Goal: Transaction & Acquisition: Purchase product/service

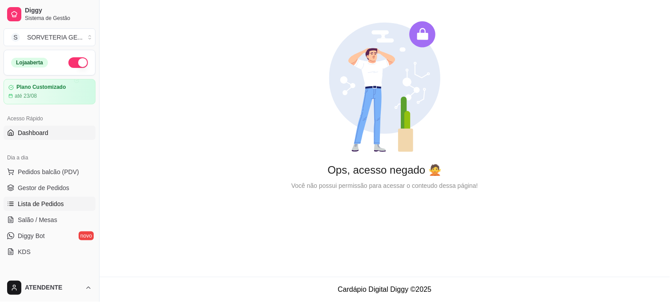
click at [59, 207] on span "Lista de Pedidos" at bounding box center [41, 204] width 46 height 9
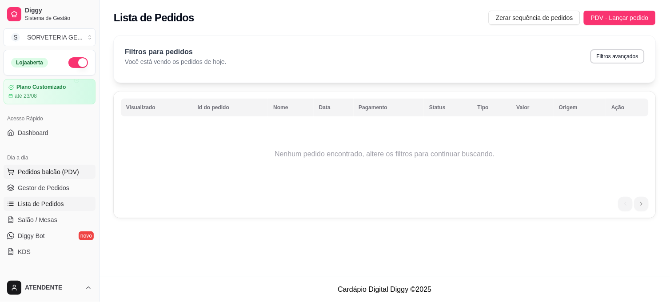
click at [60, 173] on span "Pedidos balcão (PDV)" at bounding box center [48, 172] width 61 height 9
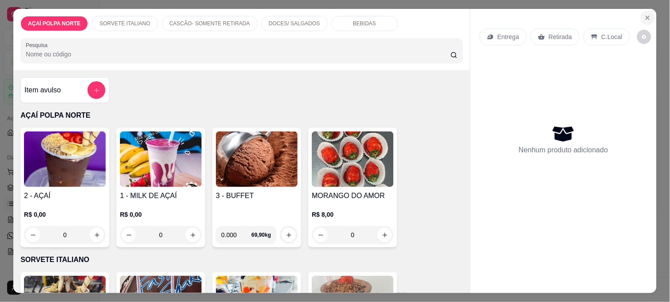
click at [646, 14] on icon "Close" at bounding box center [647, 17] width 7 height 7
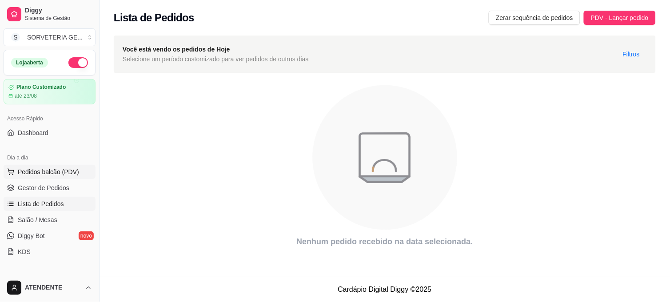
click at [47, 176] on span "Pedidos balcão (PDV)" at bounding box center [48, 172] width 61 height 9
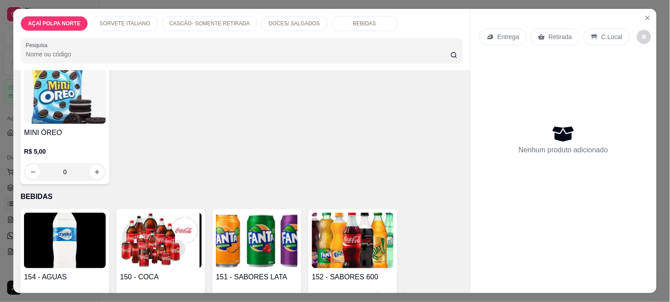
scroll to position [691, 0]
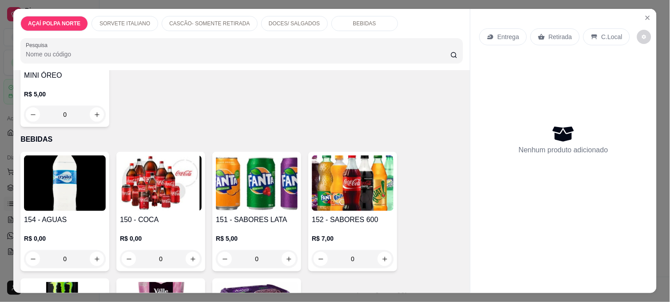
click at [93, 252] on div "0" at bounding box center [65, 259] width 82 height 18
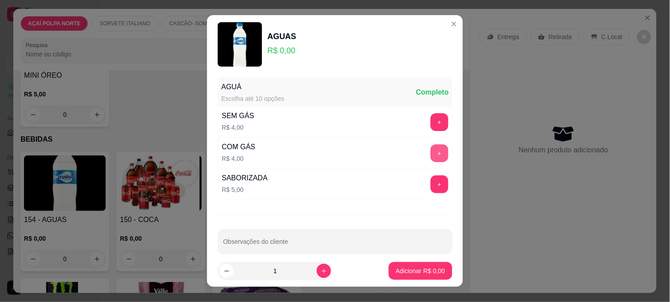
click at [431, 152] on button "+" at bounding box center [440, 153] width 18 height 18
click at [431, 149] on button "+" at bounding box center [440, 153] width 18 height 18
click at [417, 270] on p "Adicionar R$ 8,00" at bounding box center [420, 271] width 49 height 9
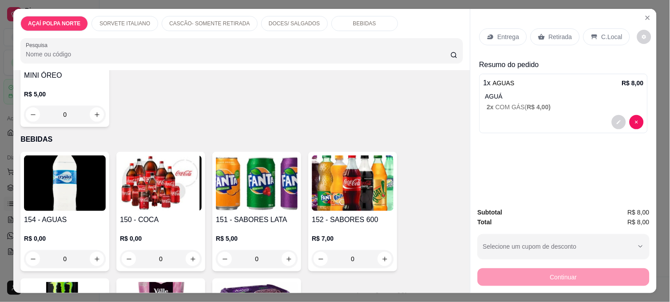
click at [557, 36] on p "Retirada" at bounding box center [561, 36] width 24 height 9
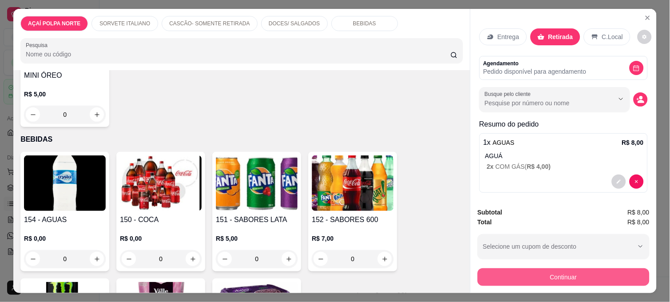
click at [549, 268] on button "Continuar" at bounding box center [564, 277] width 172 height 18
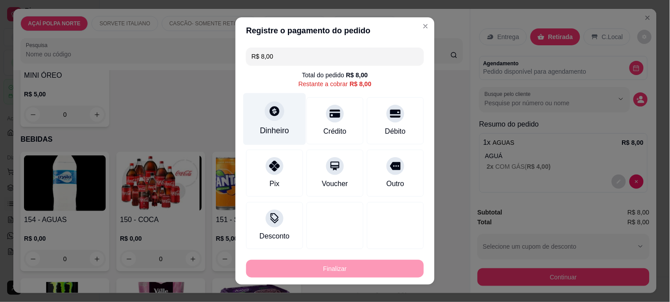
click at [273, 125] on div "Dinheiro" at bounding box center [274, 131] width 29 height 12
click at [291, 145] on input "0,00" at bounding box center [335, 143] width 178 height 18
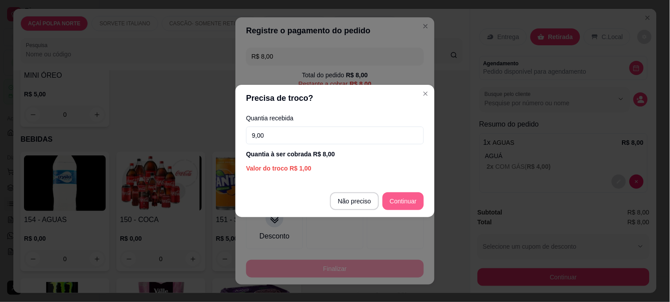
type input "9,00"
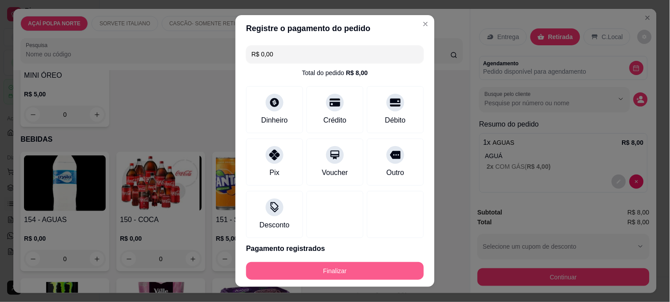
click at [380, 264] on button "Finalizar" at bounding box center [335, 271] width 178 height 18
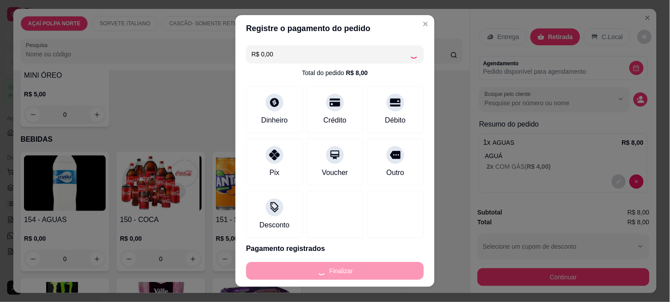
type input "-R$ 8,00"
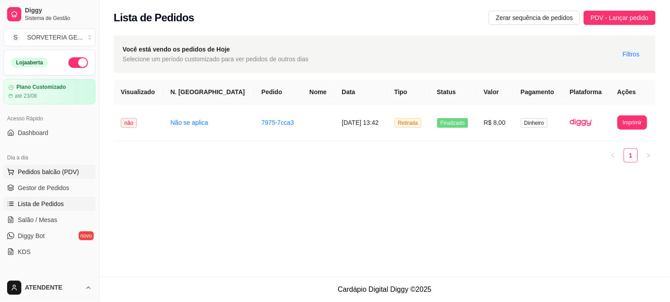
click at [43, 166] on button "Pedidos balcão (PDV)" at bounding box center [50, 172] width 92 height 14
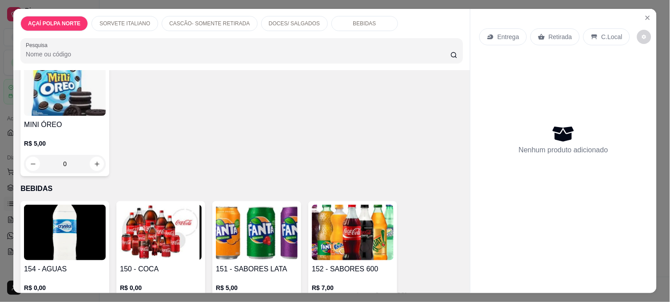
scroll to position [691, 0]
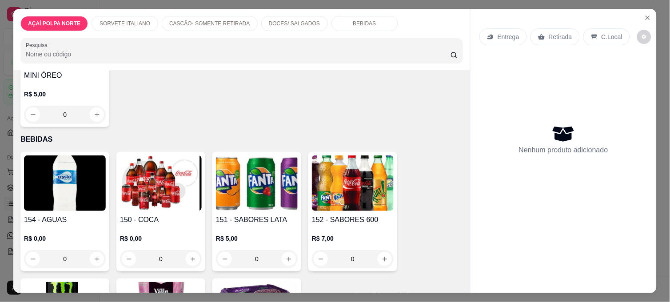
click at [90, 256] on div "0" at bounding box center [65, 259] width 82 height 18
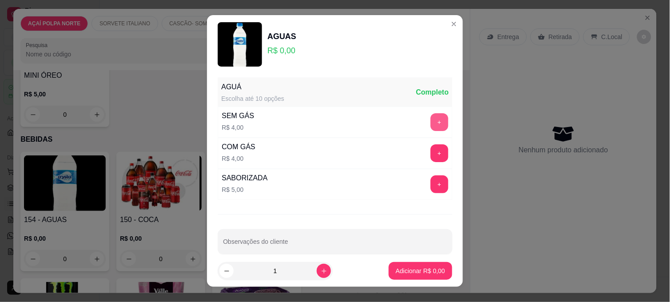
click at [431, 124] on button "+" at bounding box center [440, 122] width 18 height 18
click at [432, 274] on p "Adicionar R$ 4,00" at bounding box center [420, 271] width 48 height 8
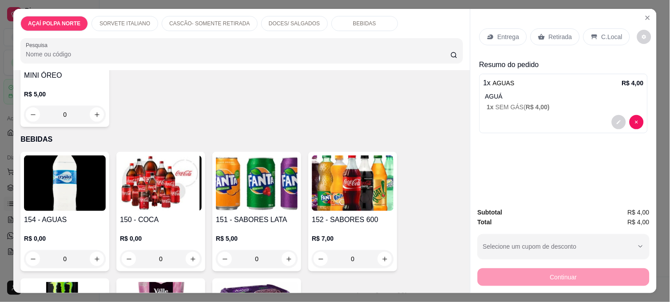
click at [556, 36] on p "Retirada" at bounding box center [561, 36] width 24 height 9
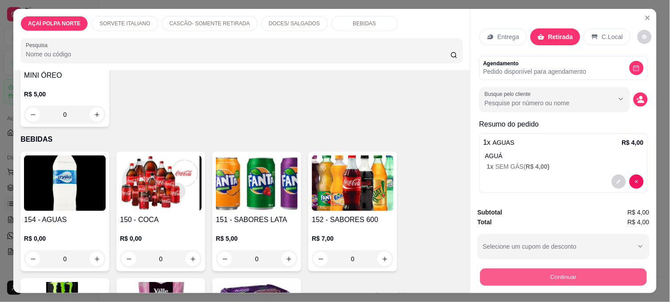
click at [503, 276] on button "Continuar" at bounding box center [563, 276] width 167 height 17
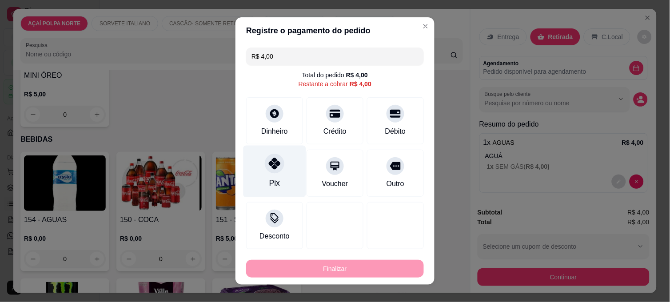
click at [276, 178] on div "Pix" at bounding box center [275, 172] width 63 height 52
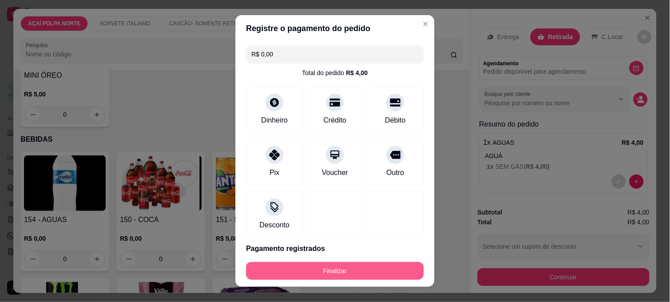
click at [320, 268] on button "Finalizar" at bounding box center [335, 271] width 178 height 18
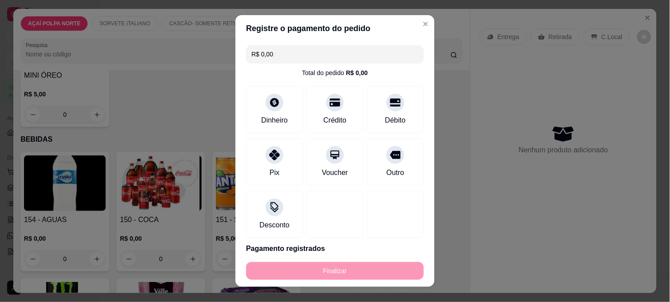
type input "-R$ 4,00"
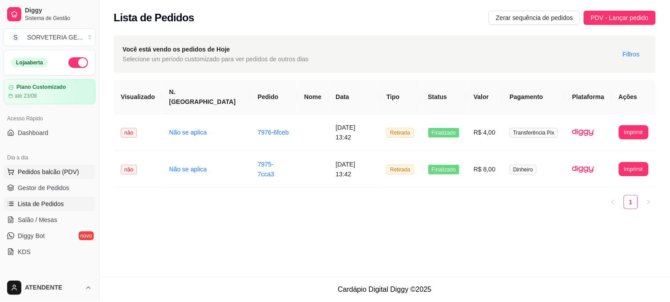
click at [54, 170] on span "Pedidos balcão (PDV)" at bounding box center [48, 172] width 61 height 9
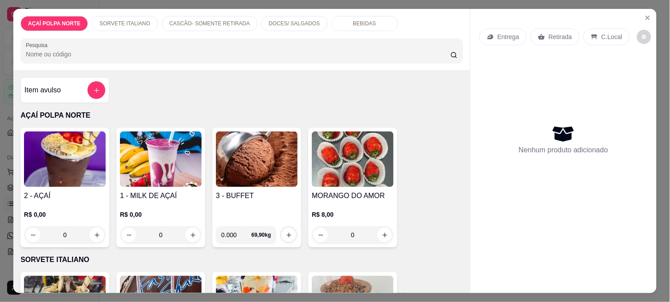
click at [60, 185] on div "2 - AÇAÍ R$ 0,00 0" at bounding box center [64, 188] width 89 height 120
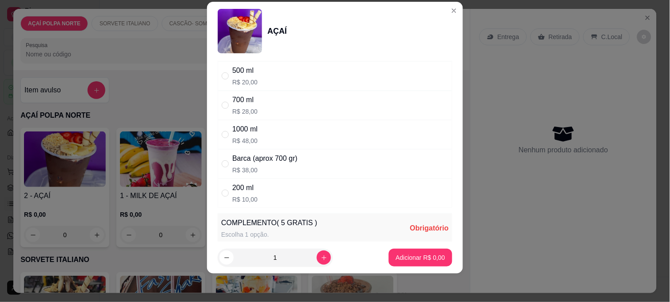
scroll to position [99, 0]
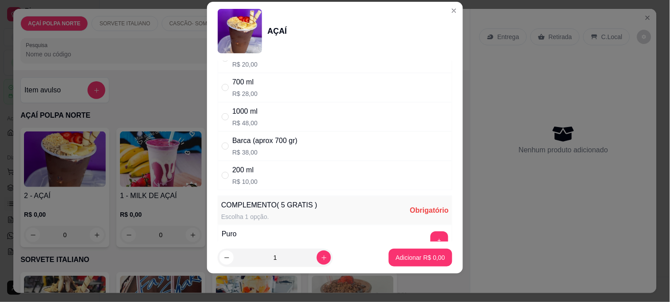
drag, startPoint x: 260, startPoint y: 182, endPoint x: 286, endPoint y: 181, distance: 25.8
click at [262, 181] on div "200 ml R$ 10,00" at bounding box center [335, 175] width 235 height 29
radio input "true"
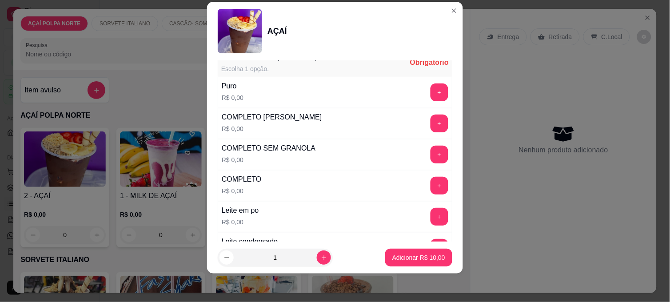
scroll to position [296, 0]
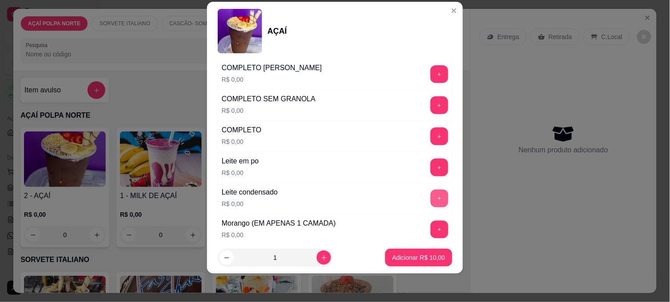
click at [431, 204] on button "+" at bounding box center [440, 199] width 18 height 18
click at [428, 258] on p "Adicionar R$ 10,00" at bounding box center [418, 257] width 53 height 9
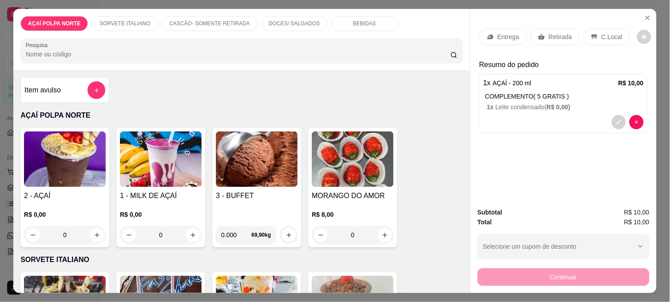
click at [43, 191] on h4 "2 - AÇAÍ" at bounding box center [65, 196] width 82 height 11
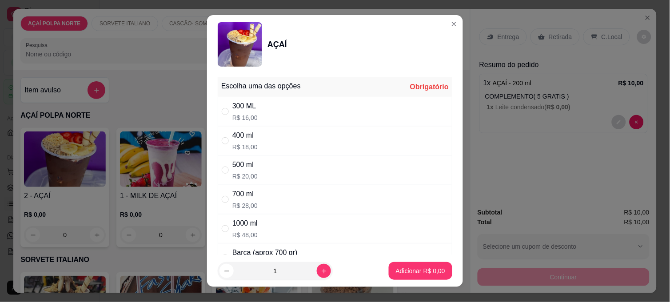
click at [239, 129] on div "400 ml R$ 18,00" at bounding box center [335, 140] width 235 height 29
radio input "true"
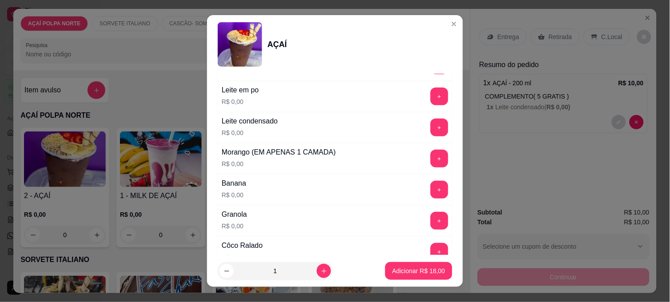
scroll to position [395, 0]
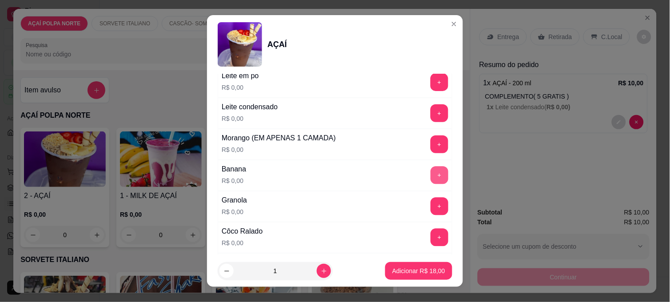
click at [431, 181] on button "+" at bounding box center [440, 176] width 18 height 18
click at [431, 145] on button "+" at bounding box center [440, 145] width 18 height 18
click at [431, 82] on button "+" at bounding box center [439, 82] width 17 height 17
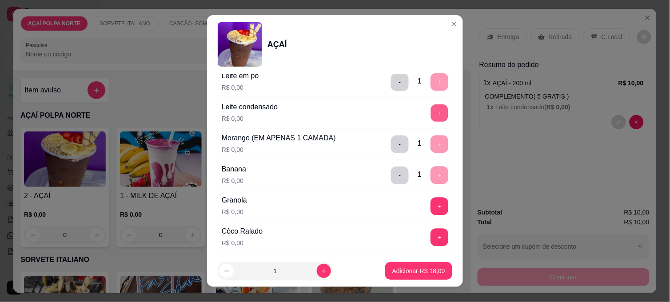
click at [431, 114] on button "+" at bounding box center [439, 113] width 17 height 17
click at [406, 268] on p "Adicionar R$ 18,00" at bounding box center [419, 271] width 52 height 8
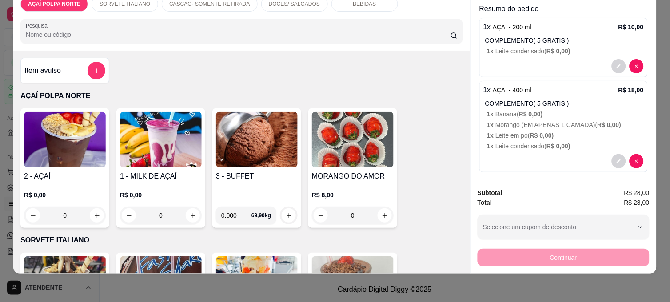
scroll to position [41, 0]
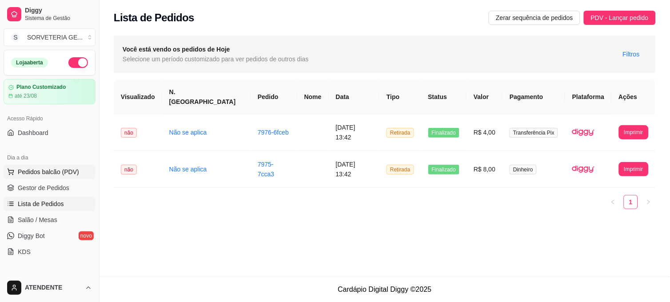
click at [70, 172] on span "Pedidos balcão (PDV)" at bounding box center [48, 172] width 61 height 9
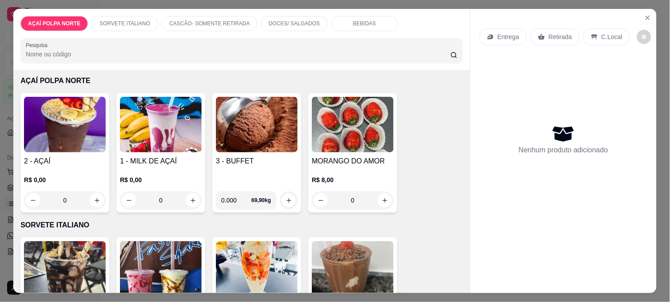
scroll to position [148, 0]
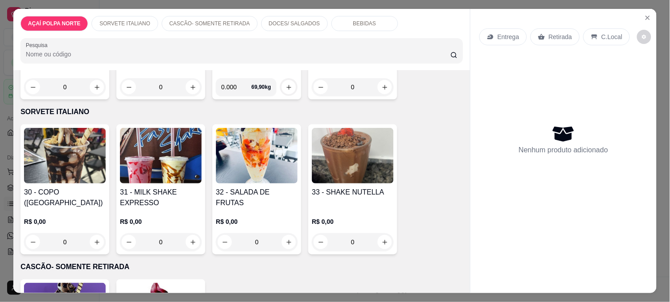
click at [162, 192] on h4 "31 - MILK SHAKE EXPRESSO" at bounding box center [161, 197] width 82 height 21
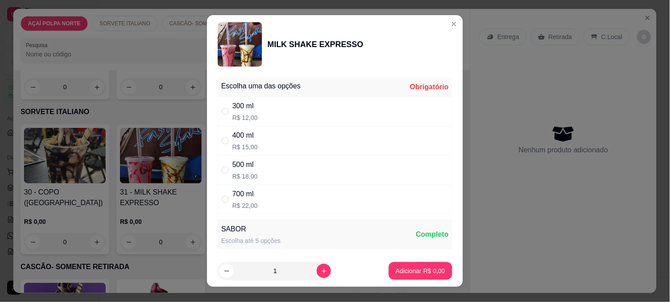
click at [273, 112] on div "300 ml R$ 12,00" at bounding box center [335, 111] width 235 height 29
radio input "true"
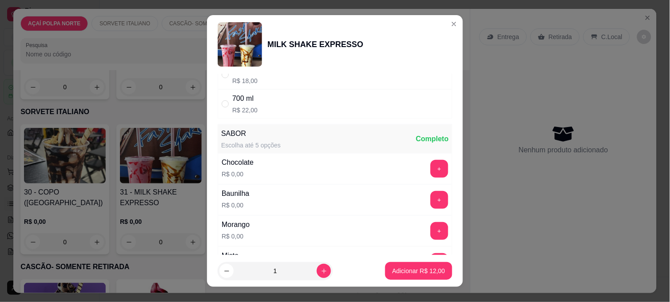
scroll to position [99, 0]
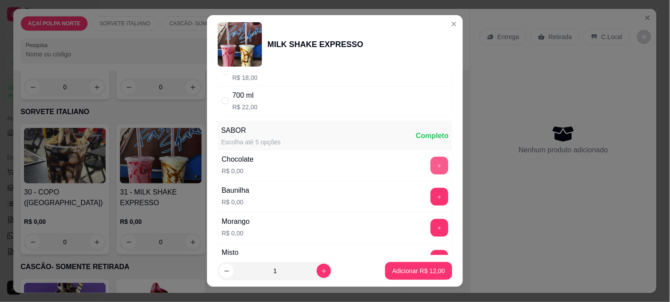
click at [431, 168] on button "+" at bounding box center [440, 166] width 18 height 18
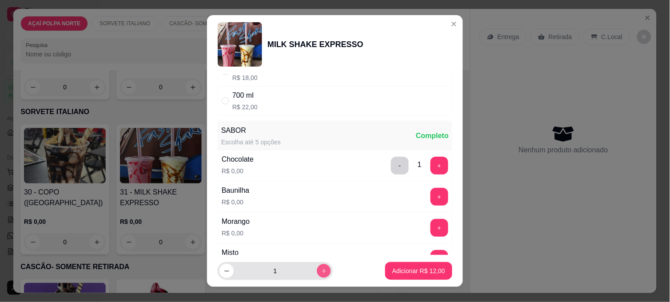
click at [321, 274] on icon "increase-product-quantity" at bounding box center [324, 271] width 7 height 7
type input "2"
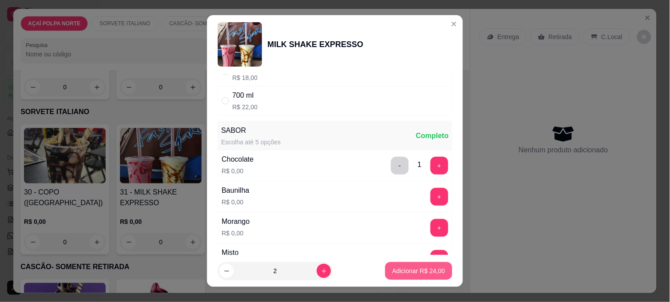
click at [392, 273] on p "Adicionar R$ 24,00" at bounding box center [418, 271] width 53 height 9
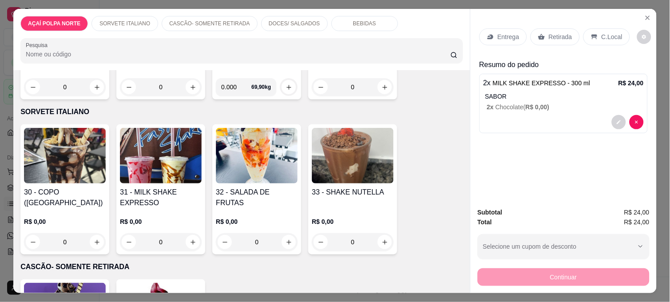
click at [498, 35] on p "Entrega" at bounding box center [509, 36] width 22 height 9
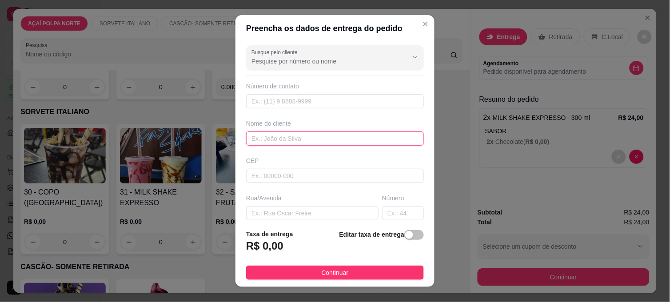
click at [271, 139] on input "text" at bounding box center [335, 139] width 178 height 14
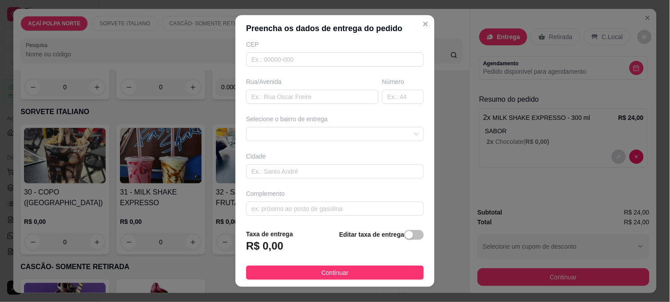
scroll to position [119, 0]
click at [326, 130] on div "67bfbc2e30bc5f353214d25f 67bfbdc030bc5f353214d268 CENTRO/BAIRROS - CIDADE - R$ …" at bounding box center [335, 131] width 178 height 14
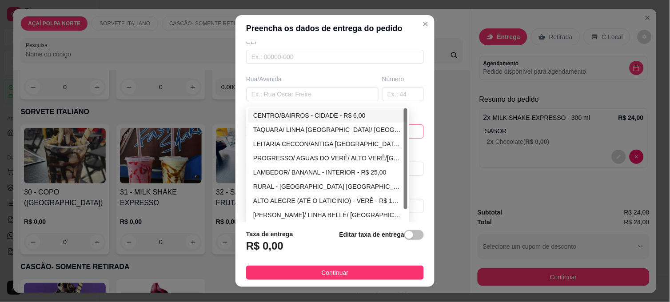
type input "luh"
click at [299, 113] on div "CENTRO/BAIRROS - CIDADE - R$ 6,00" at bounding box center [327, 116] width 149 height 10
type input "CIDADE"
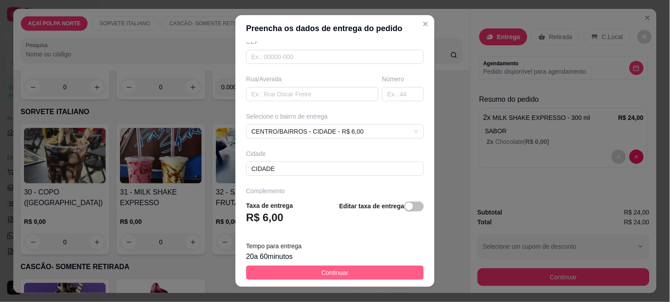
click at [379, 272] on button "Continuar" at bounding box center [335, 273] width 178 height 14
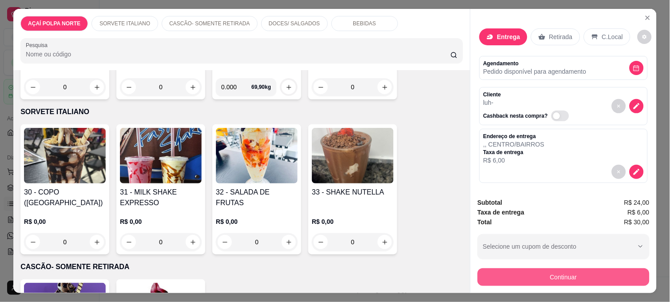
click at [522, 272] on button "Continuar" at bounding box center [564, 277] width 172 height 18
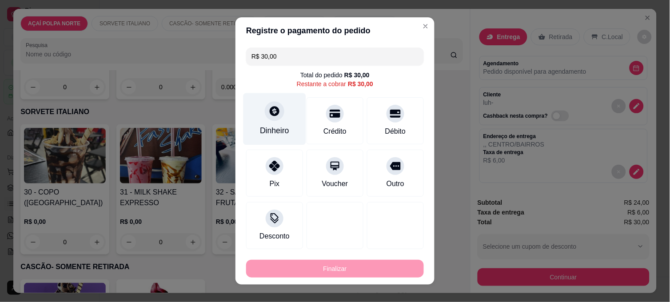
click at [273, 118] on div at bounding box center [275, 111] width 20 height 20
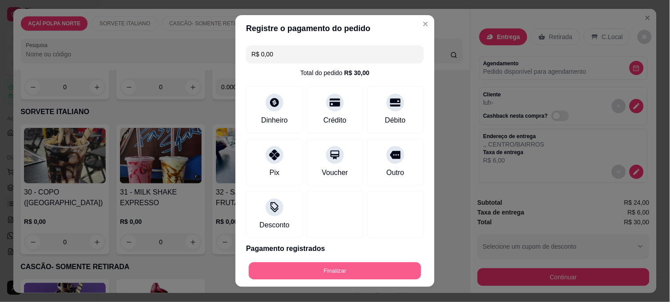
click at [384, 269] on button "Finalizar" at bounding box center [335, 271] width 172 height 17
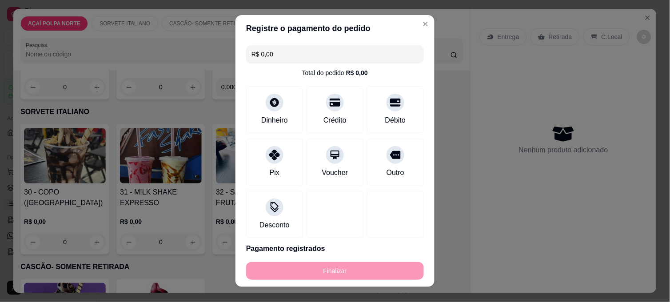
type input "-R$ 30,00"
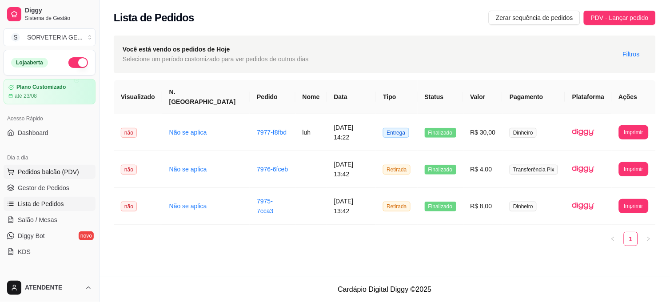
click at [56, 169] on span "Pedidos balcão (PDV)" at bounding box center [48, 172] width 61 height 9
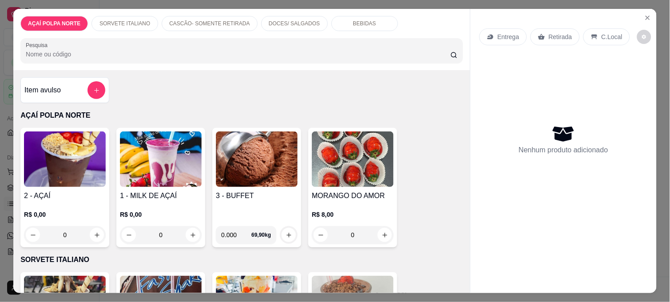
click at [85, 192] on h4 "2 - AÇAÍ" at bounding box center [65, 196] width 82 height 11
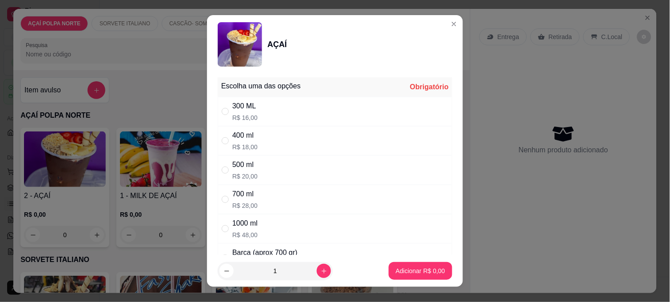
click at [259, 119] on div "300 ML R$ 16,00" at bounding box center [335, 111] width 235 height 29
radio input "true"
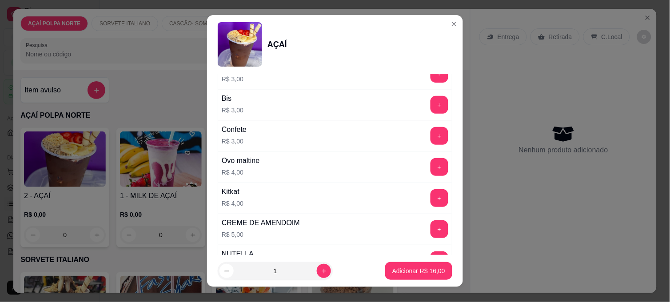
scroll to position [938, 0]
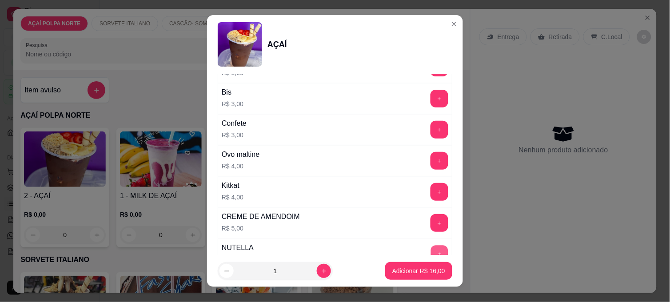
click at [431, 252] on button "+" at bounding box center [439, 254] width 17 height 17
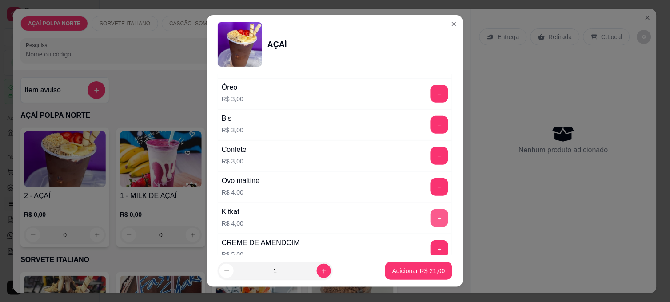
scroll to position [889, 0]
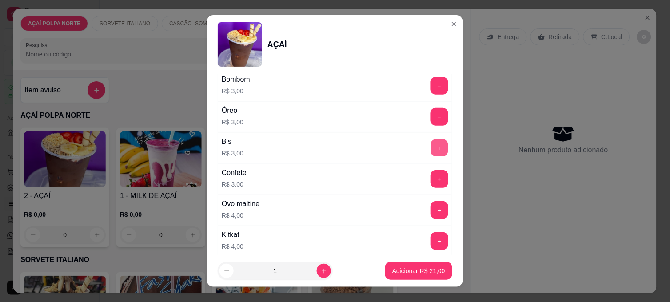
click at [431, 153] on button "+" at bounding box center [439, 148] width 17 height 17
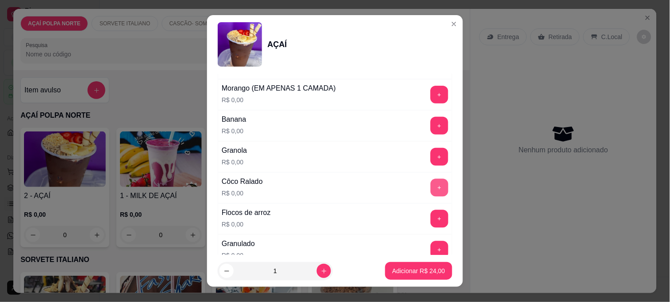
scroll to position [395, 0]
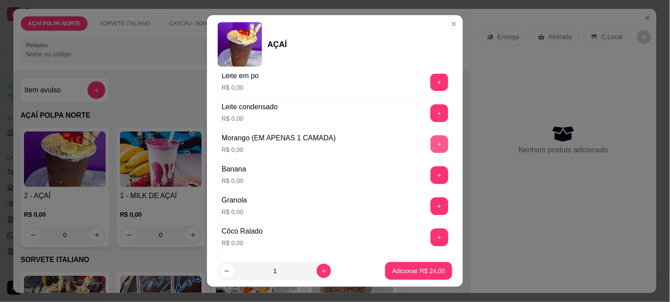
click at [431, 147] on button "+" at bounding box center [440, 145] width 18 height 18
click at [424, 268] on p "Adicionar R$ 24,00" at bounding box center [418, 271] width 53 height 9
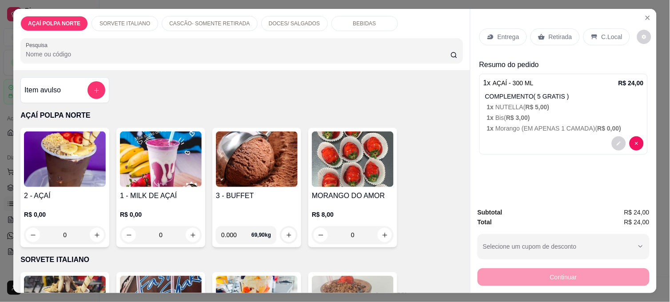
click at [48, 169] on img at bounding box center [65, 160] width 82 height 56
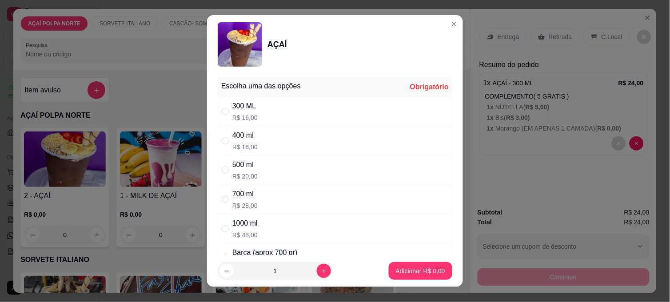
click at [287, 114] on div "300 ML R$ 16,00" at bounding box center [335, 111] width 235 height 29
radio input "true"
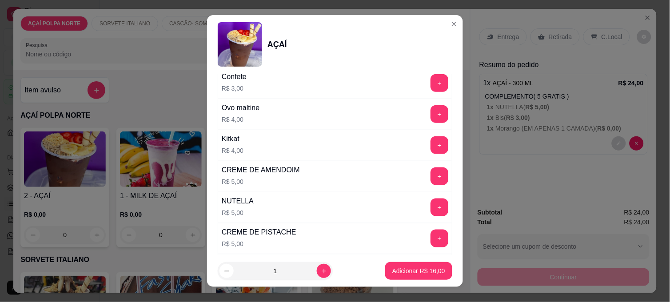
scroll to position [987, 0]
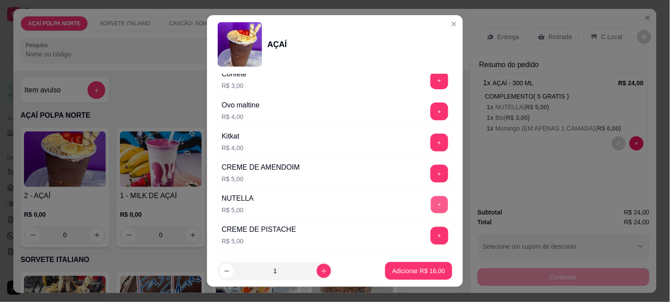
click at [431, 207] on button "+" at bounding box center [439, 204] width 17 height 17
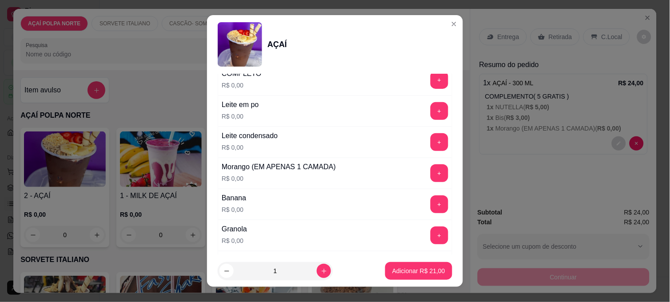
scroll to position [345, 0]
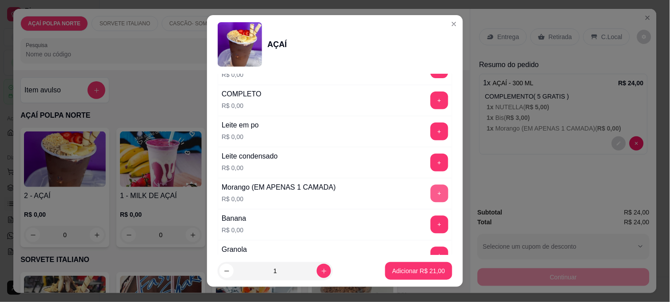
click at [431, 187] on button "+" at bounding box center [440, 194] width 18 height 18
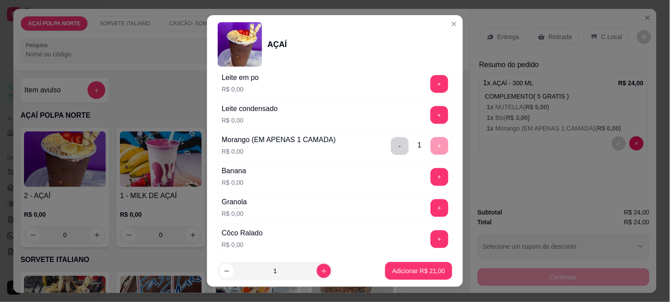
scroll to position [395, 0]
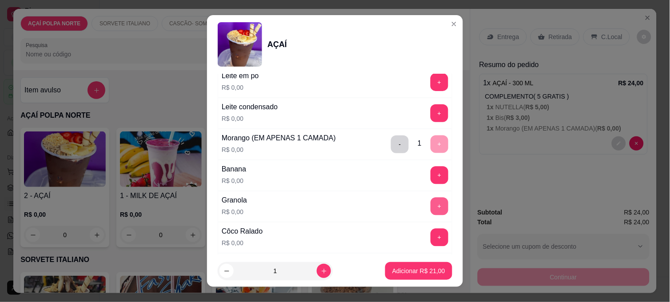
click at [431, 206] on button "+" at bounding box center [440, 207] width 18 height 18
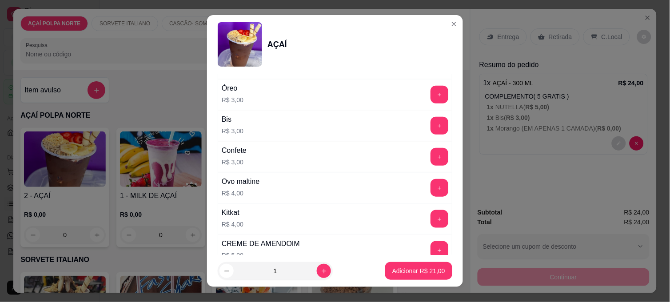
scroll to position [1085, 0]
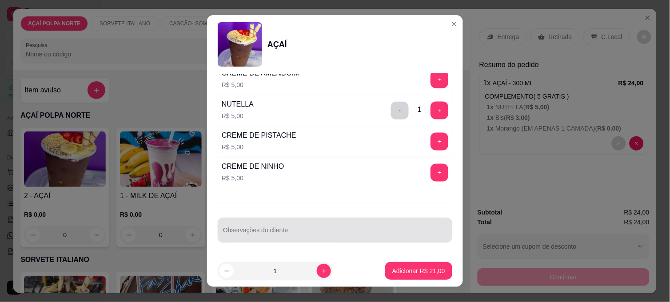
click at [335, 223] on div at bounding box center [335, 230] width 224 height 18
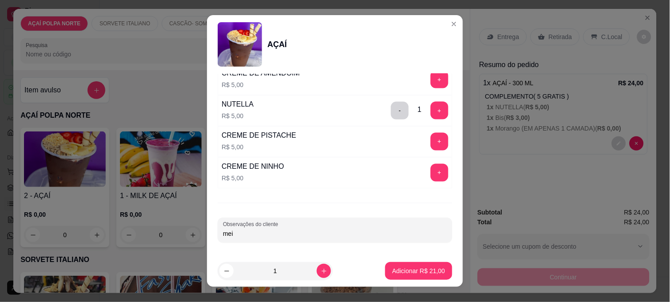
type input "meio"
click at [397, 265] on button "Adicionar R$ 21,00" at bounding box center [418, 271] width 65 height 17
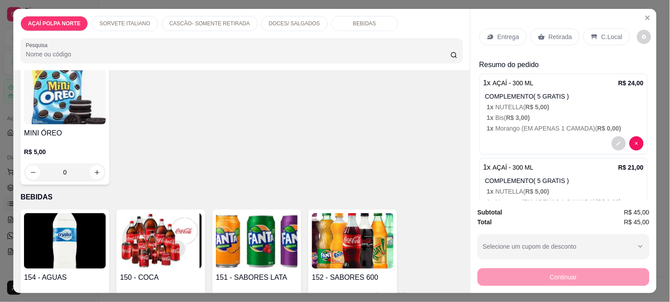
scroll to position [642, 0]
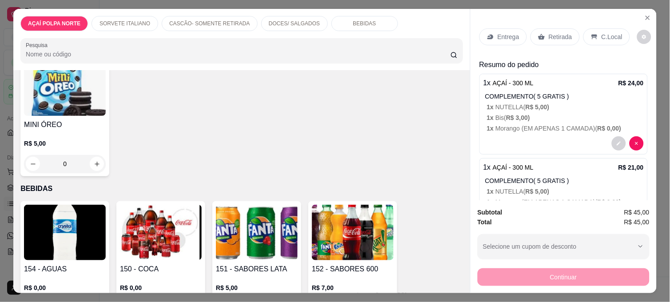
click at [68, 225] on img at bounding box center [65, 233] width 82 height 56
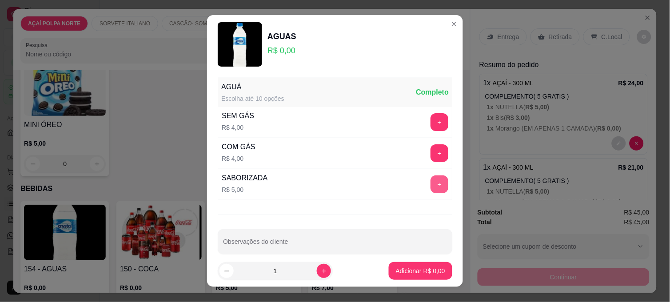
click at [431, 185] on button "+" at bounding box center [440, 185] width 18 height 18
click at [414, 272] on p "Adicionar R$ 5,00" at bounding box center [420, 271] width 49 height 9
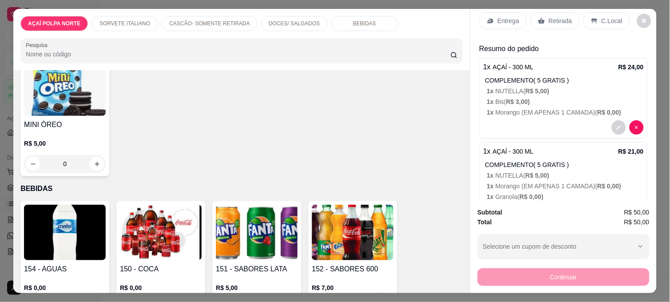
scroll to position [0, 0]
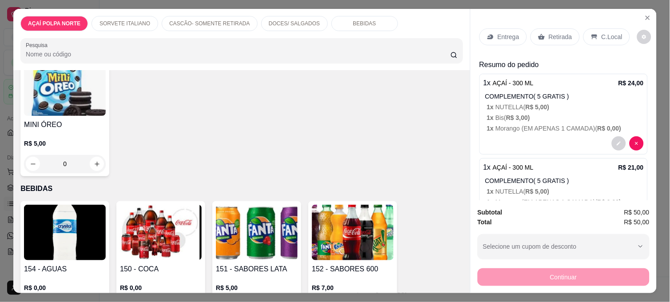
click at [552, 34] on p "Retirada" at bounding box center [561, 36] width 24 height 9
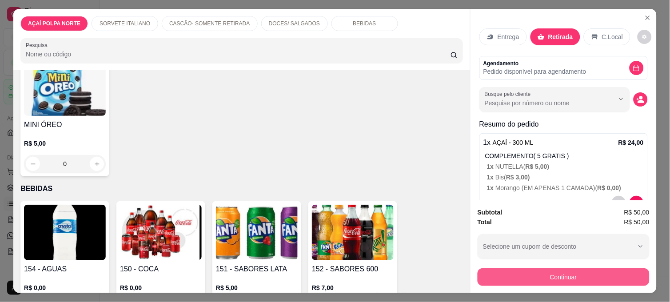
click at [569, 268] on button "Continuar" at bounding box center [564, 277] width 172 height 18
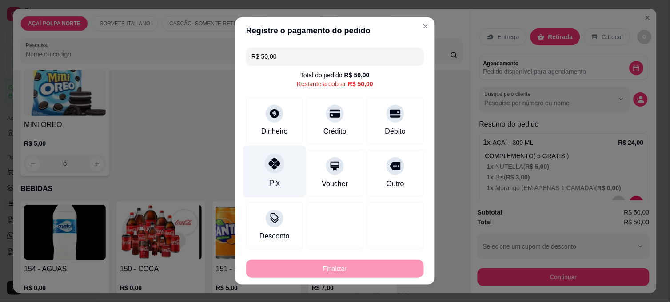
click at [283, 176] on div "Pix" at bounding box center [275, 172] width 63 height 52
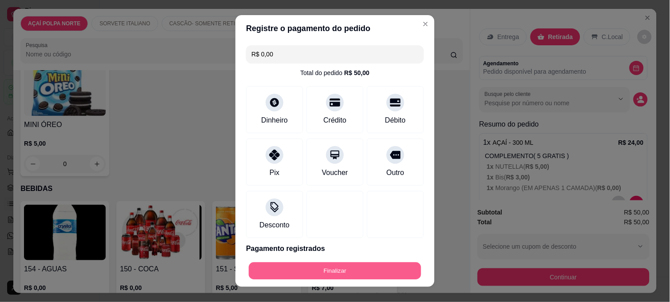
click at [320, 266] on button "Finalizar" at bounding box center [335, 271] width 172 height 17
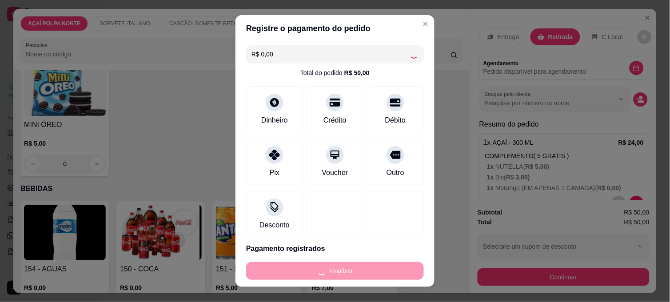
type input "-R$ 50,00"
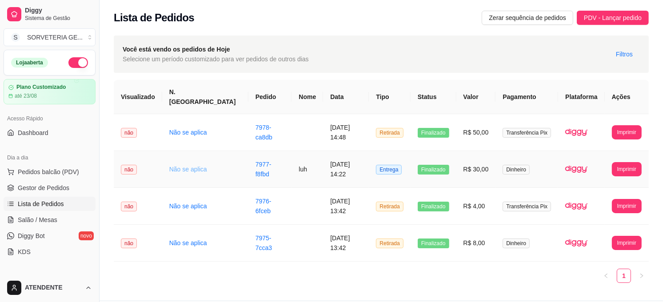
click at [188, 166] on link "Não se aplica" at bounding box center [188, 169] width 38 height 7
click at [176, 166] on link "Não se aplica" at bounding box center [188, 169] width 38 height 7
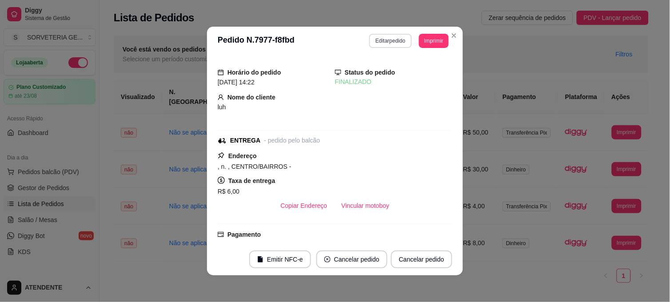
click at [388, 40] on button "Editar pedido" at bounding box center [390, 41] width 42 height 14
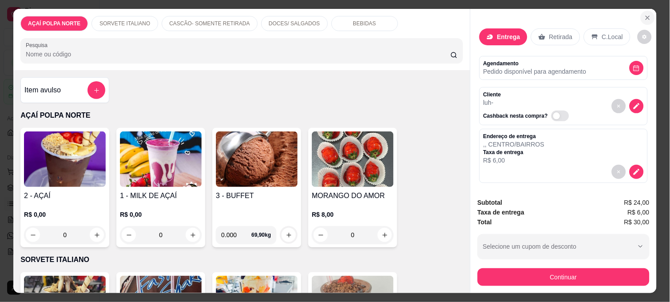
click at [646, 16] on icon "Close" at bounding box center [648, 18] width 4 height 4
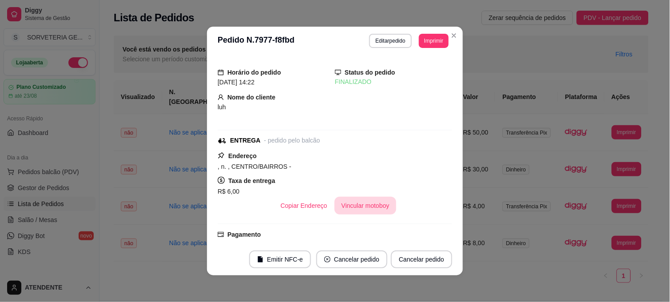
click at [351, 210] on button "Vincular motoboy" at bounding box center [366, 206] width 62 height 18
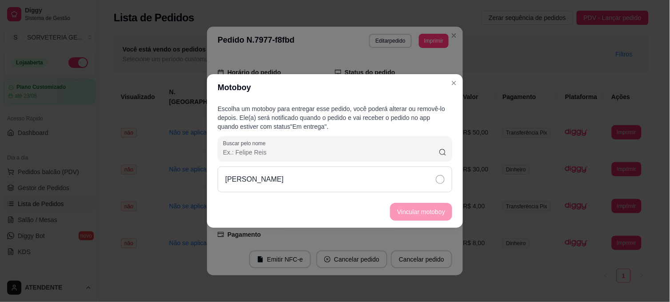
click at [444, 179] on icon at bounding box center [440, 179] width 9 height 9
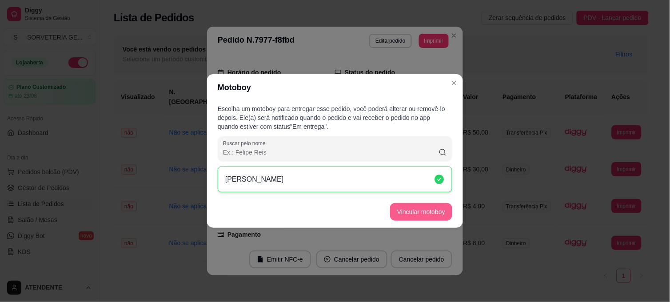
click at [424, 210] on button "Vincular motoboy" at bounding box center [421, 212] width 62 height 18
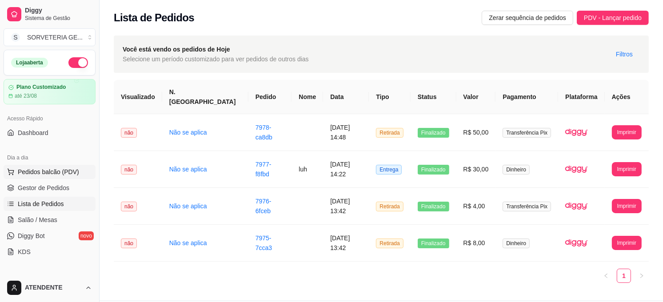
click at [49, 174] on span "Pedidos balcão (PDV)" at bounding box center [48, 172] width 61 height 9
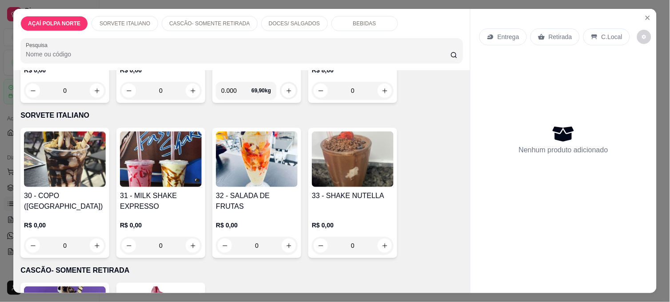
scroll to position [148, 0]
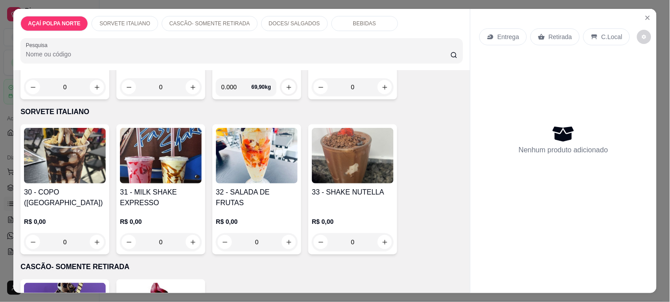
click at [162, 188] on h4 "31 - MILK SHAKE EXPRESSO" at bounding box center [161, 197] width 82 height 21
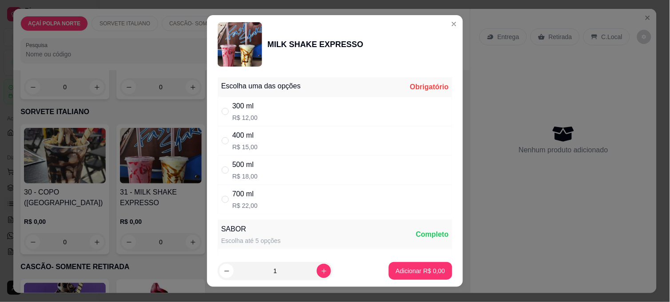
click at [274, 140] on div "400 ml R$ 15,00" at bounding box center [335, 140] width 235 height 29
radio input "true"
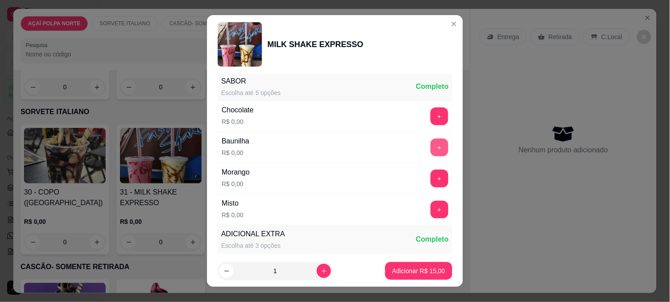
click at [431, 149] on button "+" at bounding box center [440, 148] width 18 height 18
click at [427, 268] on p "Adicionar R$ 15,00" at bounding box center [418, 271] width 53 height 9
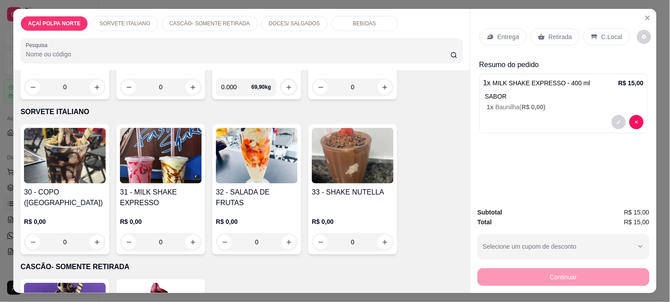
click at [557, 36] on p "Retirada" at bounding box center [561, 36] width 24 height 9
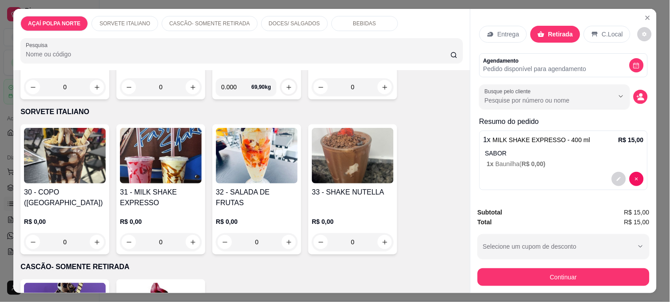
scroll to position [5, 0]
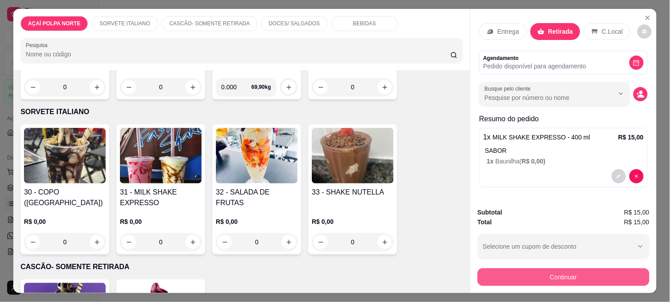
click at [538, 268] on button "Continuar" at bounding box center [564, 277] width 172 height 18
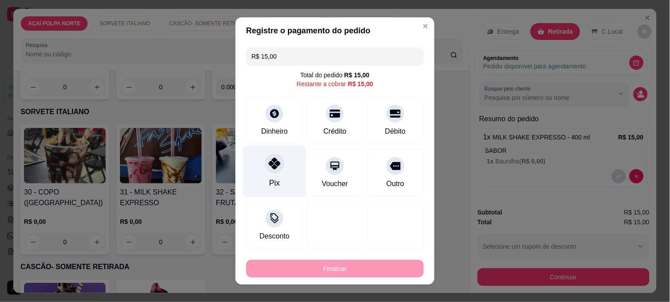
click at [282, 171] on div "Pix" at bounding box center [275, 172] width 63 height 52
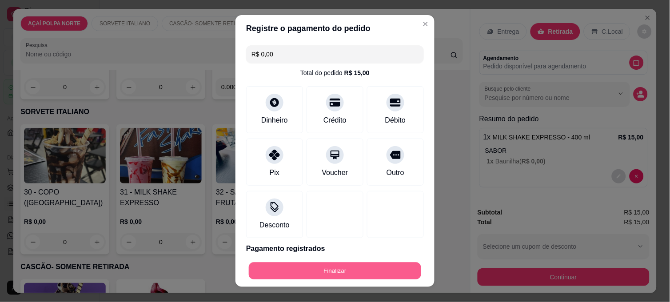
click at [304, 268] on button "Finalizar" at bounding box center [335, 271] width 172 height 17
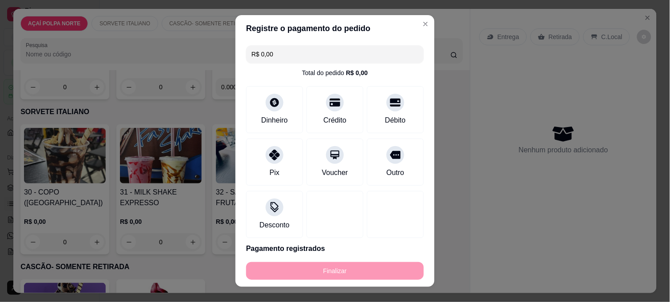
type input "-R$ 15,00"
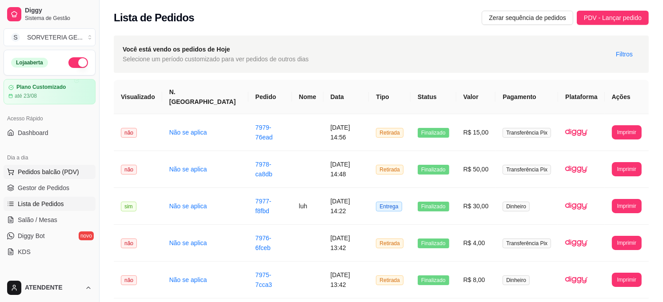
click at [44, 169] on span "Pedidos balcão (PDV)" at bounding box center [48, 172] width 61 height 9
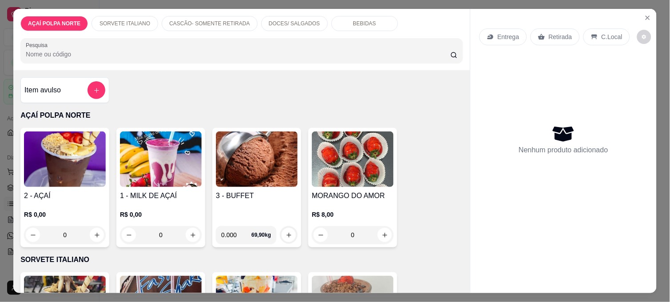
click at [84, 180] on img at bounding box center [65, 160] width 82 height 56
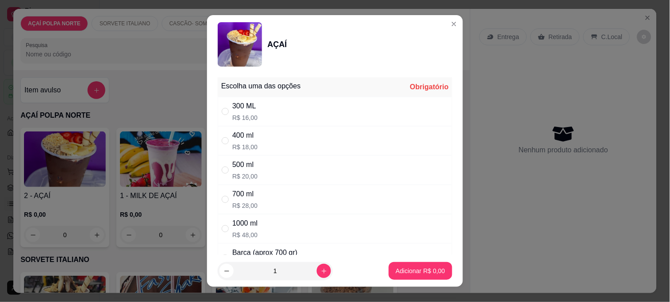
click at [243, 150] on p "R$ 18,00" at bounding box center [244, 147] width 25 height 9
radio input "true"
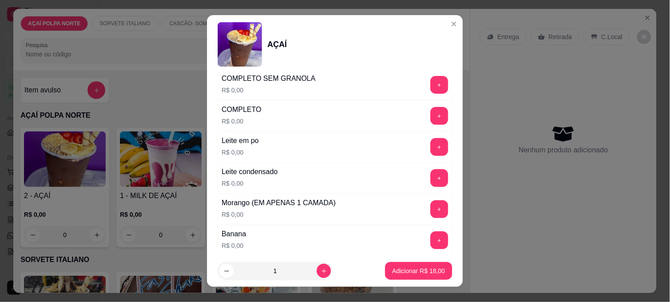
scroll to position [345, 0]
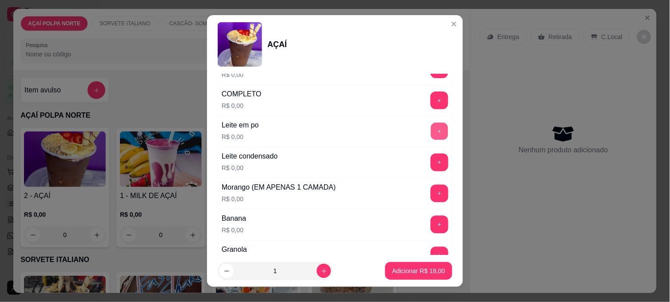
click at [431, 127] on button "+" at bounding box center [439, 131] width 17 height 17
click at [431, 166] on button "+" at bounding box center [439, 162] width 17 height 17
click at [431, 193] on button "+" at bounding box center [440, 194] width 18 height 18
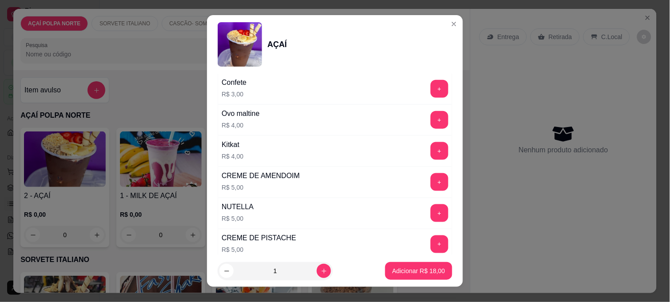
scroll to position [987, 0]
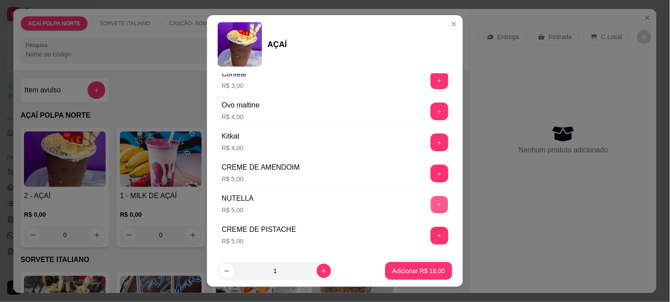
click at [431, 209] on button "+" at bounding box center [439, 204] width 17 height 17
click at [421, 264] on button "Adicionar R$ 23,00" at bounding box center [418, 271] width 67 height 18
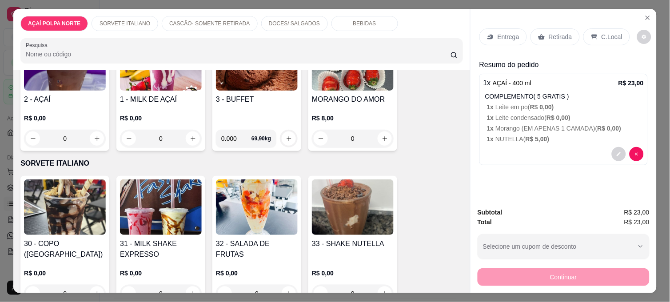
scroll to position [99, 0]
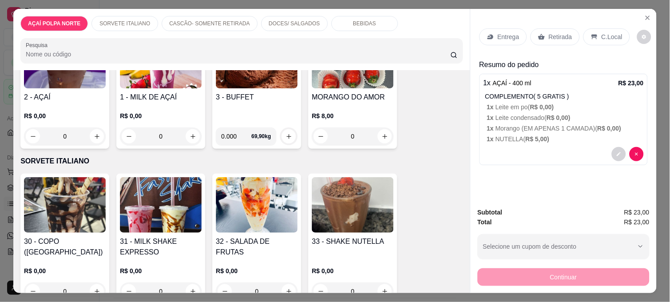
click at [52, 237] on h4 "30 - COPO ([GEOGRAPHIC_DATA])" at bounding box center [65, 246] width 82 height 21
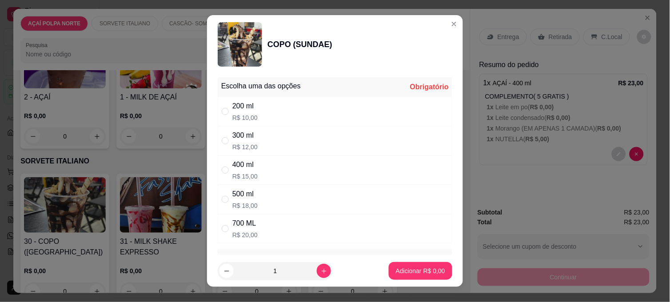
click at [264, 114] on div "200 ml R$ 10,00" at bounding box center [335, 111] width 235 height 29
radio input "true"
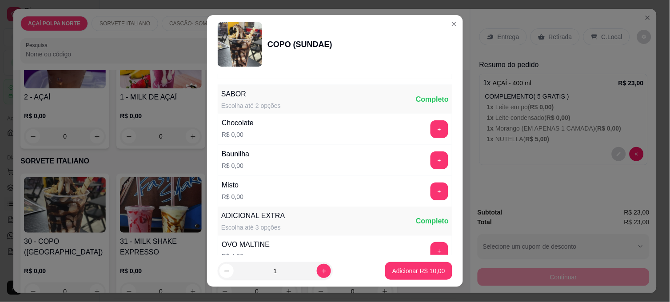
scroll to position [197, 0]
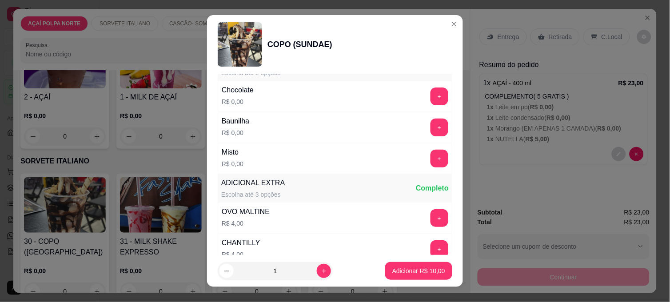
click at [415, 148] on div "Misto R$ 0,00 +" at bounding box center [335, 158] width 235 height 31
click at [431, 159] on button "+" at bounding box center [440, 159] width 18 height 18
click at [425, 272] on p "Adicionar R$ 10,00" at bounding box center [418, 271] width 53 height 9
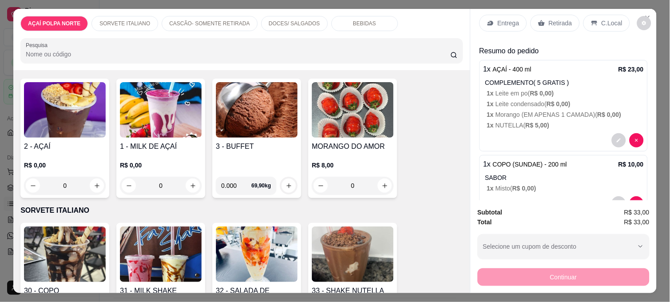
scroll to position [0, 0]
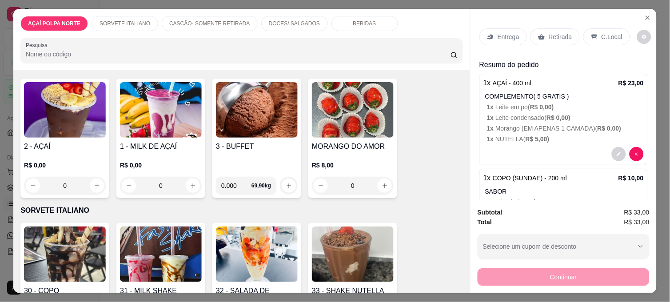
click at [487, 33] on icon at bounding box center [490, 36] width 7 height 7
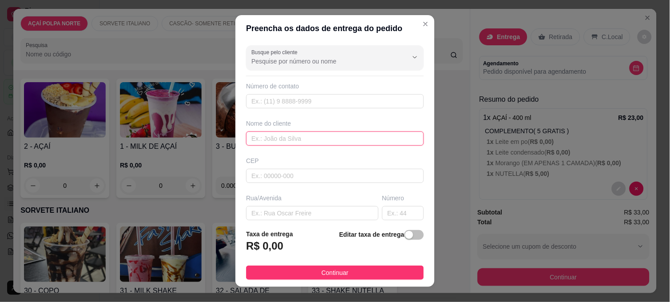
click at [319, 144] on input "text" at bounding box center [335, 139] width 178 height 14
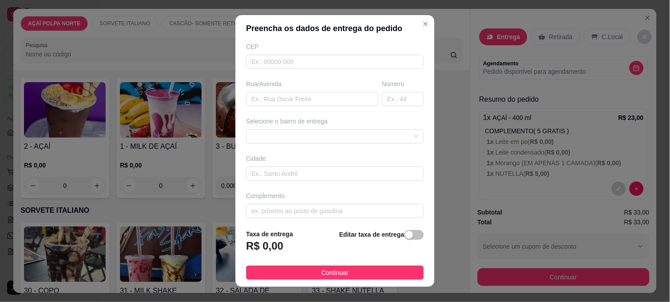
scroll to position [119, 0]
click at [344, 129] on div at bounding box center [335, 131] width 178 height 14
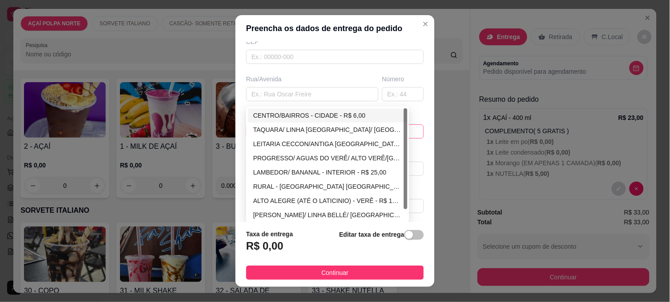
click at [323, 119] on div "CENTRO/BAIRROS - CIDADE - R$ 6,00" at bounding box center [327, 116] width 149 height 10
type input "CIDADE"
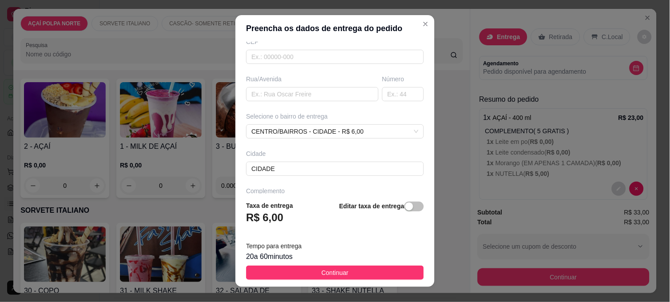
click at [281, 214] on div "R$ 6,00" at bounding box center [269, 221] width 47 height 20
click at [404, 207] on button "button" at bounding box center [414, 207] width 20 height 10
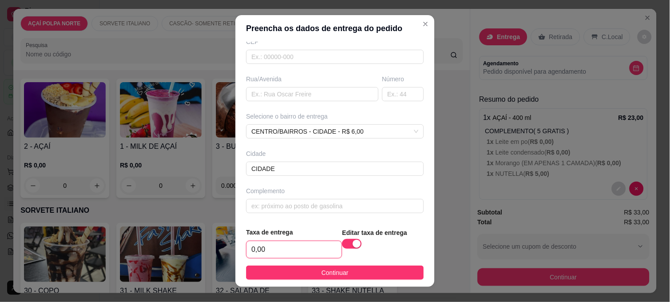
click at [288, 252] on input "0,00" at bounding box center [294, 249] width 95 height 17
click at [305, 132] on div "CENTRO/BAIRROS - CIDADE - R$ 6,00 67bfbc2e30bc5f353214d25f 67bfbdc030bc5f353214…" at bounding box center [335, 131] width 178 height 14
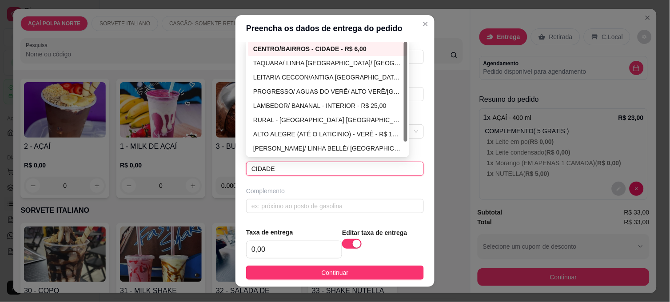
click at [298, 173] on input "CIDADE" at bounding box center [335, 169] width 178 height 14
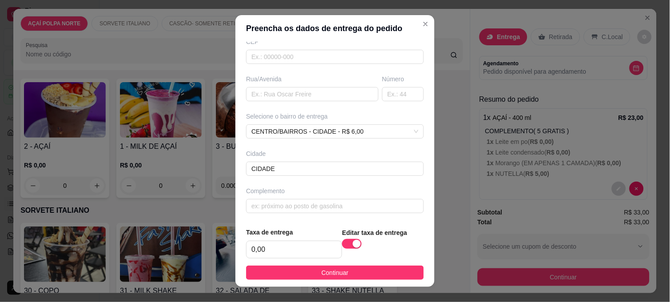
click at [312, 153] on div "Cidade" at bounding box center [335, 153] width 178 height 9
click at [321, 148] on div "Busque pelo cliente Número de contato Nome do cliente CEP Rua/[GEOGRAPHIC_DATA]…" at bounding box center [335, 131] width 199 height 179
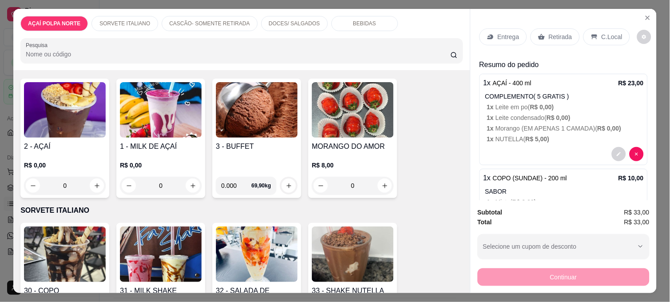
click at [505, 36] on p "Entrega" at bounding box center [509, 36] width 22 height 9
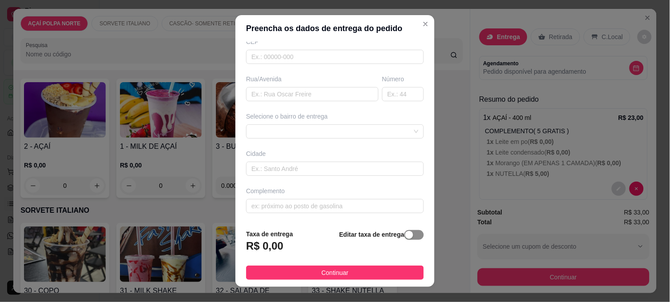
click at [404, 236] on span "button" at bounding box center [414, 235] width 20 height 10
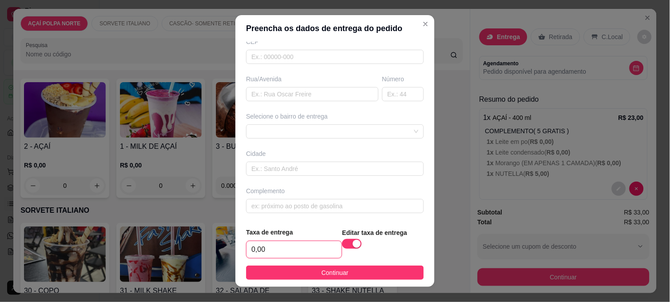
click at [278, 250] on input "0,00" at bounding box center [294, 249] width 95 height 17
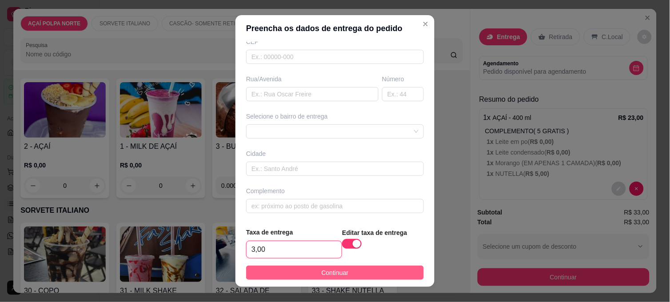
type input "3,00"
click at [300, 278] on button "Continuar" at bounding box center [335, 273] width 178 height 14
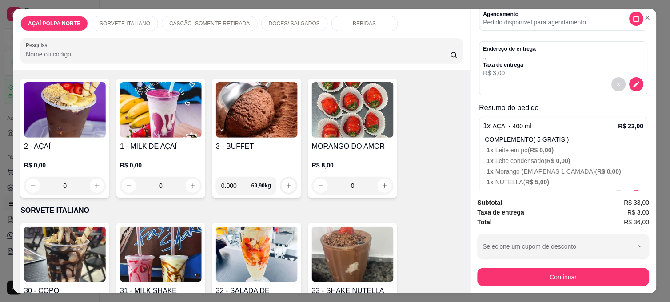
scroll to position [99, 0]
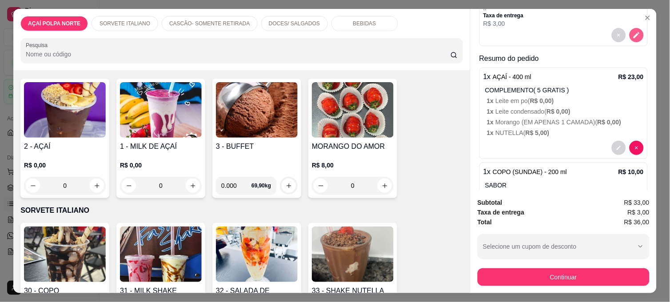
click at [633, 34] on icon "decrease-product-quantity" at bounding box center [637, 35] width 8 height 8
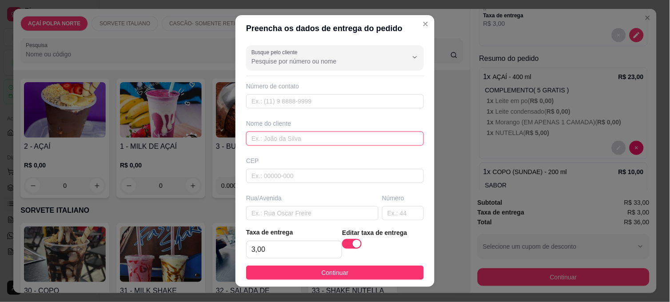
click at [304, 143] on input "text" at bounding box center [335, 139] width 178 height 14
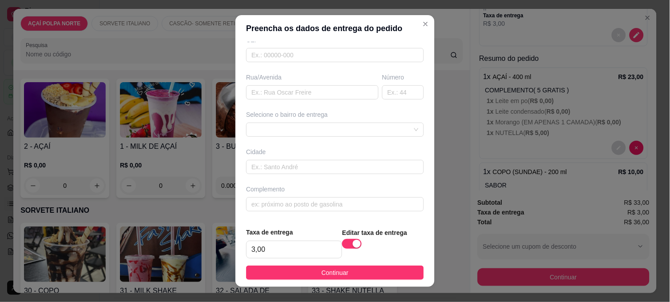
scroll to position [13, 0]
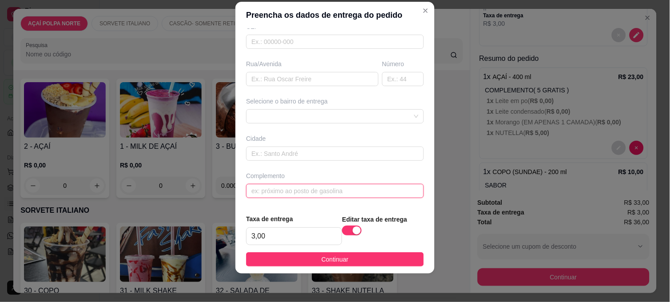
click at [326, 193] on input "text" at bounding box center [335, 191] width 178 height 14
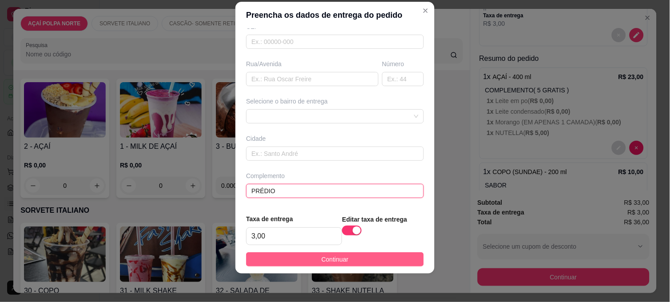
type input "PRÉDIO"
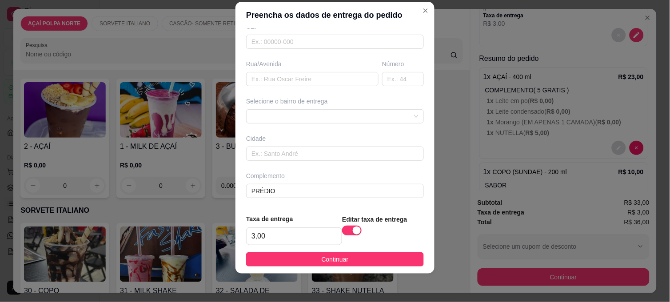
drag, startPoint x: 356, startPoint y: 260, endPoint x: 360, endPoint y: 255, distance: 7.2
click at [356, 260] on button "Continuar" at bounding box center [335, 259] width 178 height 14
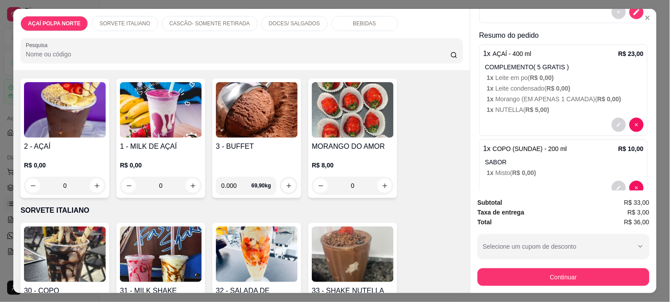
scroll to position [148, 0]
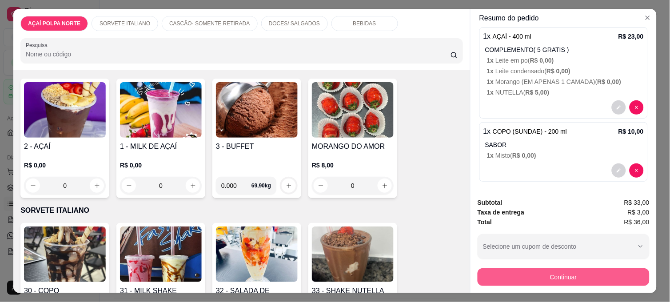
click at [584, 274] on button "Continuar" at bounding box center [564, 277] width 172 height 18
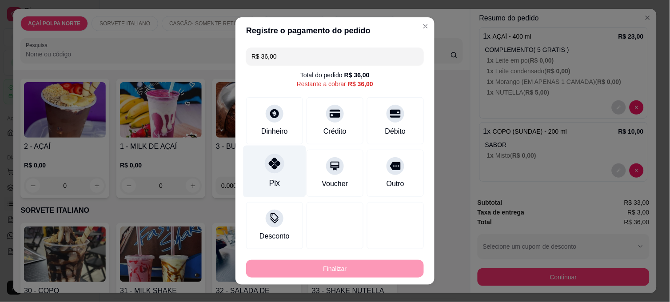
click at [280, 164] on div "Pix" at bounding box center [275, 172] width 63 height 52
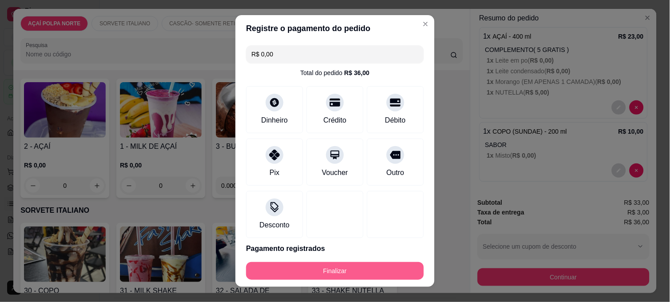
click at [351, 268] on button "Finalizar" at bounding box center [335, 271] width 178 height 18
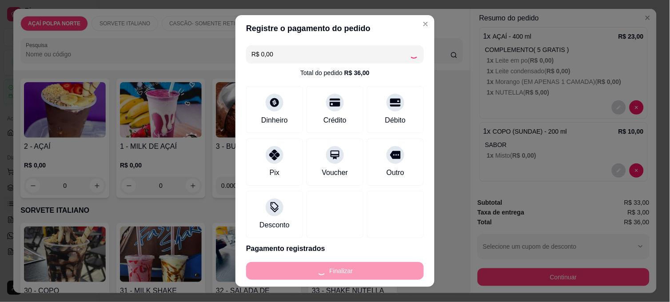
type input "-R$ 36,00"
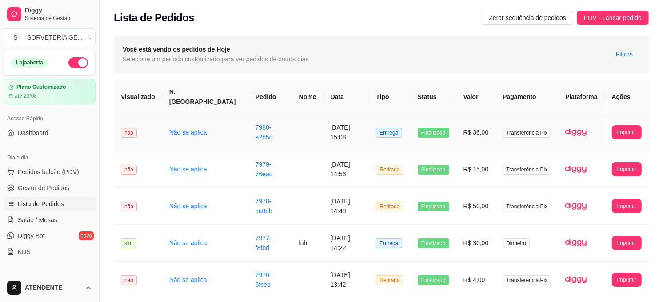
click at [513, 136] on td "Transferência Pix" at bounding box center [527, 132] width 63 height 37
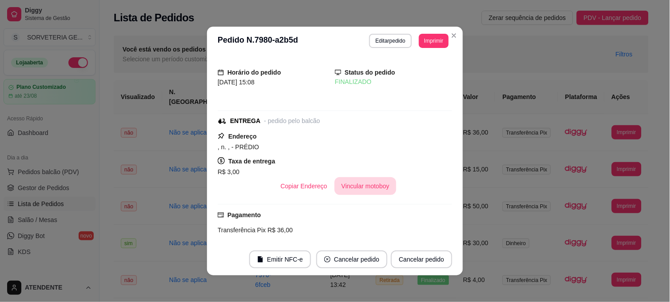
click at [369, 188] on button "Vincular motoboy" at bounding box center [366, 186] width 62 height 18
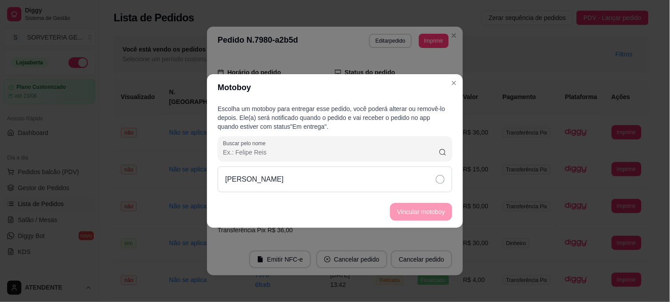
click at [443, 176] on icon at bounding box center [440, 179] width 9 height 9
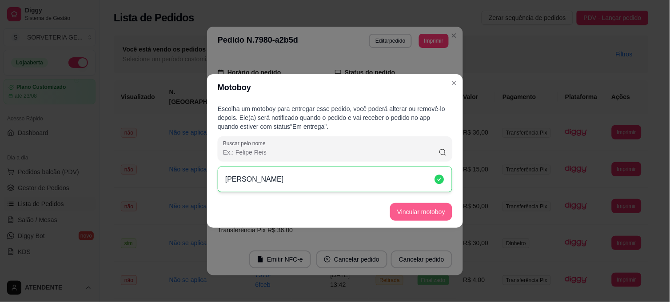
click at [440, 216] on button "Vincular motoboy" at bounding box center [421, 212] width 62 height 18
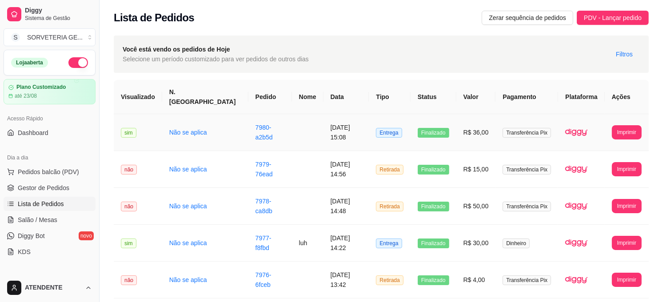
click at [292, 122] on td at bounding box center [308, 132] width 32 height 37
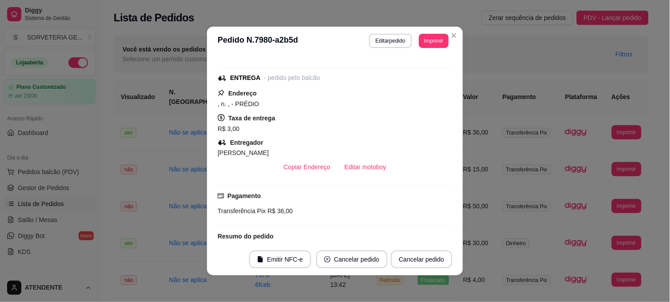
scroll to position [38, 0]
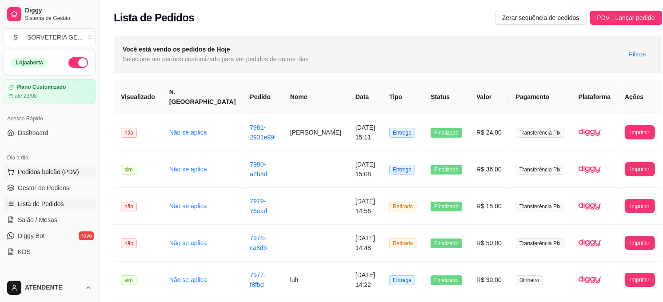
click at [33, 168] on span "Pedidos balcão (PDV)" at bounding box center [48, 172] width 61 height 9
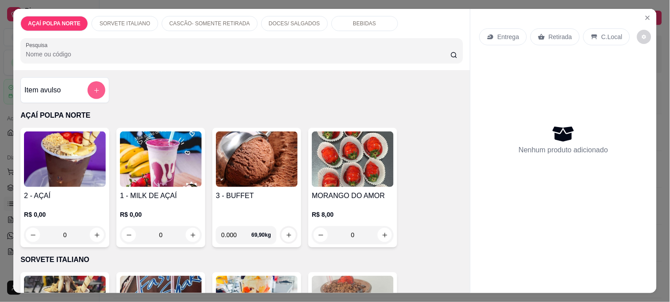
click at [95, 88] on icon "add-separate-item" at bounding box center [96, 90] width 7 height 7
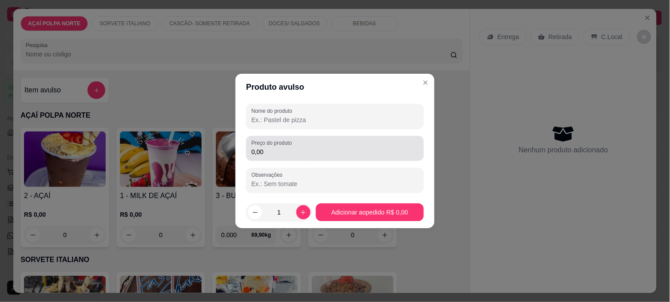
click at [295, 153] on input "0,00" at bounding box center [335, 152] width 167 height 9
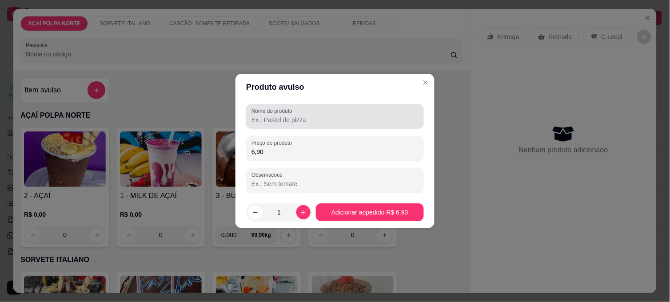
type input "6,90"
click at [318, 124] on input "Nome do produto" at bounding box center [335, 120] width 167 height 9
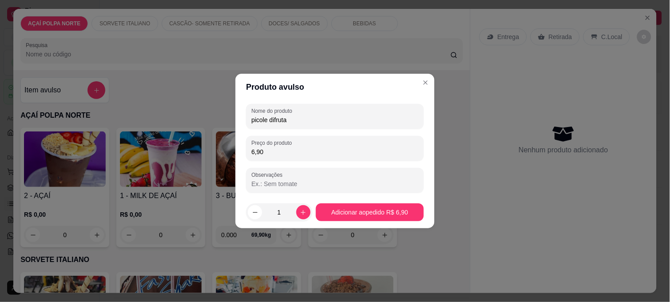
type input "picole difruta"
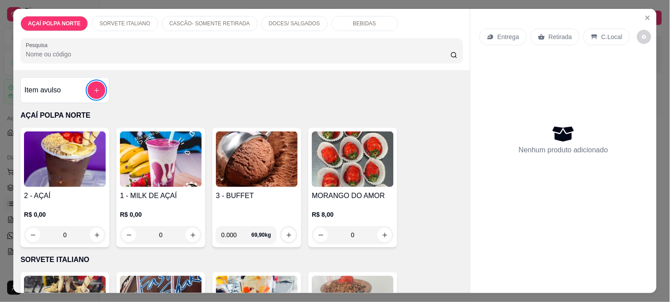
click at [88, 86] on button "add-separate-item" at bounding box center [97, 90] width 18 height 18
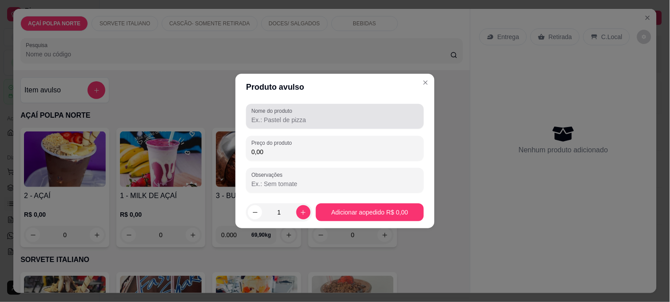
click at [269, 122] on input "Nome do produto" at bounding box center [335, 120] width 167 height 9
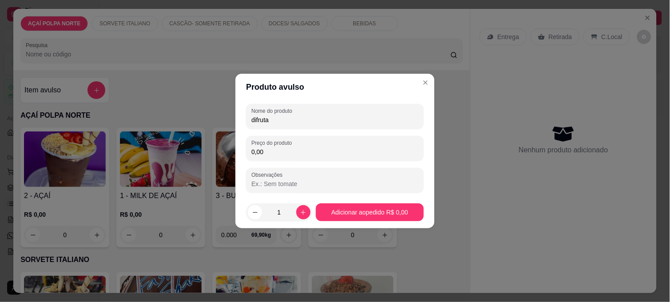
type input "difruta"
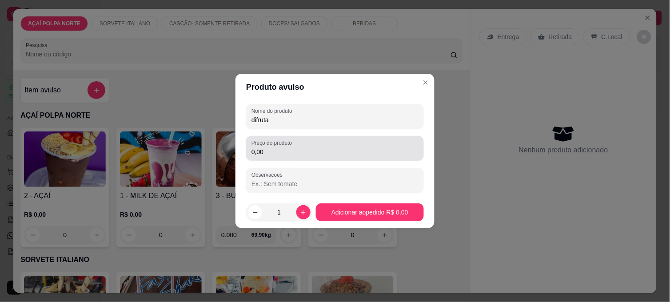
click at [278, 147] on label "Preço do produto" at bounding box center [274, 143] width 44 height 8
click at [278, 148] on input "0,00" at bounding box center [335, 152] width 167 height 9
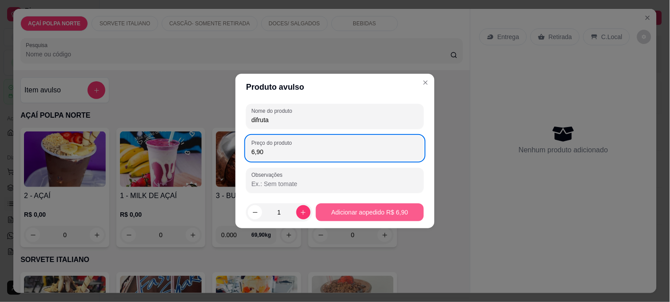
type input "6,90"
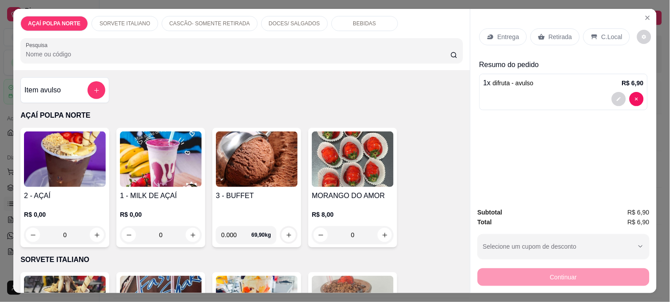
click at [549, 28] on div "Retirada" at bounding box center [555, 36] width 49 height 17
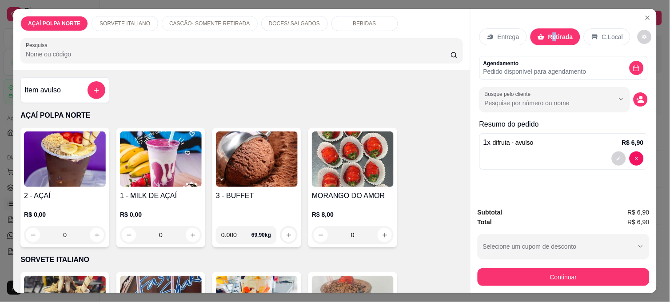
click at [587, 266] on div "Continuar" at bounding box center [564, 276] width 172 height 20
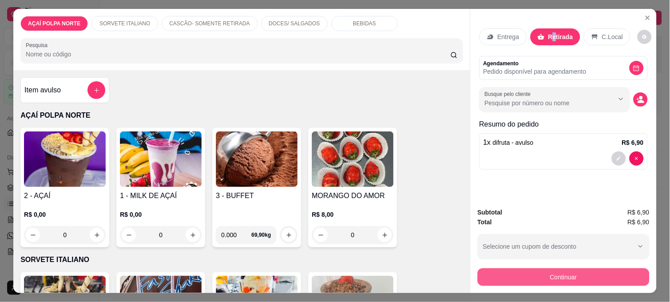
click at [521, 268] on button "Continuar" at bounding box center [564, 277] width 172 height 18
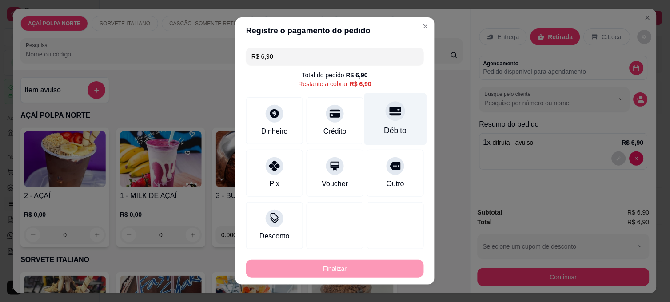
click at [377, 123] on div "Débito" at bounding box center [395, 119] width 63 height 52
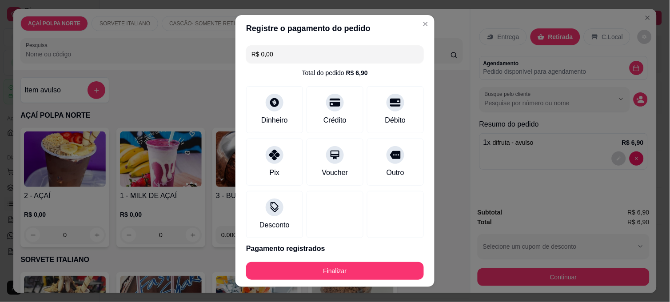
click at [368, 265] on button "Finalizar" at bounding box center [335, 271] width 178 height 18
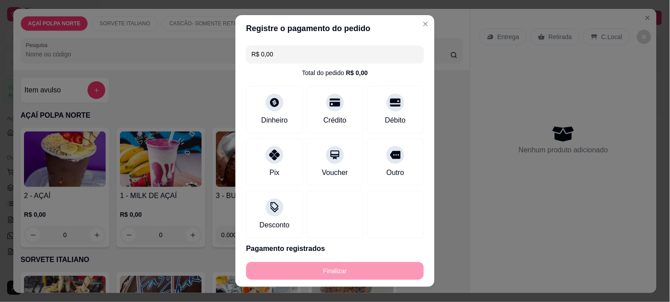
type input "-R$ 6,90"
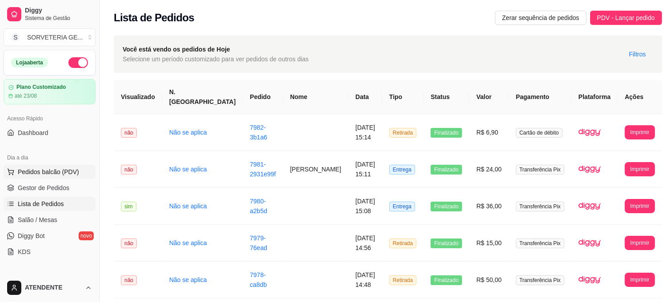
click at [37, 169] on span "Pedidos balcão (PDV)" at bounding box center [48, 172] width 61 height 9
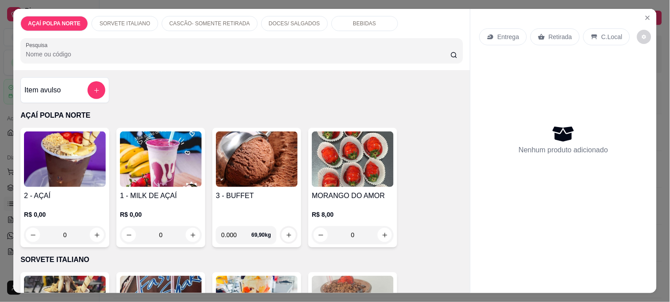
click at [42, 145] on img at bounding box center [65, 160] width 82 height 56
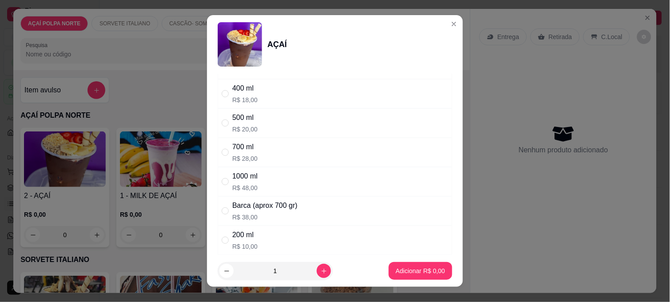
scroll to position [148, 0]
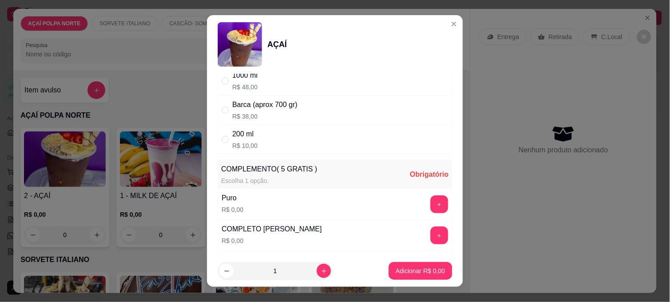
click at [308, 135] on div "200 ml R$ 10,00" at bounding box center [335, 139] width 235 height 29
radio input "true"
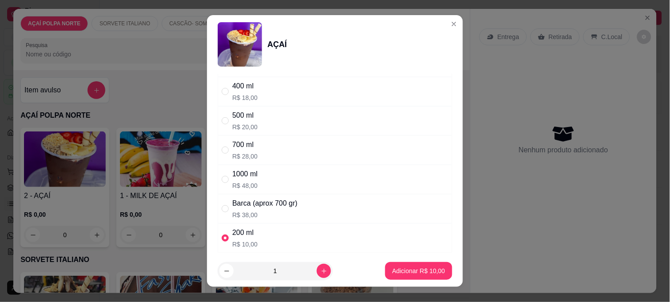
scroll to position [0, 0]
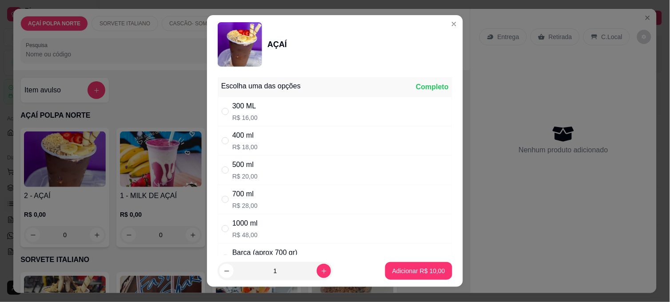
click at [331, 104] on div "300 ML R$ 16,00" at bounding box center [335, 111] width 235 height 29
radio input "true"
radio input "false"
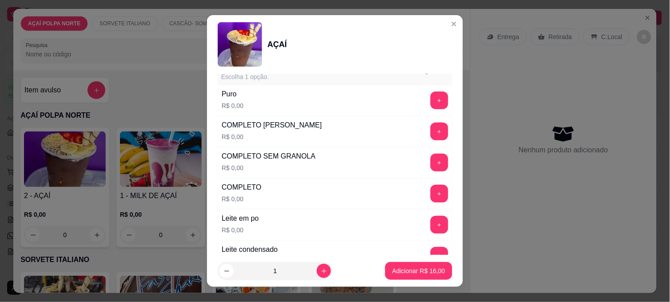
scroll to position [247, 0]
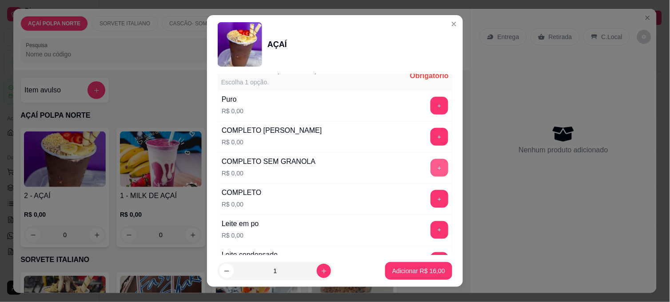
click at [431, 166] on button "+" at bounding box center [440, 168] width 18 height 18
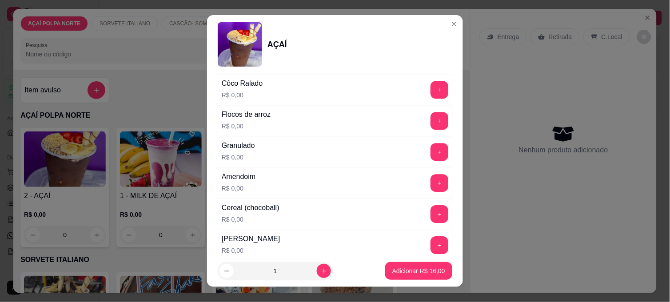
scroll to position [543, 0]
click at [431, 187] on button "+" at bounding box center [440, 183] width 18 height 18
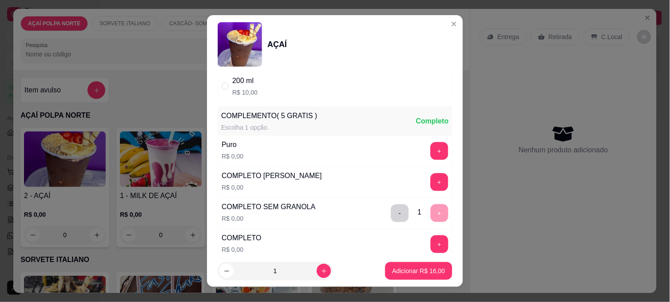
scroll to position [197, 0]
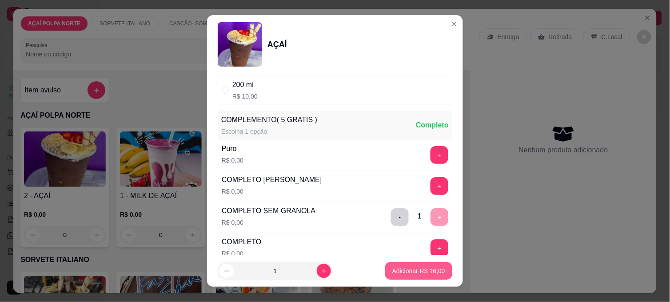
click at [420, 273] on p "Adicionar R$ 16,00" at bounding box center [418, 271] width 53 height 9
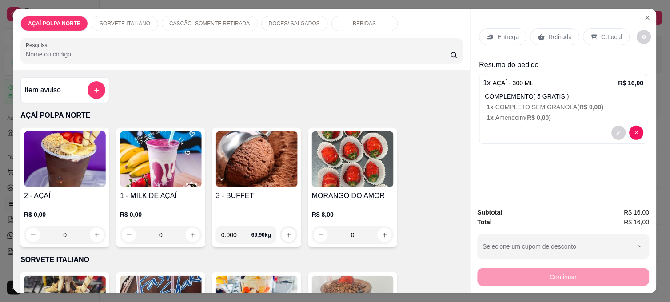
click at [84, 178] on img at bounding box center [65, 160] width 82 height 56
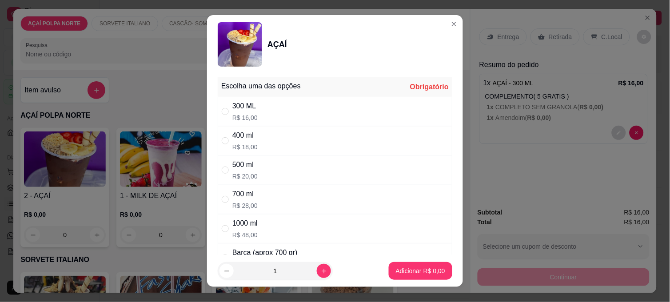
click at [268, 107] on div "300 ML R$ 16,00" at bounding box center [335, 111] width 235 height 29
radio input "true"
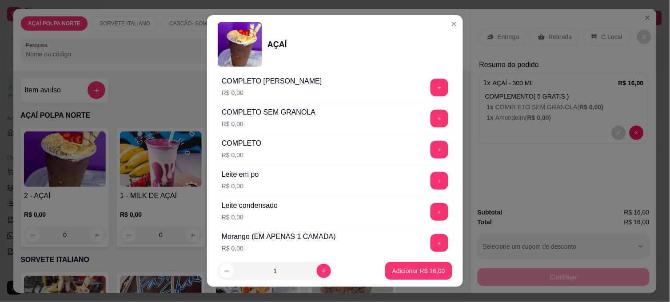
scroll to position [345, 0]
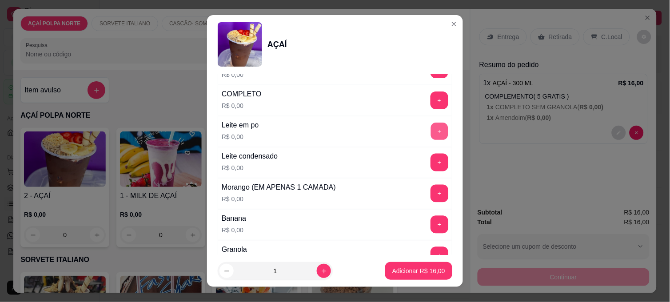
click at [431, 130] on button "+" at bounding box center [439, 131] width 17 height 17
click at [431, 164] on button "+" at bounding box center [440, 163] width 18 height 18
click at [392, 163] on button "-" at bounding box center [400, 162] width 17 height 17
click at [391, 138] on button "-" at bounding box center [400, 132] width 18 height 18
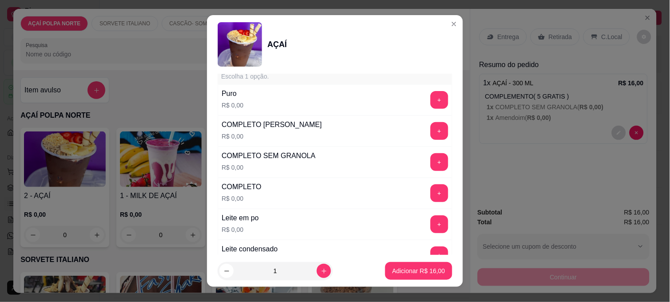
scroll to position [247, 0]
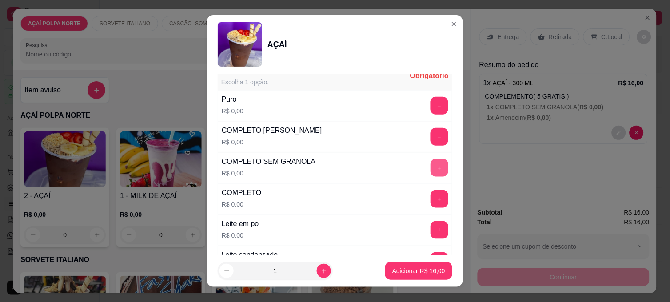
click at [431, 168] on button "+" at bounding box center [440, 168] width 18 height 18
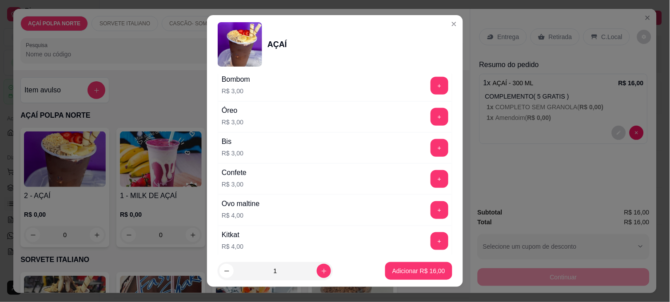
scroll to position [938, 0]
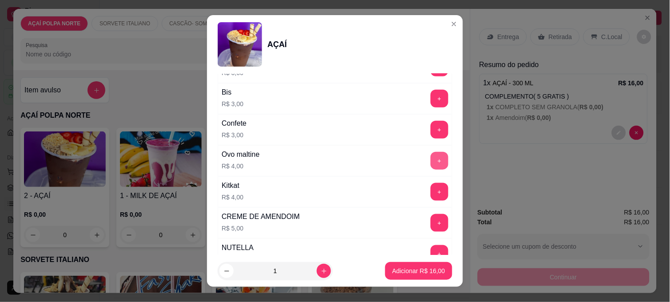
click at [431, 162] on button "+" at bounding box center [440, 161] width 18 height 18
click at [415, 277] on button "Adicionar R$ 20,00" at bounding box center [418, 271] width 67 height 18
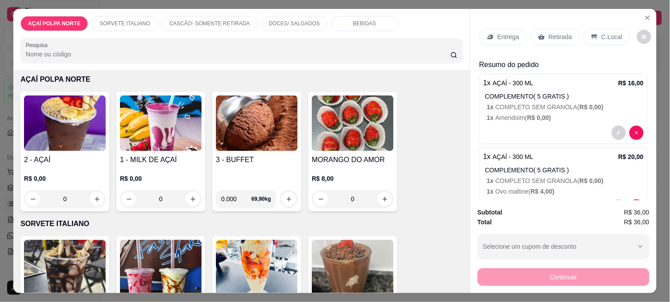
scroll to position [0, 0]
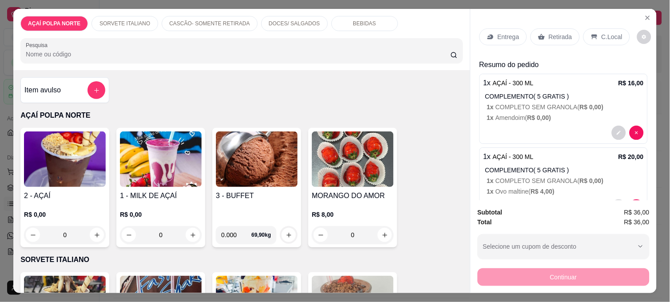
click at [561, 34] on p "Retirada" at bounding box center [561, 36] width 24 height 9
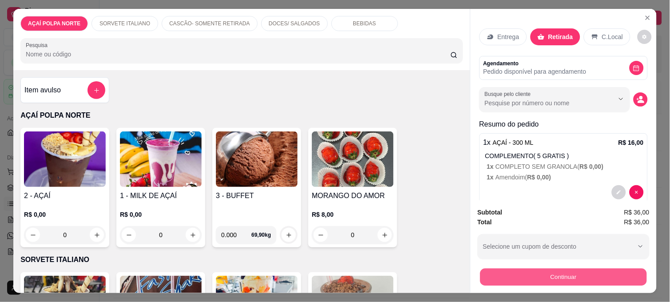
click at [598, 270] on button "Continuar" at bounding box center [563, 276] width 167 height 17
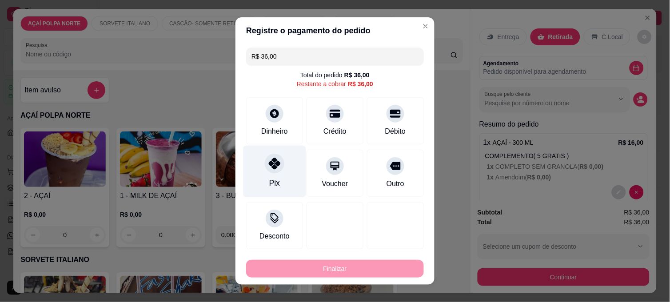
click at [282, 179] on div "Pix" at bounding box center [275, 172] width 63 height 52
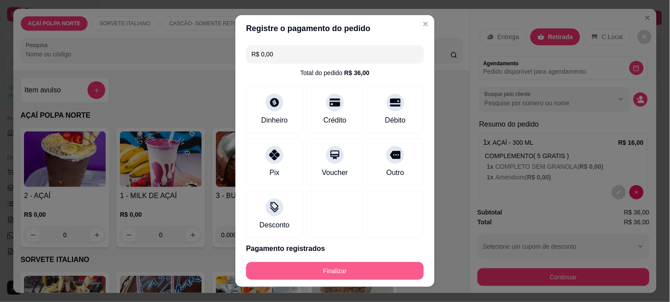
click at [383, 270] on button "Finalizar" at bounding box center [335, 271] width 178 height 18
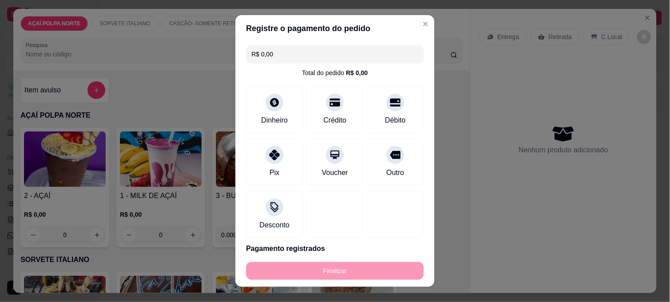
type input "-R$ 36,00"
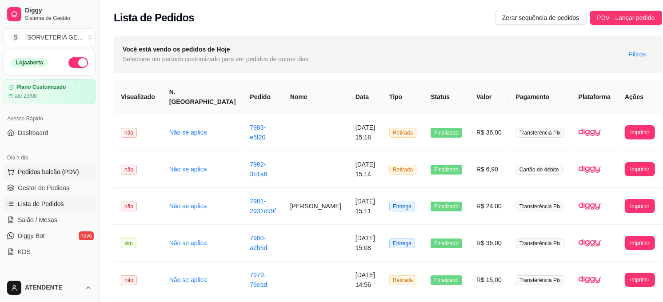
click at [63, 172] on span "Pedidos balcão (PDV)" at bounding box center [48, 172] width 61 height 9
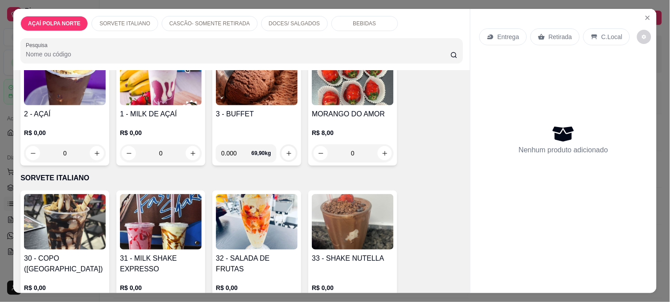
scroll to position [99, 0]
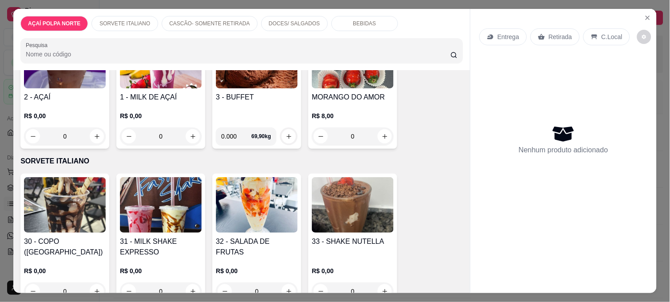
click at [68, 216] on img at bounding box center [65, 205] width 82 height 56
click at [270, 216] on img at bounding box center [257, 205] width 82 height 56
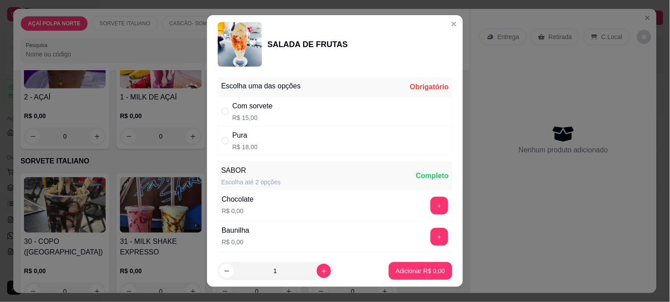
click at [338, 99] on div "Com sorvete R$ 15,00" at bounding box center [335, 111] width 235 height 29
radio input "true"
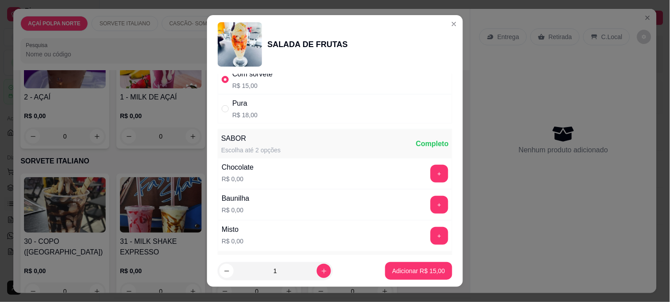
scroll to position [49, 0]
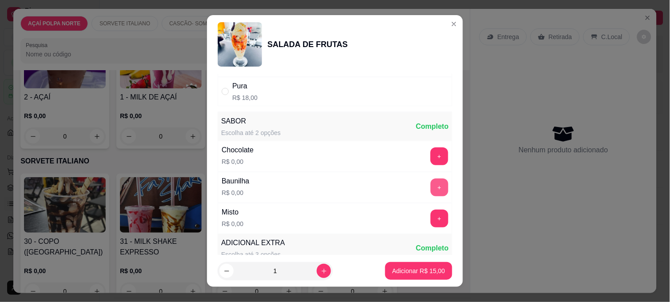
click at [431, 184] on button "+" at bounding box center [440, 188] width 18 height 18
click at [404, 272] on p "Adicionar R$ 15,00" at bounding box center [419, 271] width 52 height 8
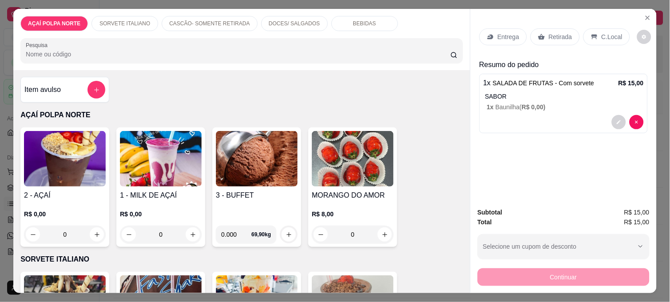
scroll to position [0, 0]
click at [48, 164] on img at bounding box center [65, 160] width 82 height 56
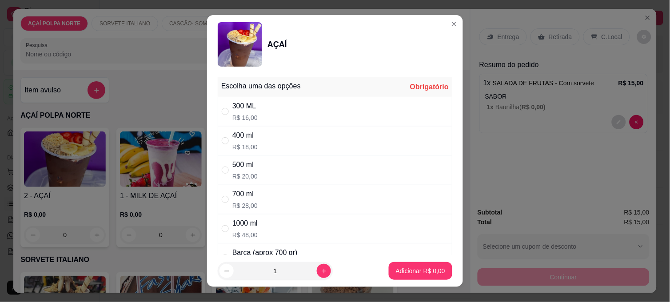
click at [261, 117] on div "300 ML R$ 16,00" at bounding box center [335, 111] width 235 height 29
radio input "true"
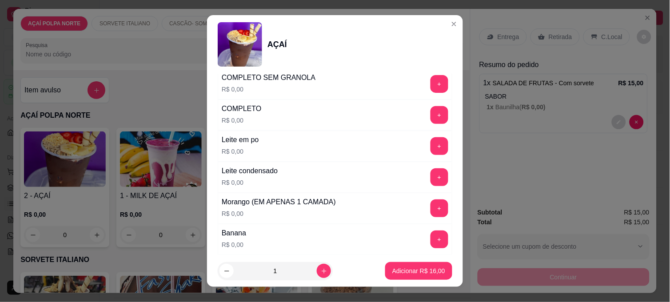
scroll to position [345, 0]
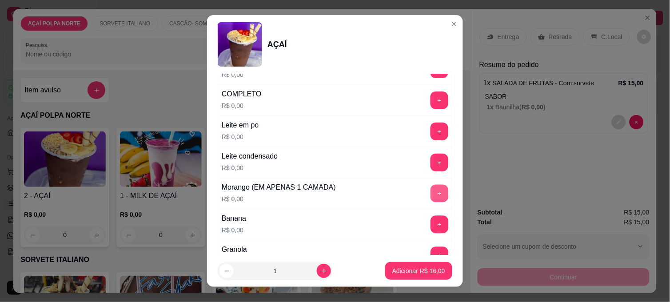
click at [431, 193] on button "+" at bounding box center [440, 194] width 18 height 18
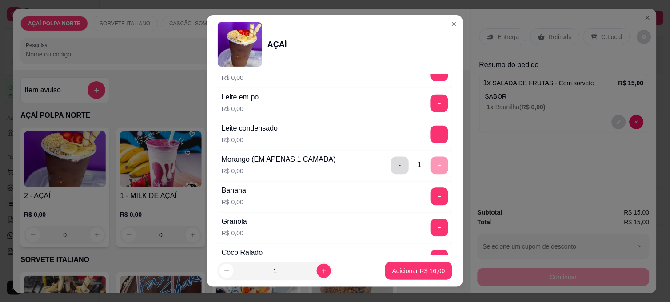
scroll to position [395, 0]
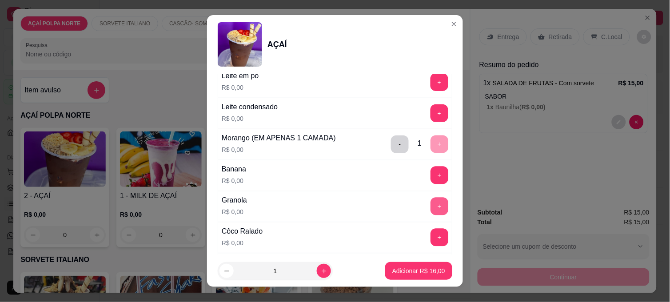
click at [431, 210] on button "+" at bounding box center [440, 207] width 18 height 18
click at [420, 272] on p "Adicionar R$ 16,00" at bounding box center [419, 271] width 52 height 8
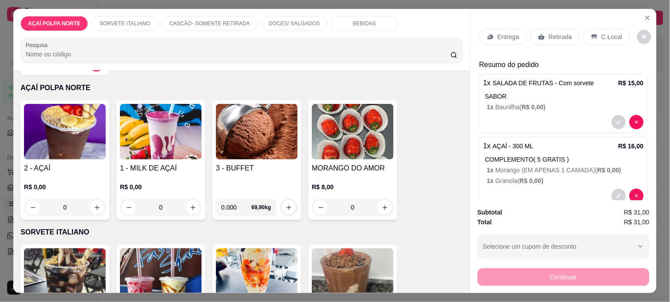
scroll to position [99, 0]
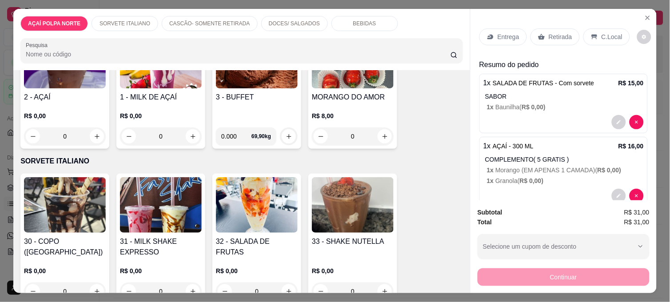
click at [72, 227] on img at bounding box center [65, 205] width 82 height 56
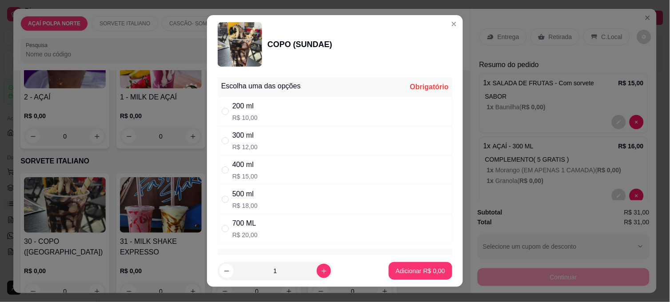
click at [280, 145] on div "300 ml R$ 12,00" at bounding box center [335, 140] width 235 height 29
radio input "true"
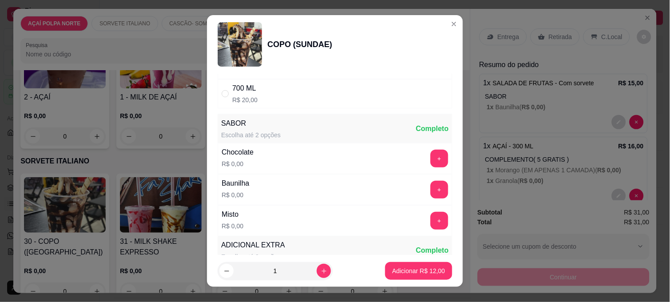
scroll to position [148, 0]
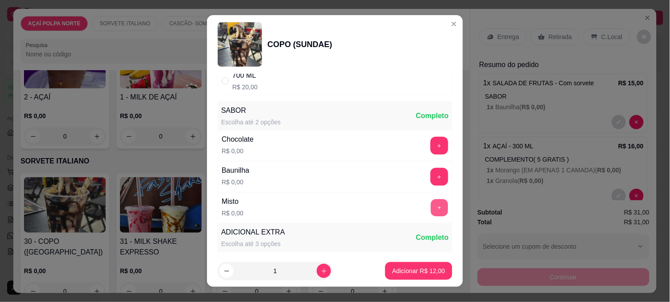
click at [431, 208] on button "+" at bounding box center [439, 208] width 17 height 17
click at [401, 272] on p "Adicionar R$ 12,00" at bounding box center [418, 271] width 53 height 9
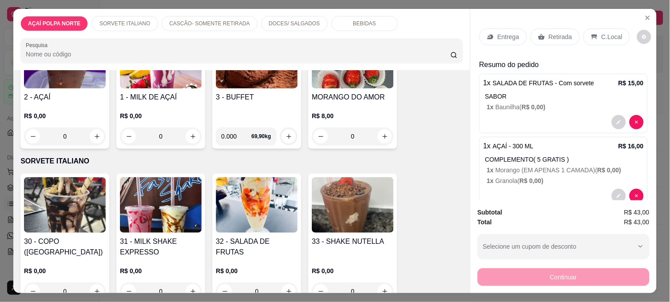
click at [84, 209] on img at bounding box center [65, 205] width 82 height 56
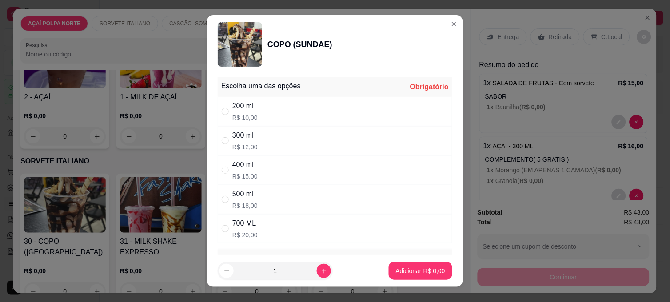
click at [273, 134] on div "300 ml R$ 12,00" at bounding box center [335, 140] width 235 height 29
radio input "true"
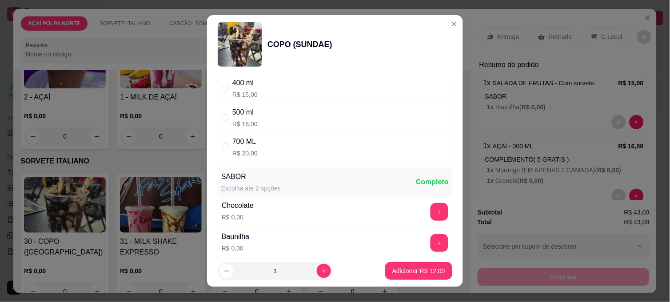
scroll to position [99, 0]
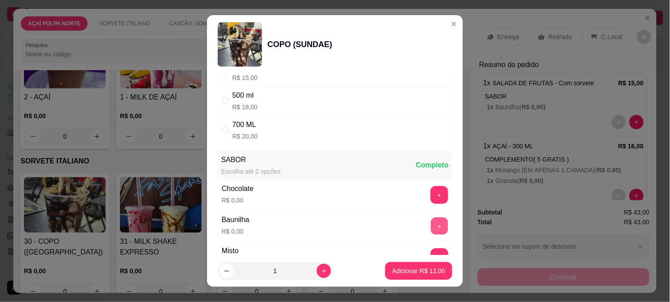
click at [431, 228] on button "+" at bounding box center [439, 226] width 17 height 17
click at [426, 273] on p "Adicionar R$ 12,00" at bounding box center [419, 271] width 52 height 8
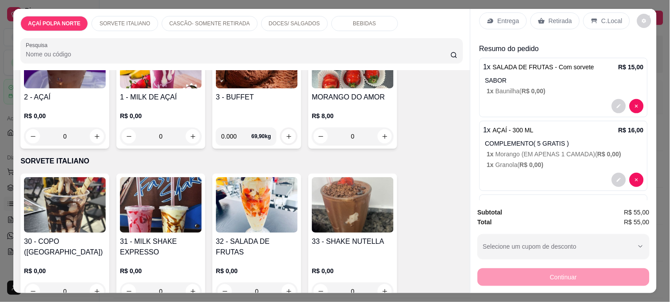
scroll to position [0, 0]
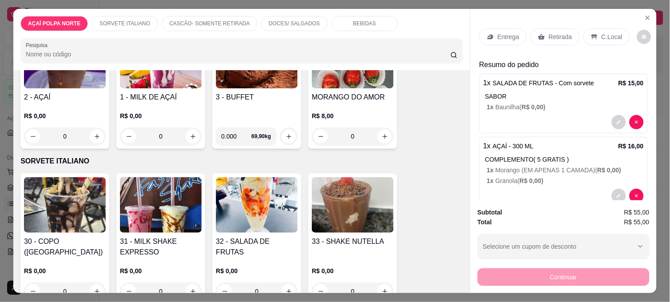
drag, startPoint x: 606, startPoint y: 36, endPoint x: 609, endPoint y: 75, distance: 38.8
click at [606, 36] on p "C.Local" at bounding box center [612, 36] width 21 height 9
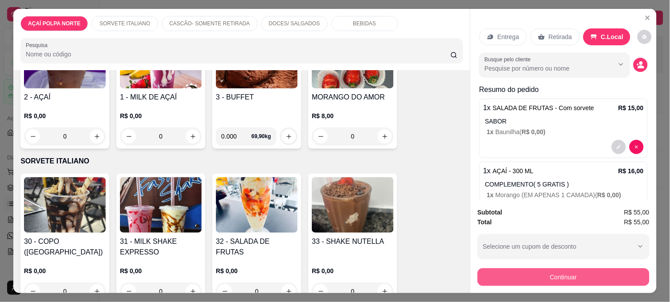
click at [629, 269] on button "Continuar" at bounding box center [564, 277] width 172 height 18
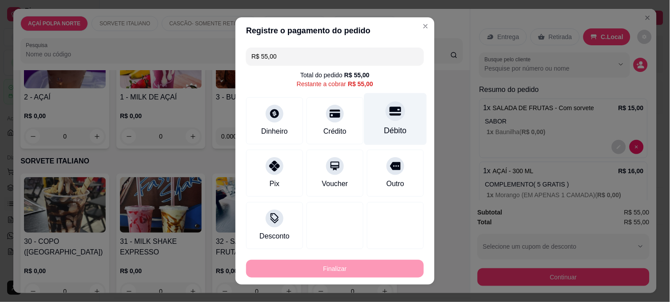
click at [372, 116] on div "Débito" at bounding box center [395, 119] width 63 height 52
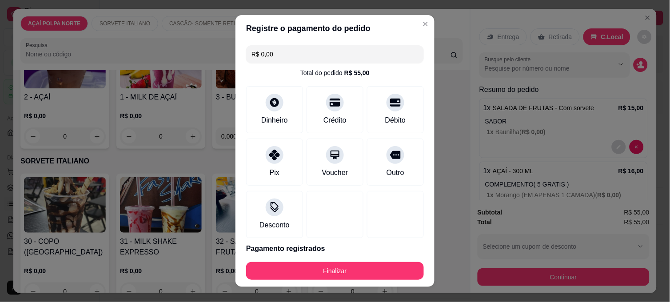
click at [380, 261] on footer "Finalizar" at bounding box center [335, 271] width 199 height 32
click at [256, 162] on div "Pix" at bounding box center [275, 161] width 63 height 52
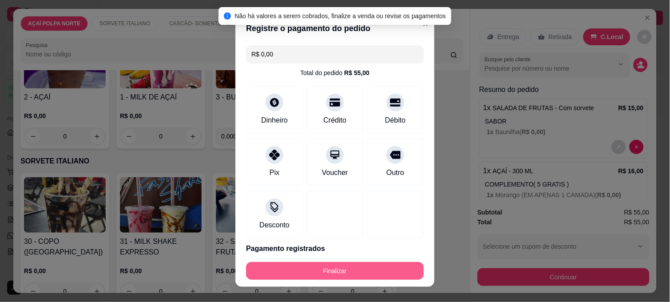
click at [338, 266] on button "Finalizar" at bounding box center [335, 271] width 178 height 18
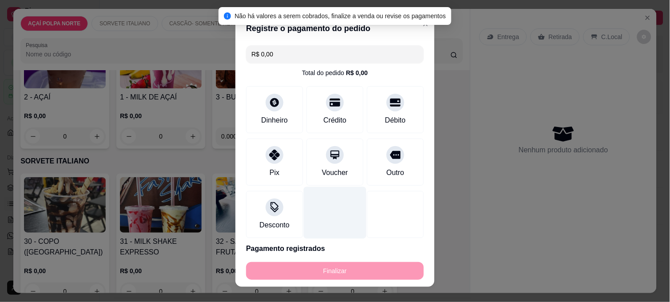
type input "-R$ 55,00"
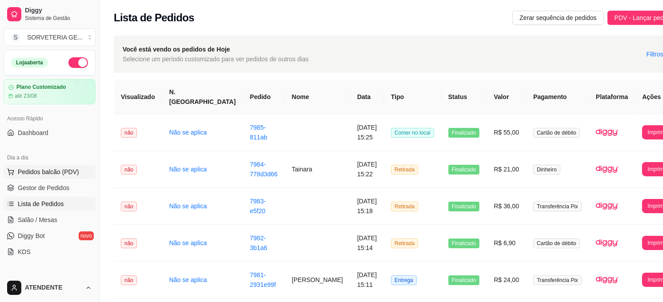
click at [58, 169] on span "Pedidos balcão (PDV)" at bounding box center [48, 172] width 61 height 9
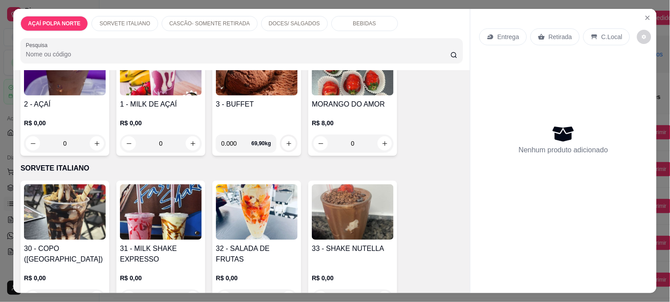
scroll to position [99, 0]
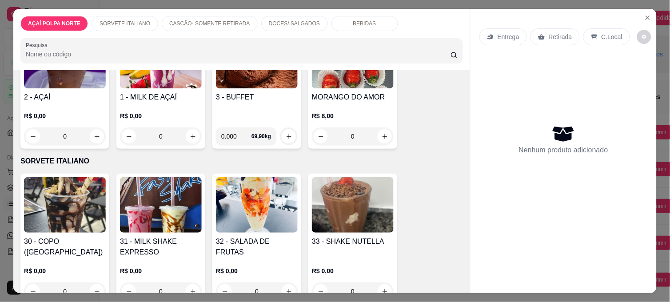
click at [82, 211] on img at bounding box center [65, 205] width 82 height 56
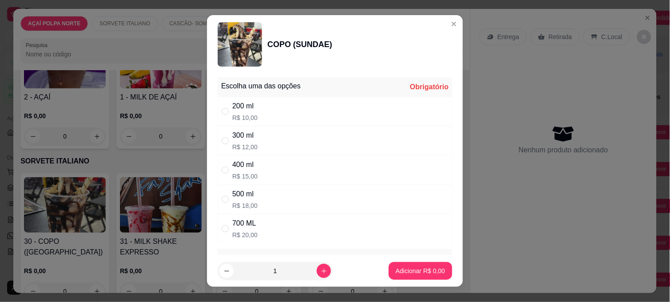
click at [281, 107] on div "200 ml R$ 10,00" at bounding box center [335, 111] width 235 height 29
radio input "true"
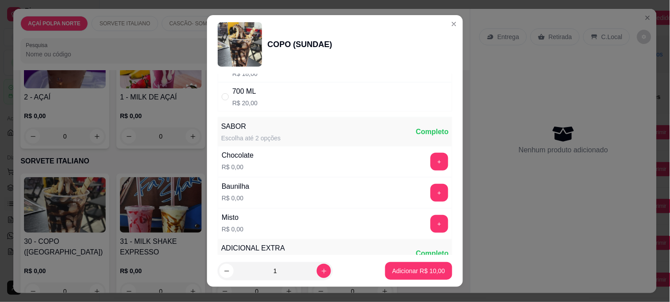
scroll to position [148, 0]
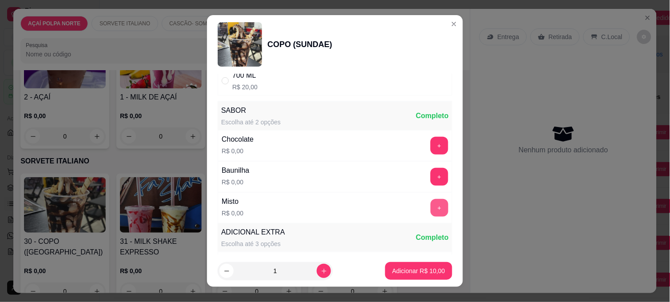
click at [431, 208] on button "+" at bounding box center [440, 208] width 18 height 18
click at [418, 270] on p "Adicionar R$ 10,00" at bounding box center [418, 271] width 53 height 9
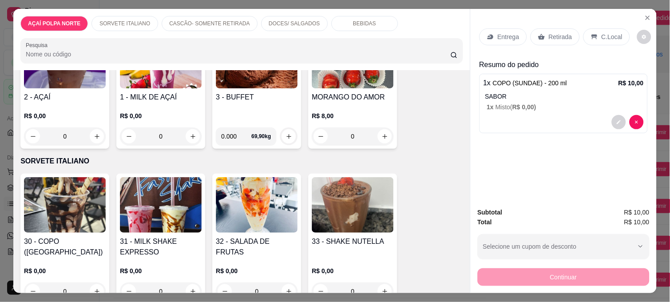
click at [611, 32] on p "C.Local" at bounding box center [612, 36] width 21 height 9
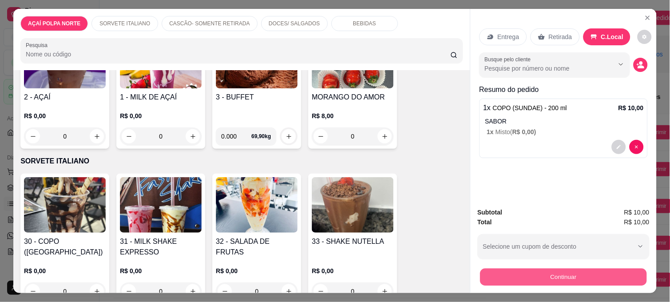
click at [636, 277] on button "Continuar" at bounding box center [563, 276] width 167 height 17
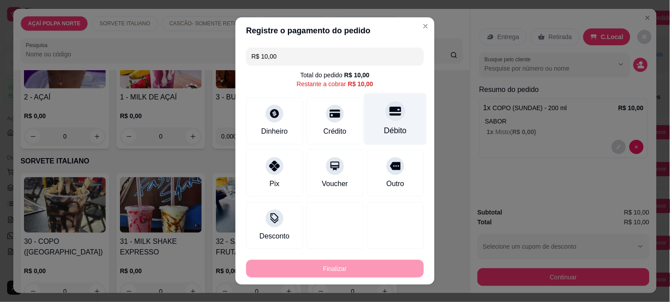
click at [391, 112] on icon at bounding box center [396, 111] width 12 height 12
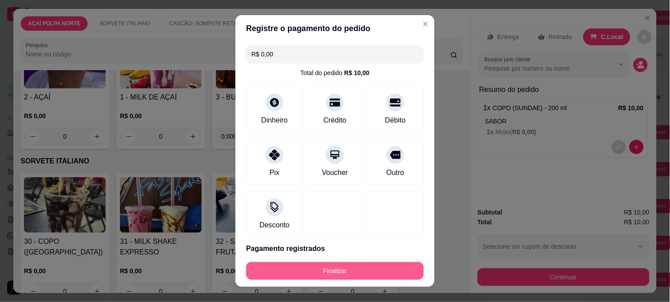
click at [392, 267] on button "Finalizar" at bounding box center [335, 271] width 178 height 18
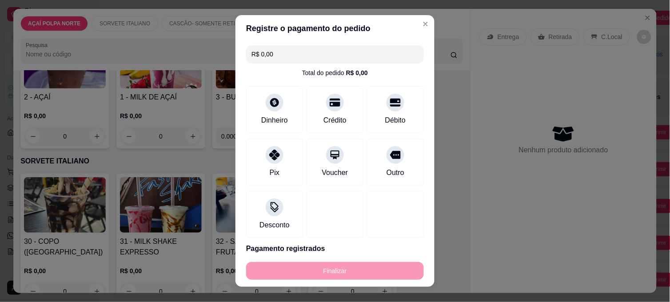
type input "-R$ 10,00"
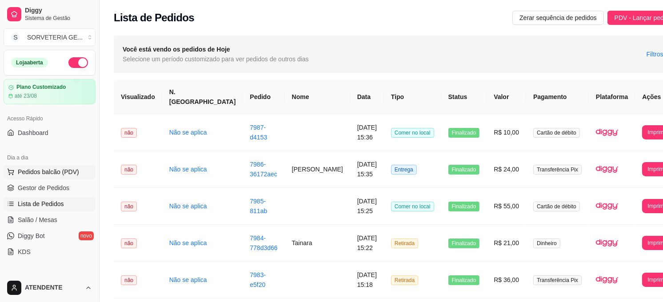
click at [61, 172] on span "Pedidos balcão (PDV)" at bounding box center [48, 172] width 61 height 9
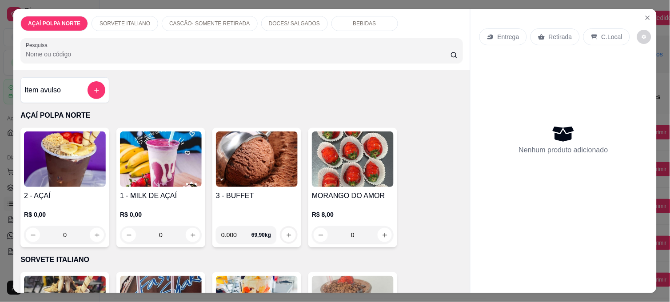
scroll to position [99, 0]
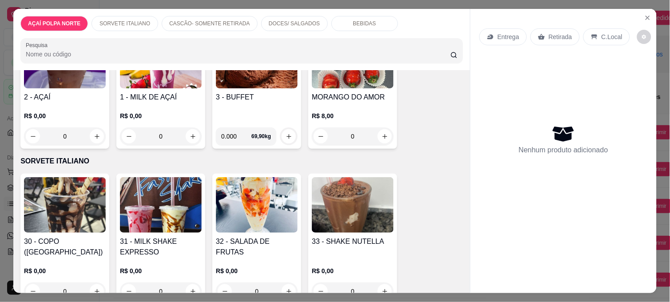
click at [89, 210] on img at bounding box center [65, 205] width 82 height 56
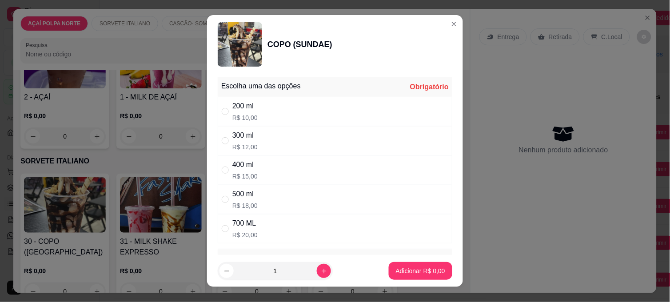
click at [269, 104] on div "200 ml R$ 10,00" at bounding box center [335, 111] width 235 height 29
radio input "true"
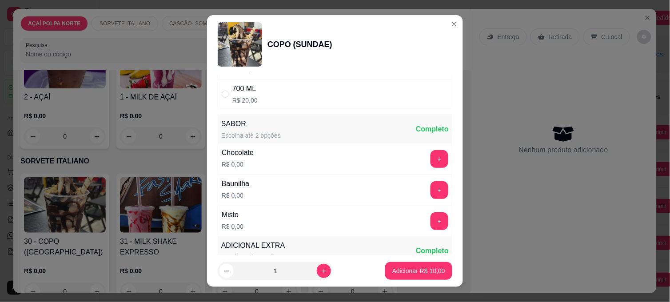
scroll to position [148, 0]
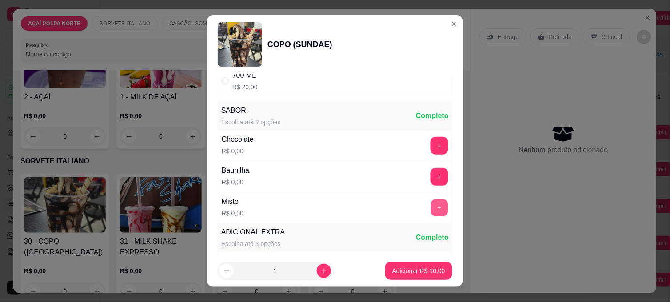
click at [431, 209] on button "+" at bounding box center [439, 208] width 17 height 17
click at [423, 268] on p "Adicionar R$ 10,00" at bounding box center [418, 271] width 53 height 9
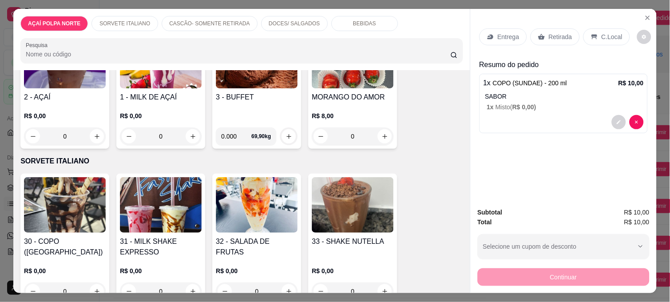
click at [593, 33] on icon at bounding box center [594, 36] width 7 height 7
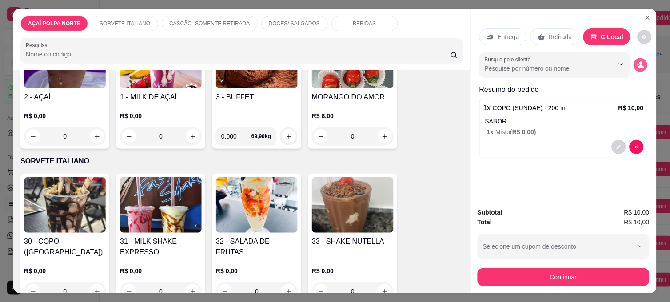
click at [641, 61] on icon "decrease-product-quantity" at bounding box center [641, 65] width 8 height 8
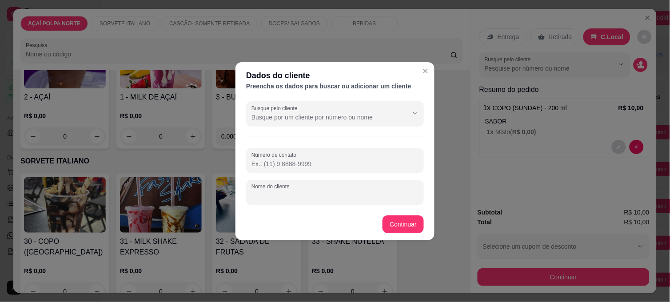
click at [295, 193] on input "Nome do cliente" at bounding box center [335, 196] width 167 height 9
type input "j"
type input "funcionario [PERSON_NAME] [side]"
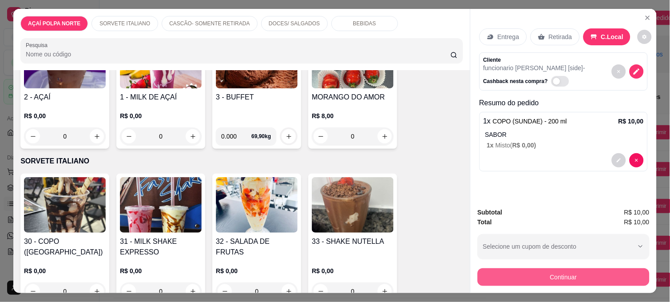
click at [581, 270] on button "Continuar" at bounding box center [564, 277] width 172 height 18
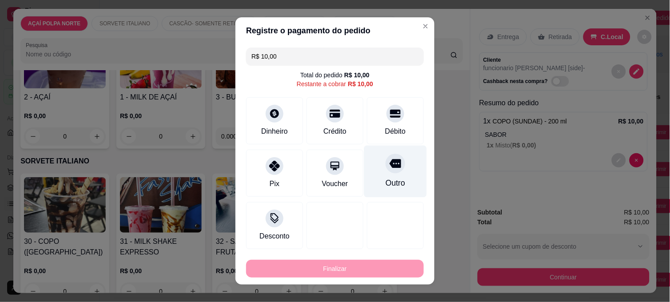
click at [383, 174] on div "Outro" at bounding box center [395, 172] width 63 height 52
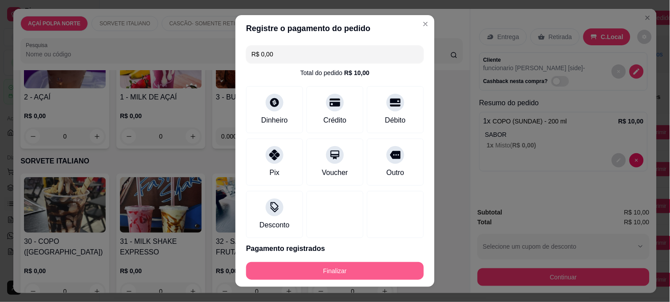
click at [387, 265] on button "Finalizar" at bounding box center [335, 271] width 178 height 18
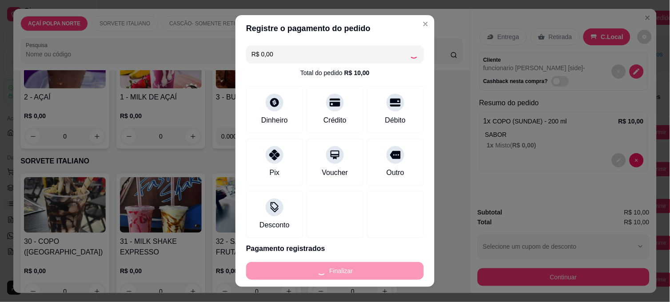
type input "-R$ 10,00"
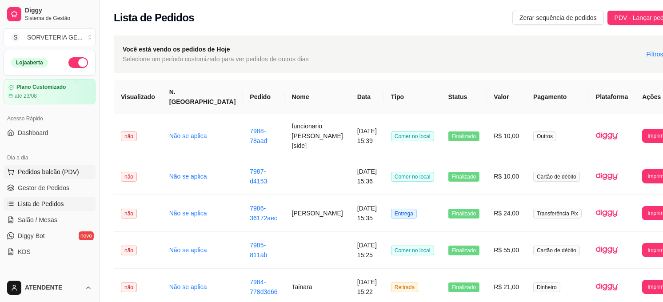
click at [67, 166] on button "Pedidos balcão (PDV)" at bounding box center [50, 172] width 92 height 14
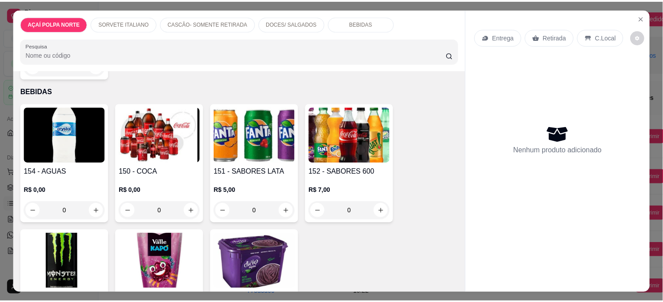
scroll to position [740, 0]
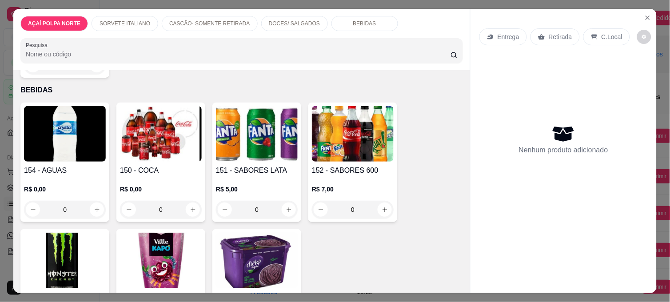
click at [159, 152] on img at bounding box center [161, 134] width 82 height 56
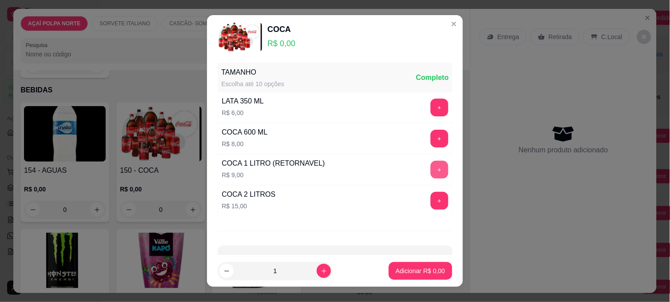
click at [431, 172] on button "+" at bounding box center [440, 170] width 18 height 18
click at [400, 272] on p "Adicionar R$ 9,00" at bounding box center [420, 271] width 48 height 8
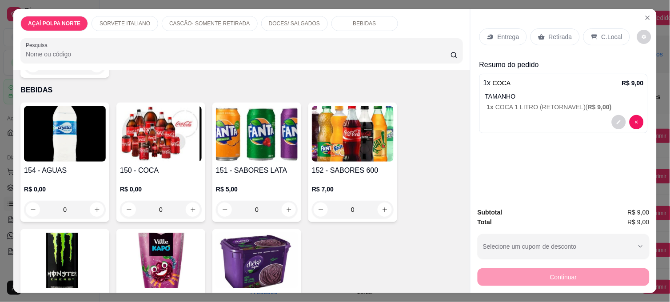
click at [606, 34] on p "C.Local" at bounding box center [612, 36] width 21 height 9
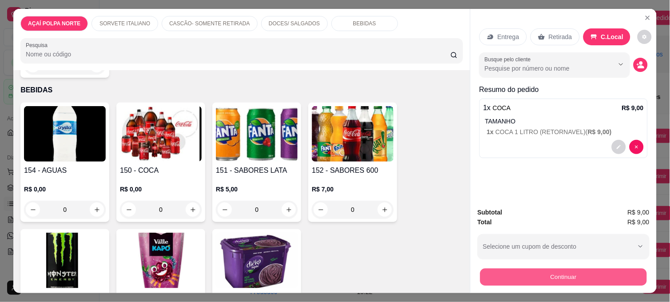
click at [614, 273] on button "Continuar" at bounding box center [563, 276] width 167 height 17
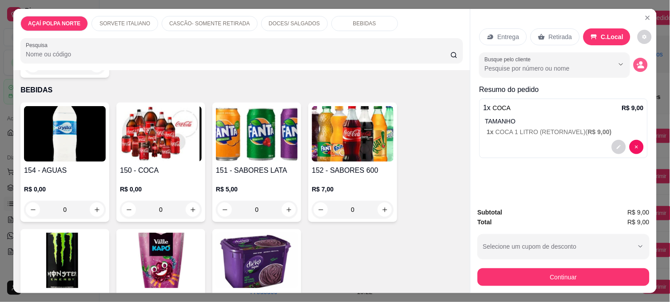
click at [637, 62] on icon "decrease-product-quantity" at bounding box center [641, 65] width 8 height 8
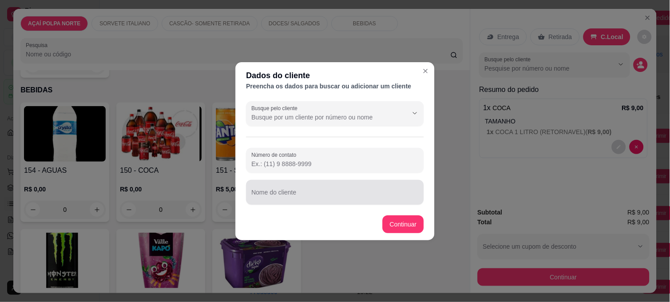
click at [324, 196] on input "Nome do cliente" at bounding box center [335, 196] width 167 height 9
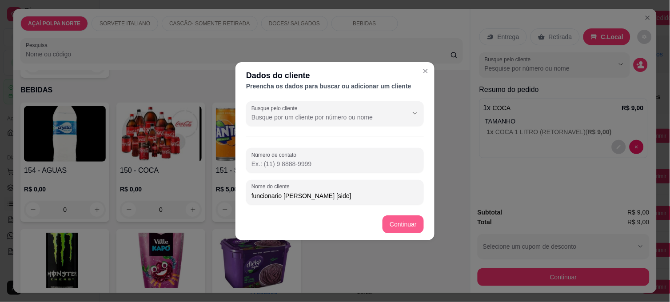
type input "funcionario [PERSON_NAME] [side]"
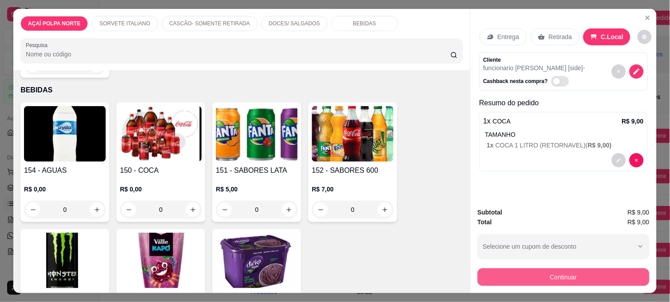
click at [578, 275] on button "Continuar" at bounding box center [564, 277] width 172 height 18
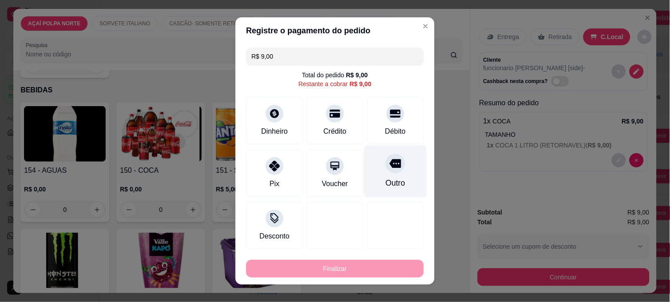
click at [394, 178] on div "Outro" at bounding box center [396, 183] width 20 height 12
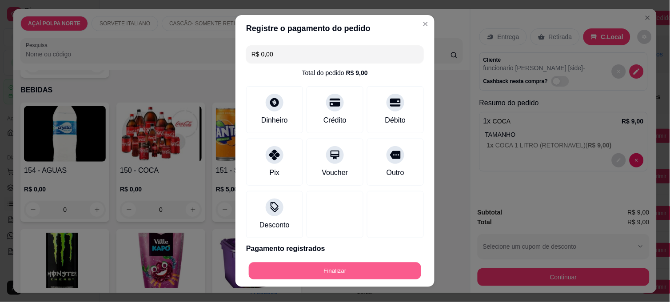
click at [393, 268] on button "Finalizar" at bounding box center [335, 271] width 172 height 17
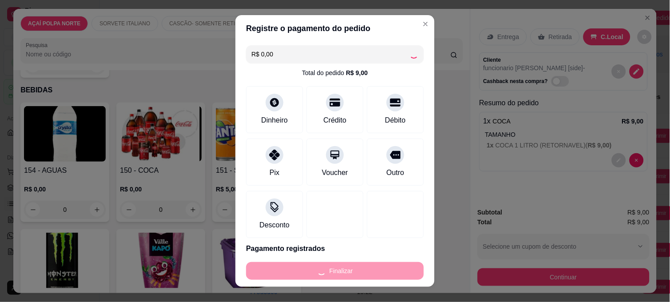
type input "-R$ 9,00"
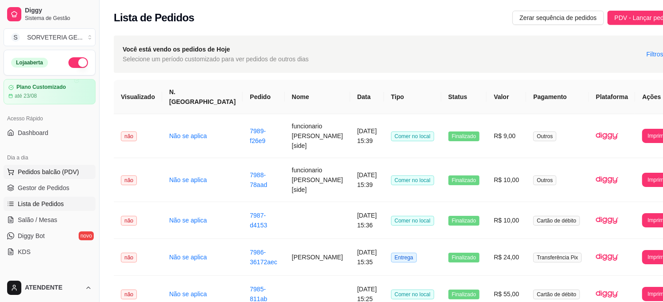
click at [43, 172] on span "Pedidos balcão (PDV)" at bounding box center [48, 172] width 61 height 9
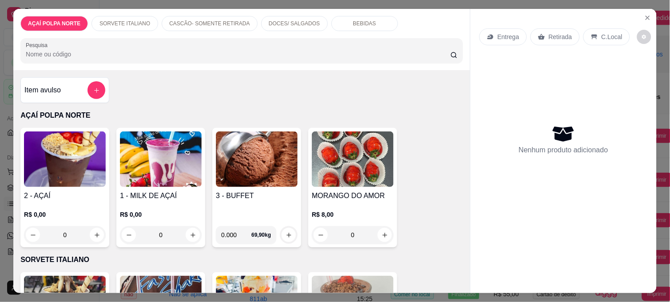
click at [360, 174] on img at bounding box center [353, 160] width 82 height 56
click at [646, 16] on icon "Close" at bounding box center [648, 18] width 4 height 4
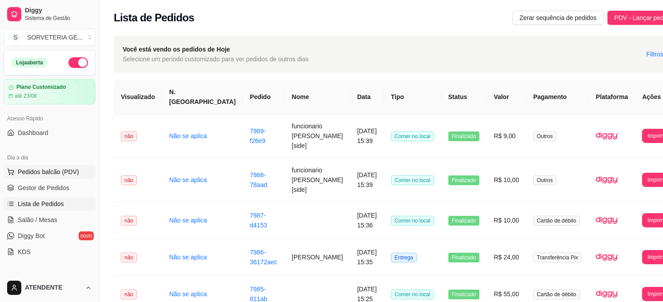
click at [60, 169] on span "Pedidos balcão (PDV)" at bounding box center [48, 172] width 61 height 9
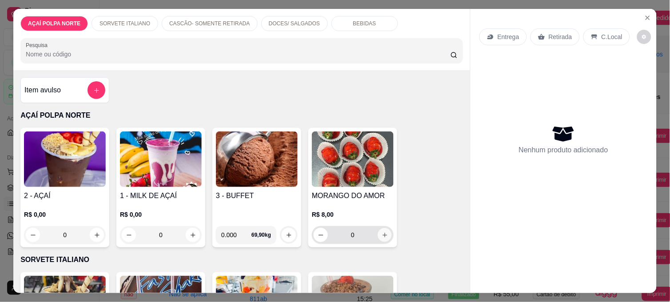
click at [382, 232] on icon "increase-product-quantity" at bounding box center [385, 235] width 7 height 7
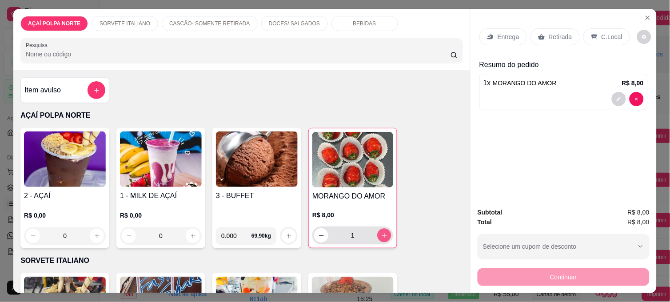
click at [381, 232] on icon "increase-product-quantity" at bounding box center [384, 235] width 7 height 7
type input "2"
click at [602, 36] on p "C.Local" at bounding box center [612, 36] width 21 height 9
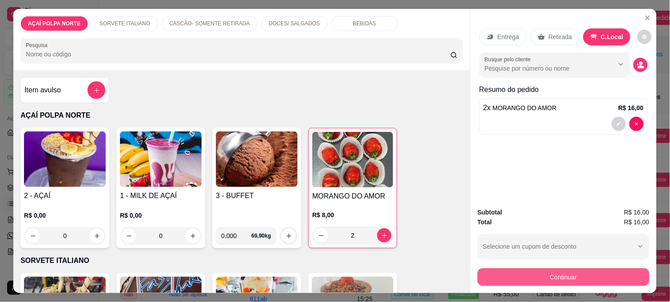
click at [535, 278] on button "Continuar" at bounding box center [564, 277] width 172 height 18
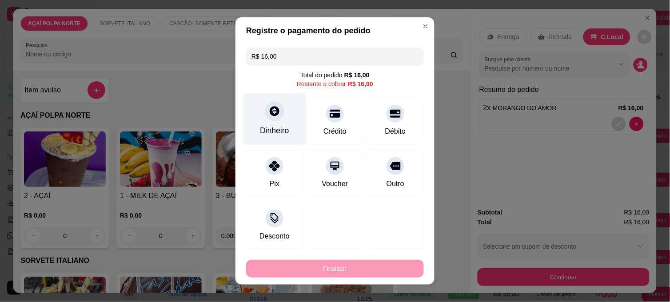
click at [261, 122] on div "Dinheiro" at bounding box center [275, 119] width 63 height 52
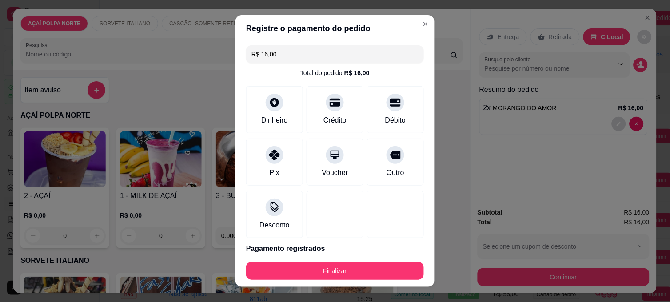
type input "R$ 0,00"
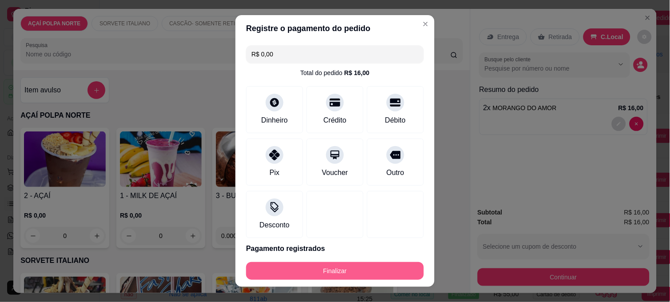
click at [367, 273] on button "Finalizar" at bounding box center [335, 271] width 178 height 18
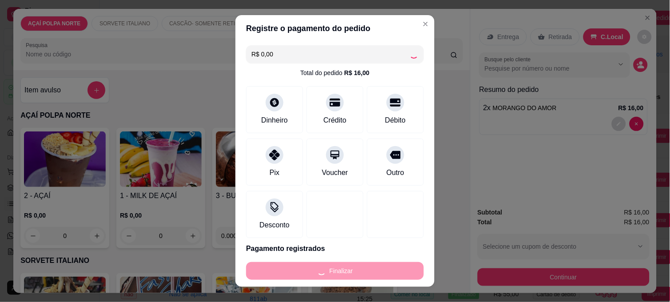
type input "0"
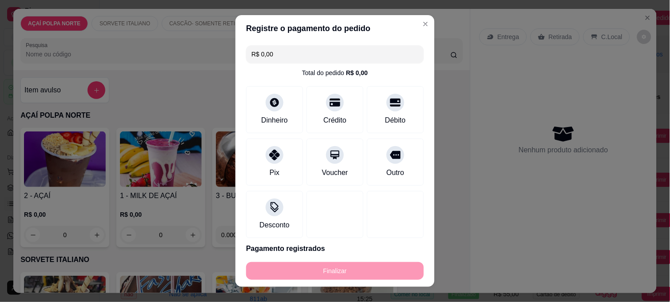
type input "-R$ 16,00"
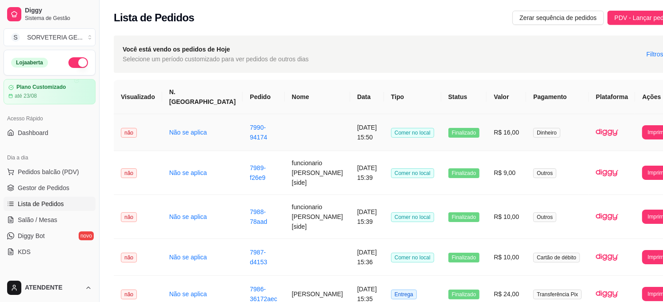
click at [487, 117] on td "R$ 16,00" at bounding box center [507, 132] width 40 height 37
click at [405, 276] on td "Entrega" at bounding box center [412, 294] width 57 height 37
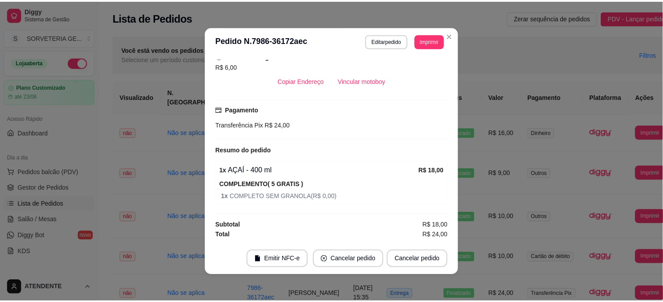
scroll to position [2, 0]
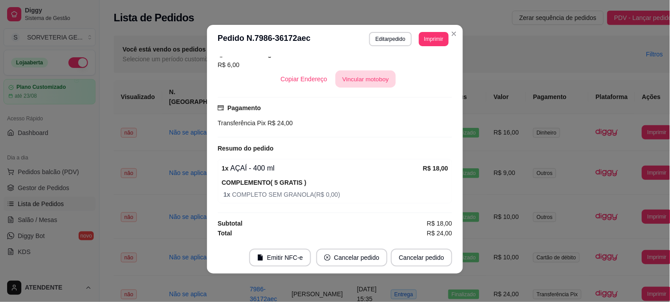
click at [365, 76] on button "Vincular motoboy" at bounding box center [366, 79] width 60 height 17
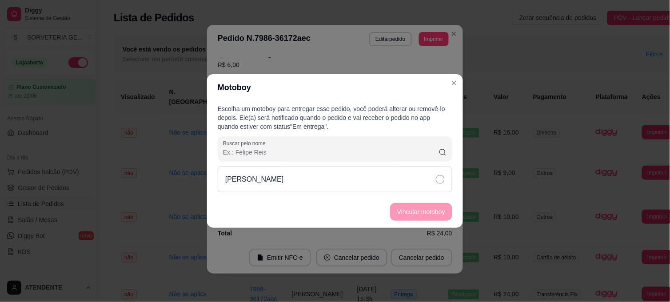
click at [420, 183] on div "[PERSON_NAME]" at bounding box center [335, 180] width 235 height 26
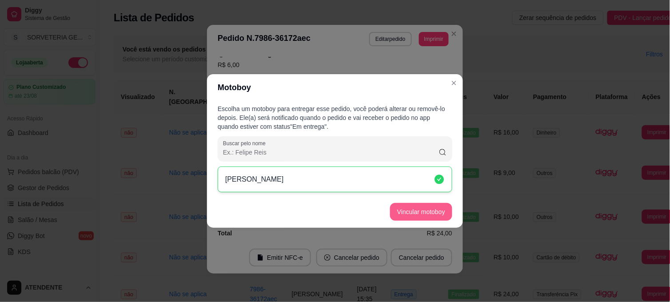
click at [427, 210] on button "Vincular motoboy" at bounding box center [421, 212] width 62 height 18
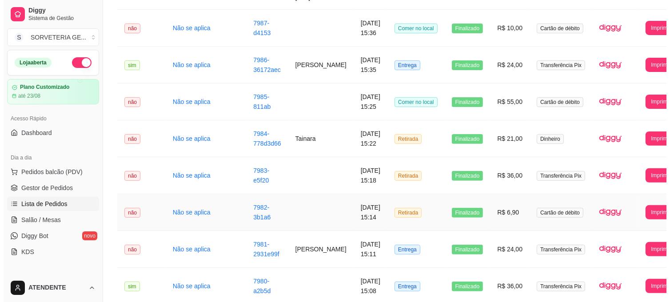
scroll to position [247, 0]
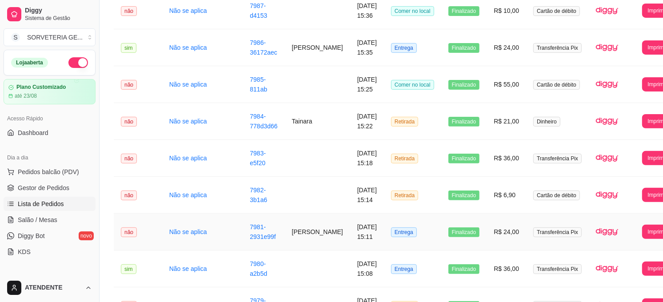
click at [441, 216] on td "Finalizado" at bounding box center [464, 232] width 46 height 37
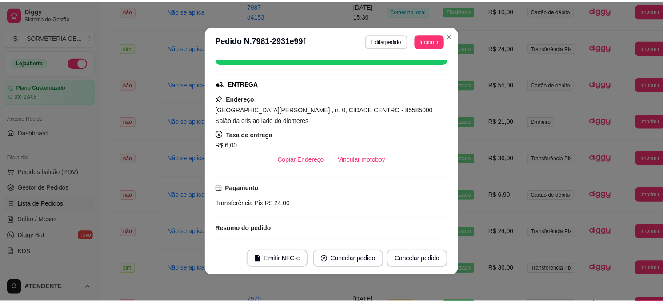
scroll to position [148, 0]
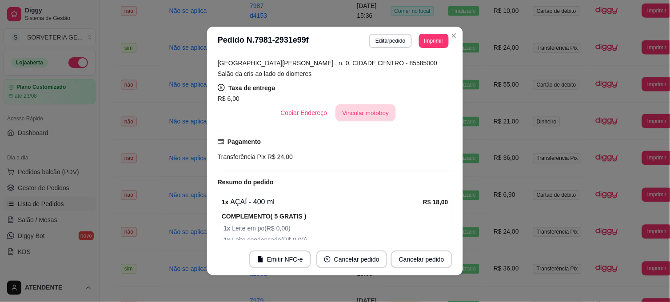
click at [369, 105] on button "Vincular motoboy" at bounding box center [366, 112] width 60 height 17
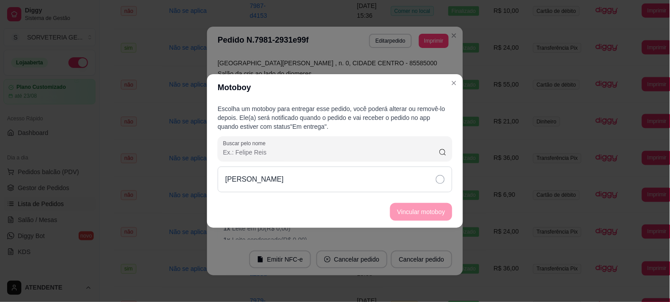
click at [449, 184] on div "[PERSON_NAME]" at bounding box center [335, 180] width 235 height 26
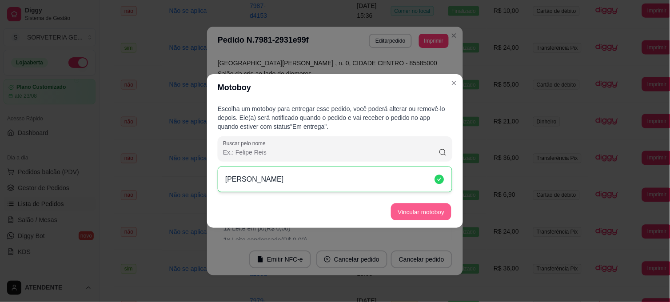
click at [434, 212] on button "Vincular motoboy" at bounding box center [421, 212] width 60 height 17
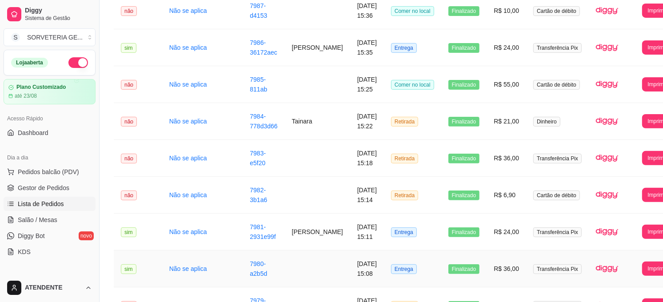
click at [396, 256] on td "Entrega" at bounding box center [412, 269] width 57 height 37
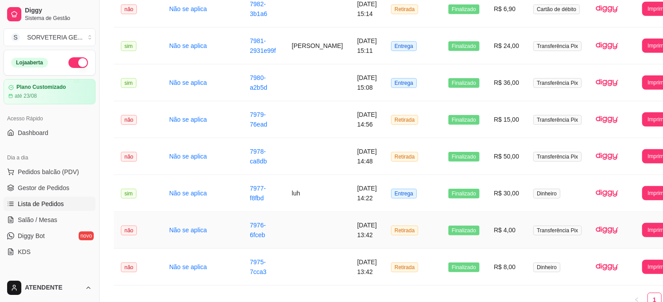
scroll to position [444, 0]
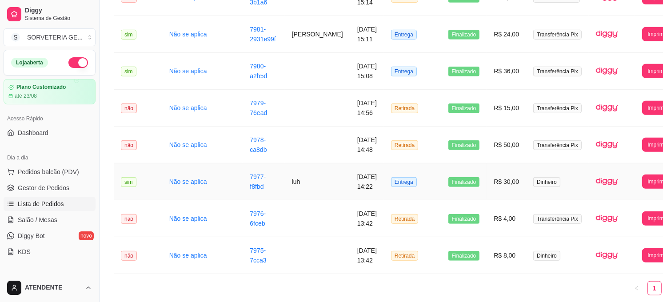
click at [402, 171] on td "Entrega" at bounding box center [412, 182] width 57 height 37
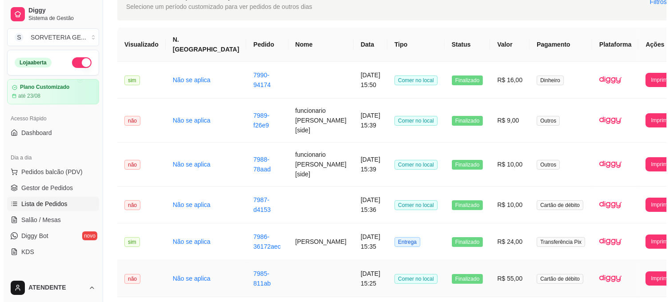
scroll to position [0, 0]
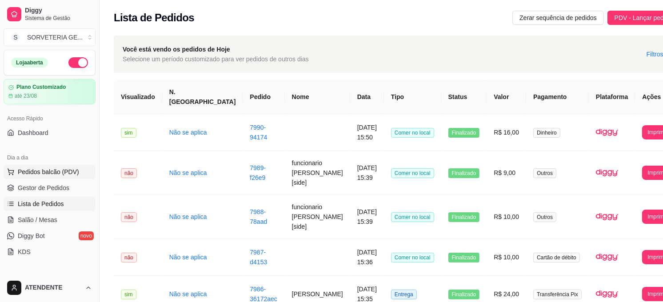
click at [55, 176] on span "Pedidos balcão (PDV)" at bounding box center [48, 172] width 61 height 9
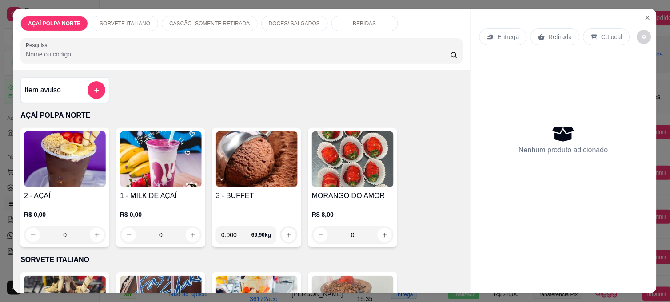
click at [279, 177] on img at bounding box center [257, 160] width 82 height 56
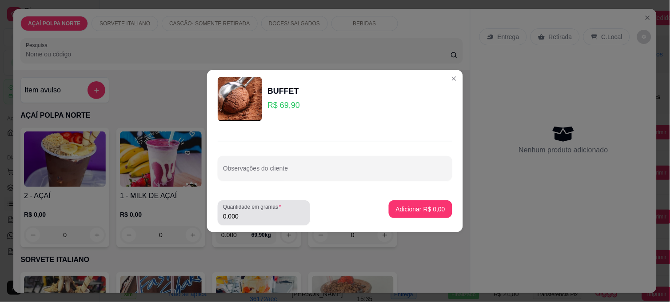
click at [294, 216] on input "0.000" at bounding box center [264, 216] width 82 height 9
type input "0.200"
click at [443, 198] on footer "Quantidade em gramas 0.200 Adicionar R$ 13,98" at bounding box center [335, 212] width 256 height 39
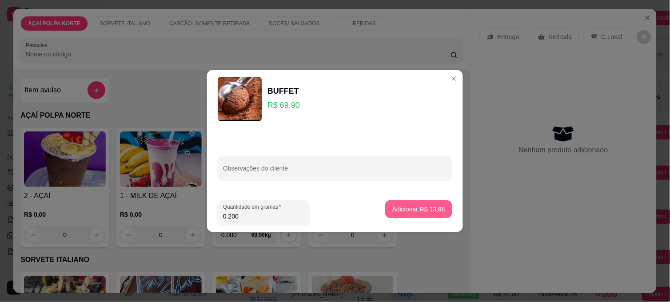
click at [425, 211] on p "Adicionar R$ 13,98" at bounding box center [418, 209] width 53 height 9
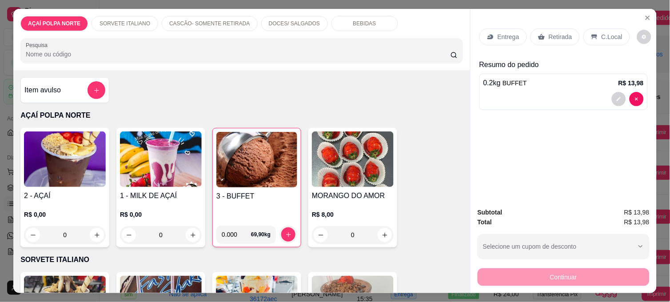
click at [510, 32] on p "Entrega" at bounding box center [509, 36] width 22 height 9
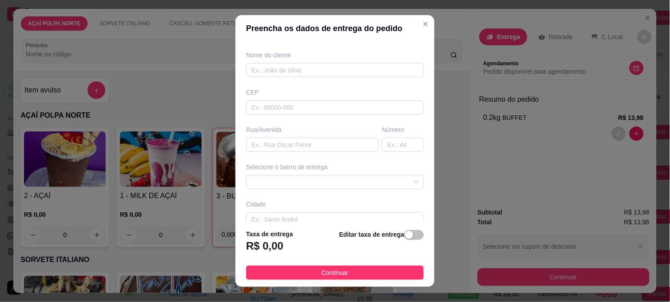
scroll to position [119, 0]
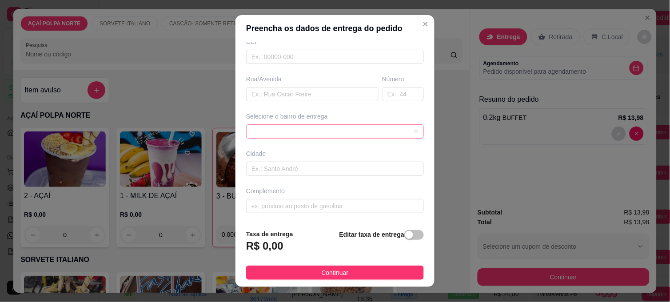
click at [361, 126] on span at bounding box center [335, 131] width 167 height 13
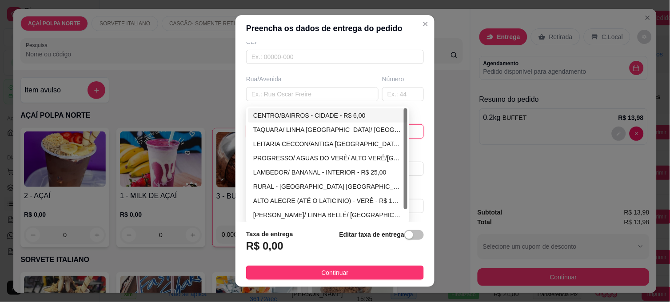
click at [303, 115] on div "CENTRO/BAIRROS - CIDADE - R$ 6,00" at bounding box center [327, 116] width 149 height 10
type input "CIDADE"
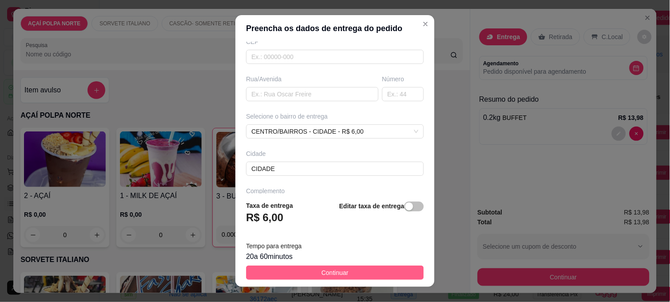
click at [358, 268] on button "Continuar" at bounding box center [335, 273] width 178 height 14
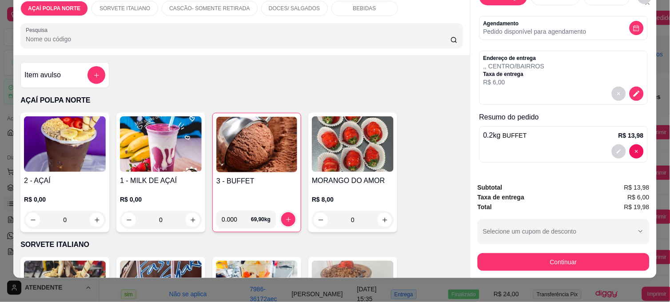
scroll to position [23, 0]
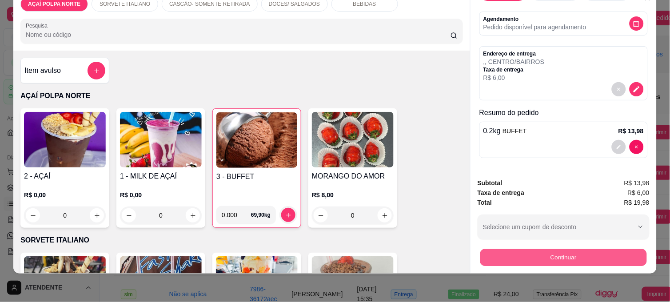
click at [556, 251] on button "Continuar" at bounding box center [563, 257] width 167 height 17
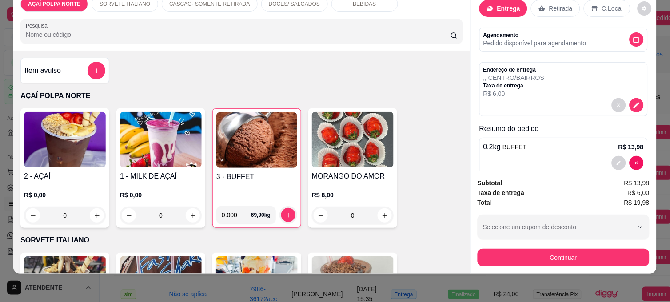
scroll to position [0, 0]
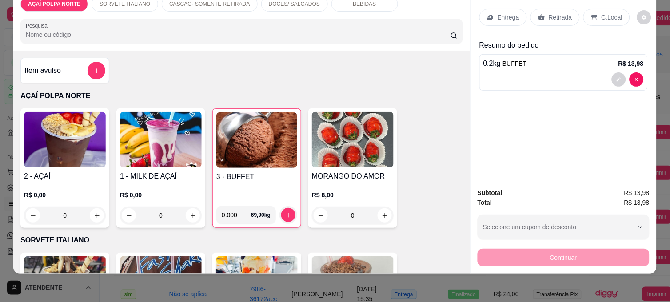
click at [481, 9] on div "Entrega" at bounding box center [504, 17] width 48 height 17
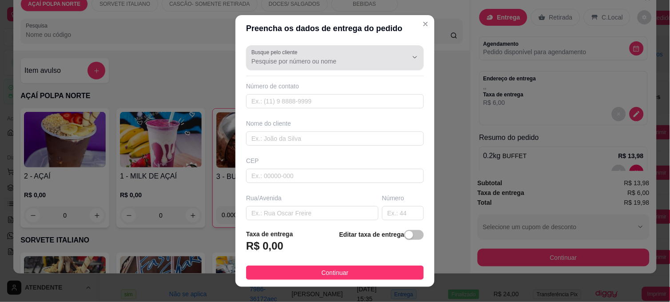
click at [343, 67] on div "Busque pelo cliente" at bounding box center [335, 57] width 178 height 25
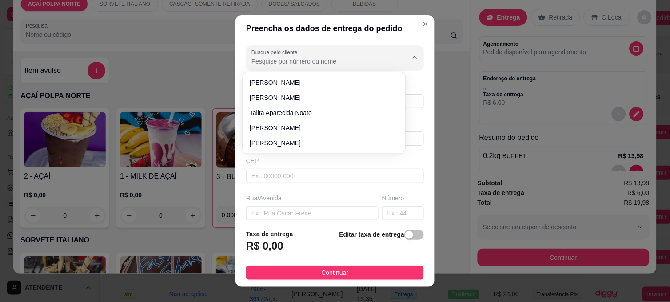
click at [347, 65] on input "Busque pelo cliente" at bounding box center [323, 61] width 142 height 9
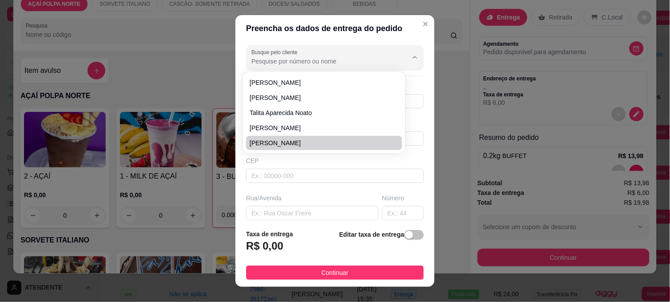
click at [406, 188] on div "Busque pelo cliente Número de contato Nome do cliente CEP Rua/[GEOGRAPHIC_DATA]…" at bounding box center [335, 132] width 199 height 180
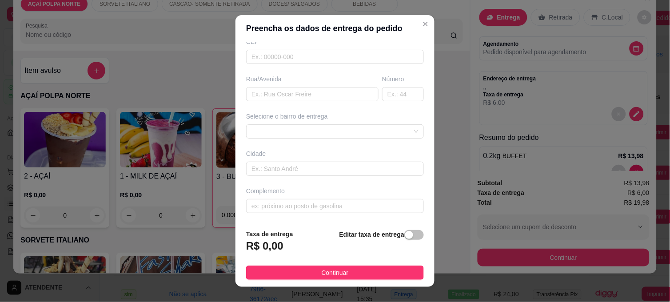
scroll to position [13, 0]
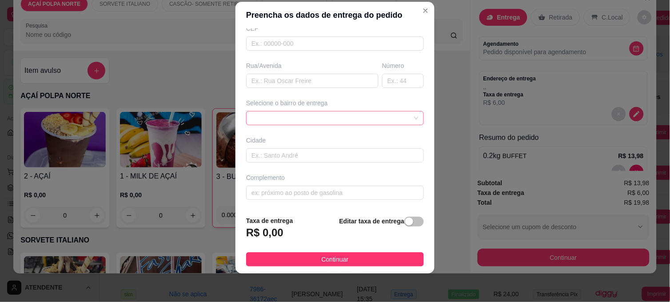
click at [296, 117] on div at bounding box center [335, 118] width 178 height 14
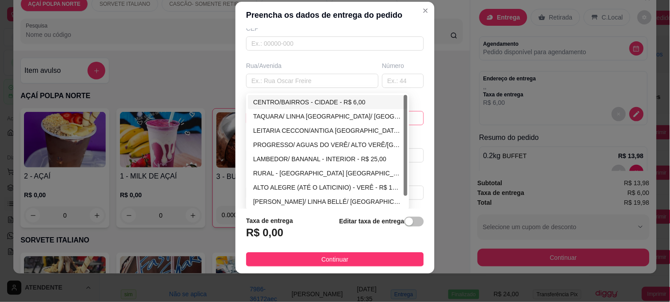
click at [292, 103] on div "CENTRO/BAIRROS - CIDADE - R$ 6,00" at bounding box center [327, 102] width 149 height 10
type input "CIDADE"
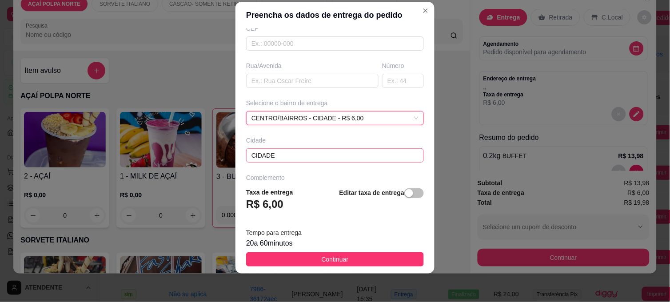
scroll to position [148, 0]
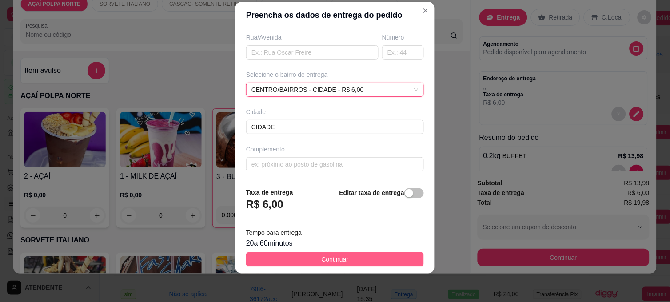
click at [344, 261] on button "Continuar" at bounding box center [335, 259] width 178 height 14
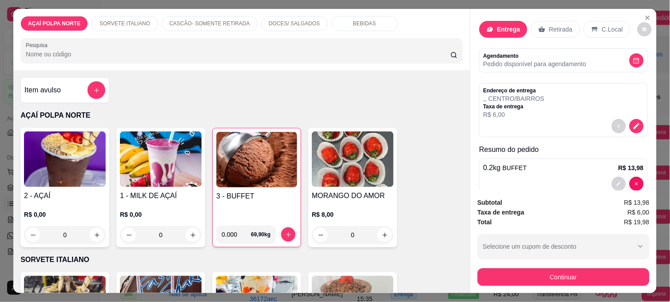
scroll to position [0, 0]
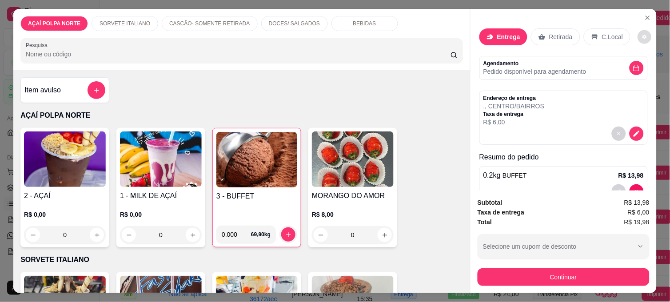
click at [643, 35] on icon "decrease-product-quantity" at bounding box center [645, 37] width 5 height 5
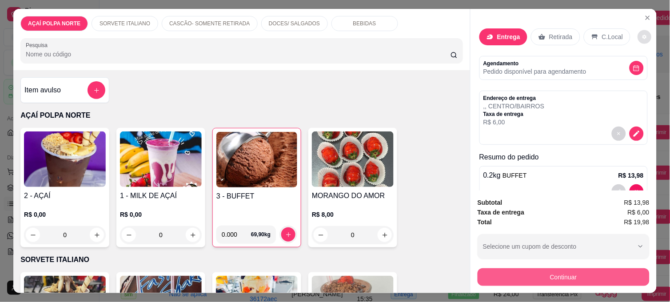
click at [590, 274] on button "Continuar" at bounding box center [564, 277] width 172 height 18
click at [571, 272] on button "Continuar" at bounding box center [563, 276] width 167 height 17
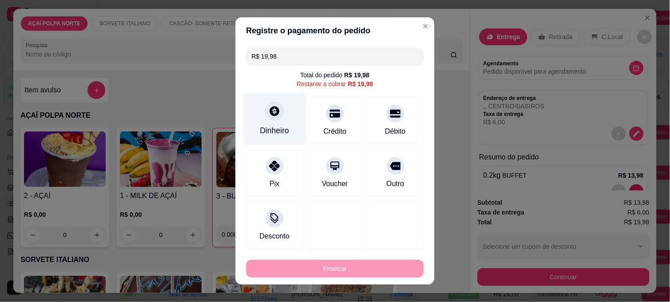
click at [280, 120] on div "Dinheiro" at bounding box center [275, 119] width 63 height 52
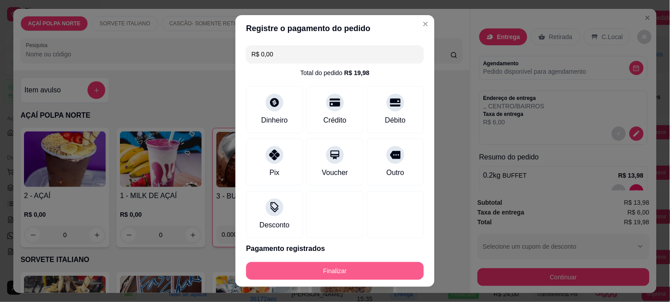
click at [367, 271] on button "Finalizar" at bounding box center [335, 271] width 178 height 18
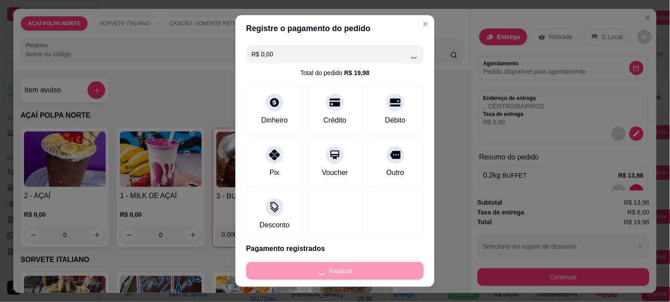
type input "-R$ 19,98"
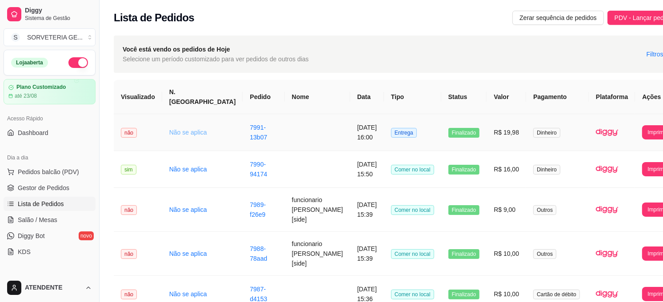
click at [180, 129] on link "Não se aplica" at bounding box center [188, 132] width 38 height 7
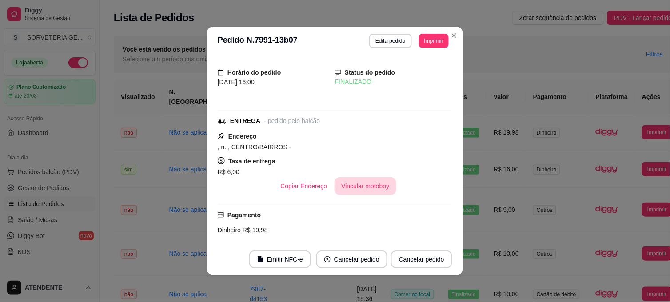
click at [348, 189] on button "Vincular motoboy" at bounding box center [366, 186] width 62 height 18
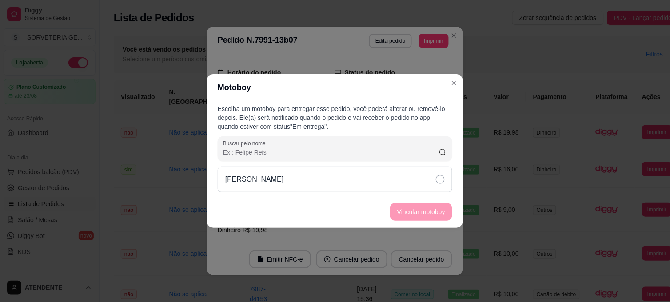
click at [441, 176] on icon at bounding box center [440, 179] width 9 height 9
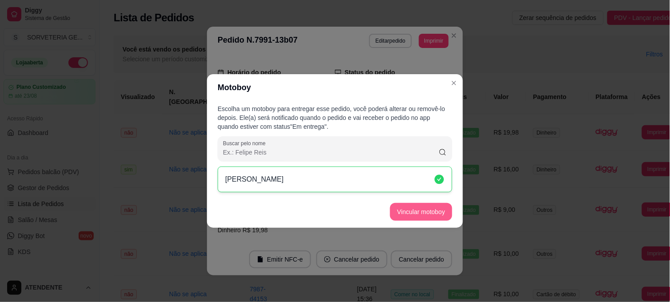
click at [428, 216] on button "Vincular motoboy" at bounding box center [421, 212] width 62 height 18
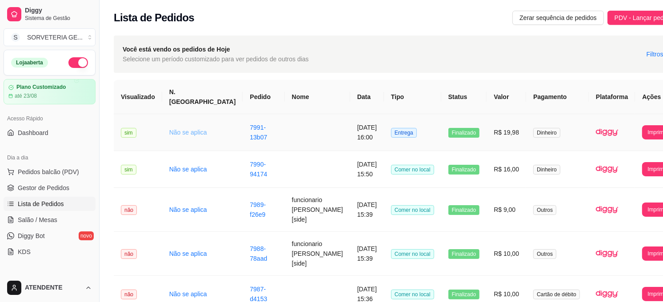
click at [172, 129] on link "Não se aplica" at bounding box center [188, 132] width 38 height 7
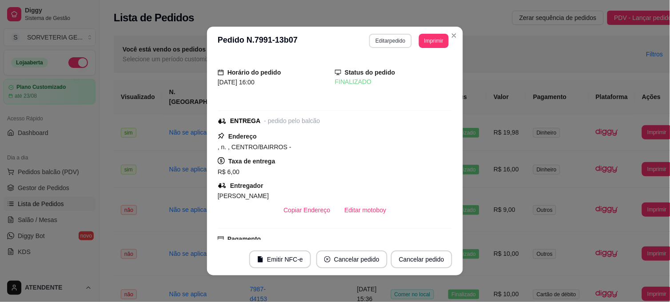
click at [378, 43] on button "Editar pedido" at bounding box center [390, 41] width 42 height 14
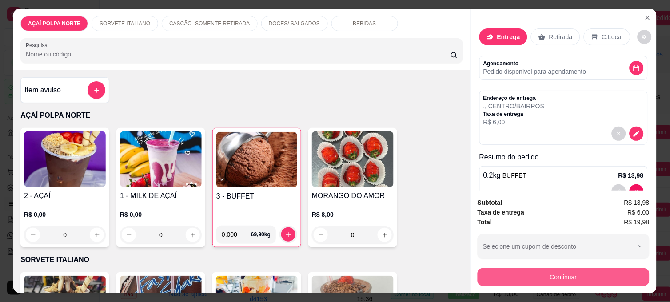
click at [558, 273] on button "Continuar" at bounding box center [564, 277] width 172 height 18
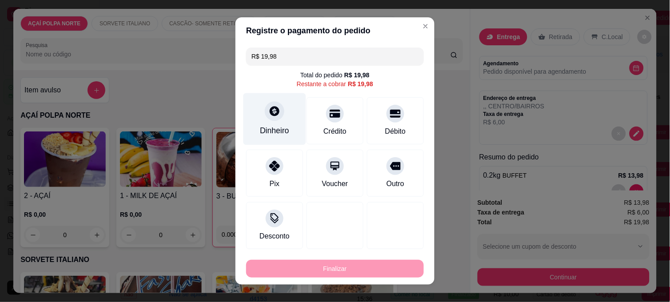
click at [276, 119] on div "Dinheiro" at bounding box center [275, 119] width 63 height 52
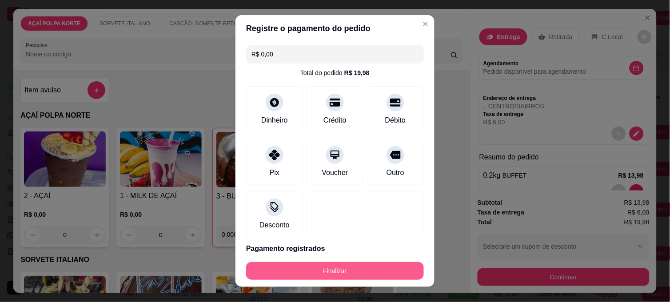
click at [368, 269] on button "Finalizar" at bounding box center [335, 271] width 178 height 18
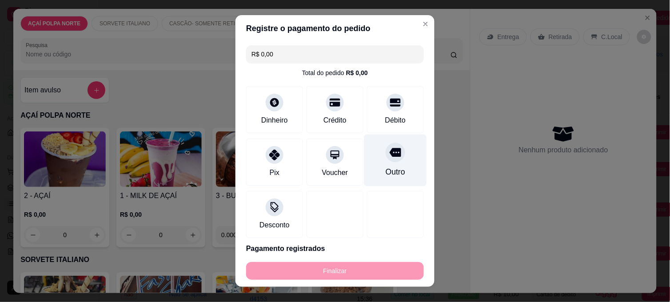
type input "-R$ 19,98"
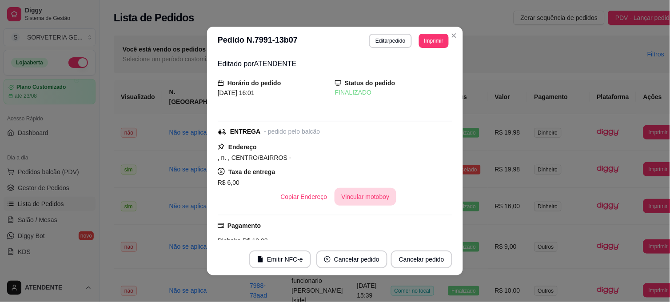
click at [347, 196] on button "Vincular motoboy" at bounding box center [366, 197] width 62 height 18
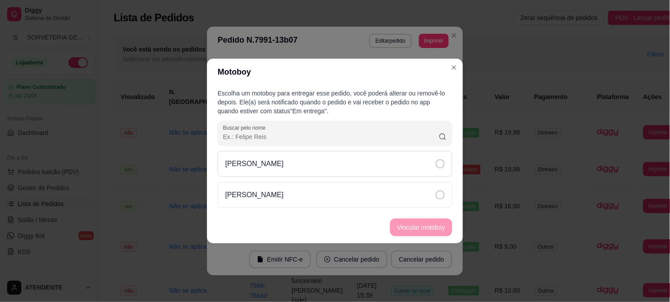
click at [439, 162] on icon at bounding box center [440, 164] width 9 height 9
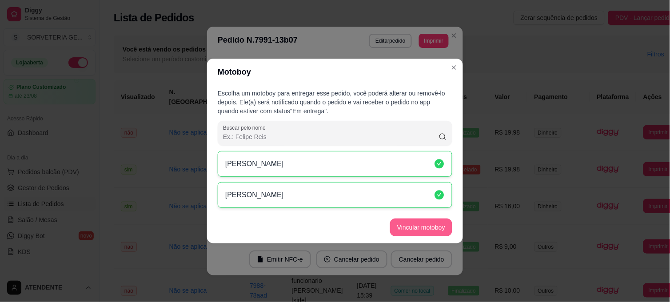
click at [444, 229] on button "Vincular motoboy" at bounding box center [421, 228] width 62 height 18
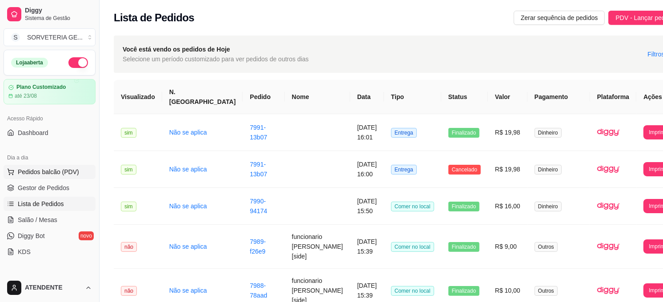
click at [74, 170] on span "Pedidos balcão (PDV)" at bounding box center [48, 172] width 61 height 9
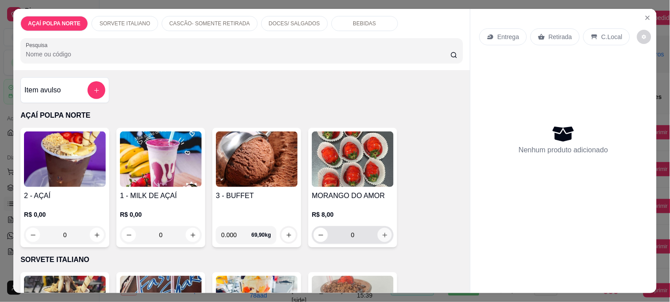
click at [384, 232] on icon "increase-product-quantity" at bounding box center [385, 235] width 7 height 7
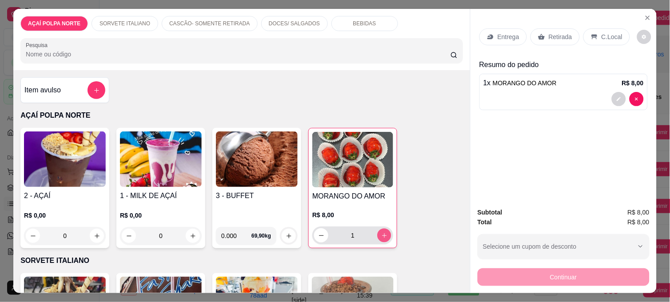
click at [384, 232] on button "increase-product-quantity" at bounding box center [385, 236] width 14 height 14
type input "2"
click at [602, 33] on p "C.Local" at bounding box center [612, 36] width 21 height 9
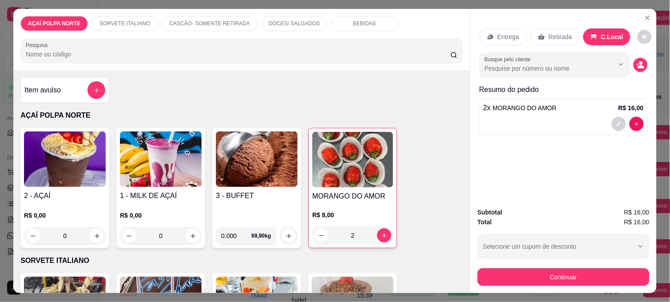
click at [553, 34] on p "Retirada" at bounding box center [561, 36] width 24 height 9
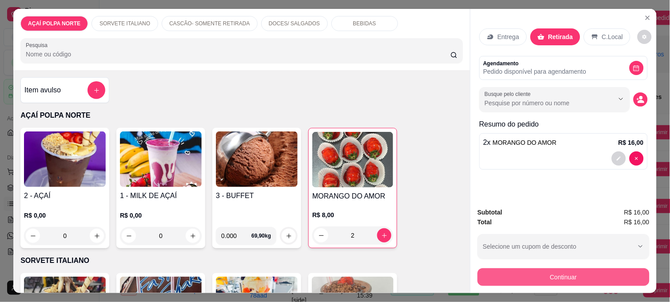
click at [545, 277] on button "Continuar" at bounding box center [564, 277] width 172 height 18
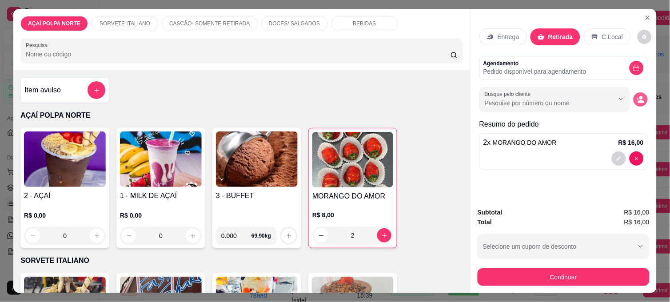
click at [639, 96] on icon "decrease-product-quantity" at bounding box center [641, 100] width 8 height 8
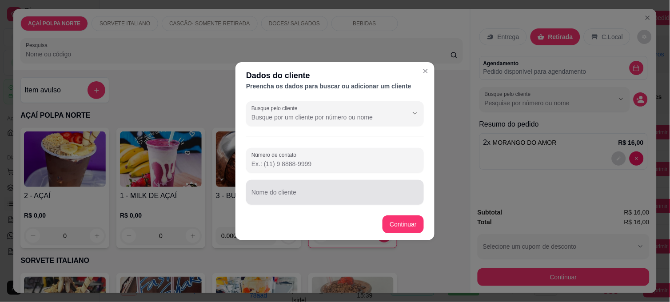
click at [331, 192] on input "Nome do cliente" at bounding box center [335, 196] width 167 height 9
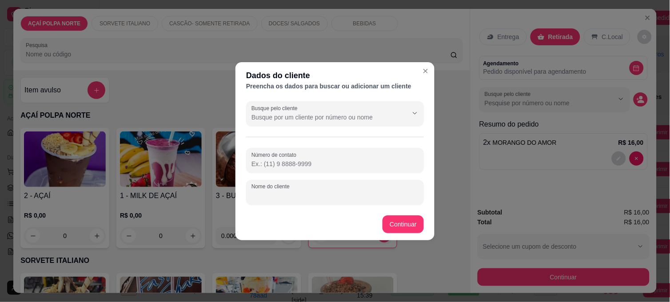
click at [331, 192] on input "Nome do cliente" at bounding box center [335, 196] width 167 height 9
type input "[PERSON_NAME]"
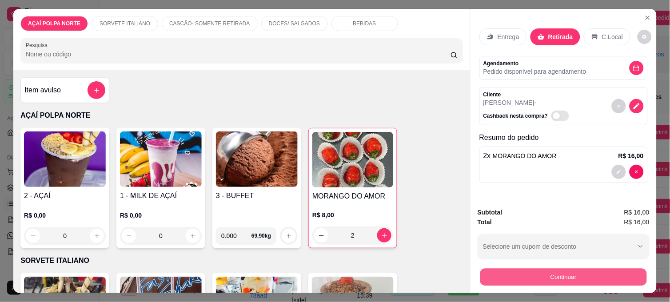
click at [545, 272] on button "Continuar" at bounding box center [563, 276] width 167 height 17
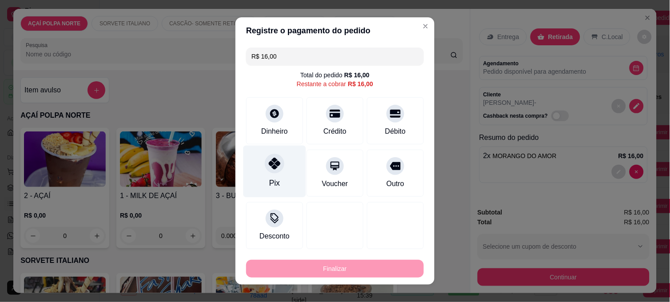
click at [273, 178] on div "Pix" at bounding box center [274, 183] width 11 height 12
type input "R$ 0,00"
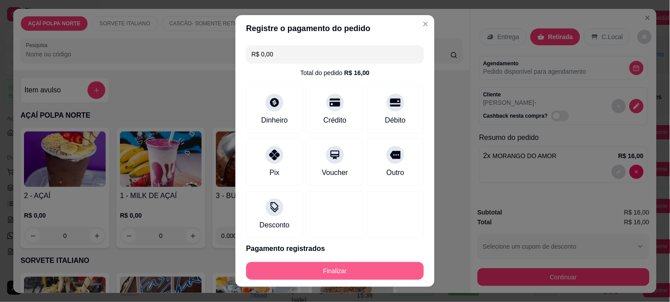
click at [385, 268] on button "Finalizar" at bounding box center [335, 271] width 178 height 18
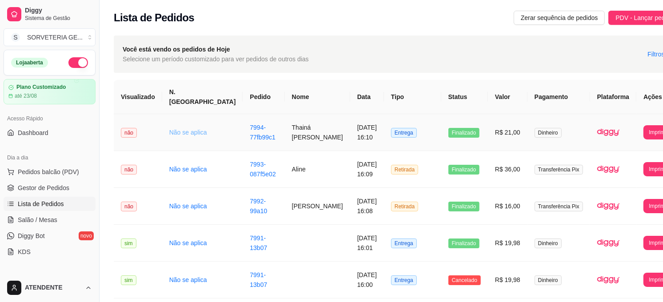
click at [178, 129] on link "Não se aplica" at bounding box center [188, 132] width 38 height 7
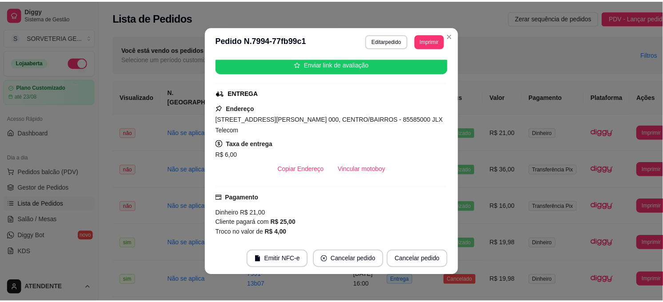
scroll to position [99, 0]
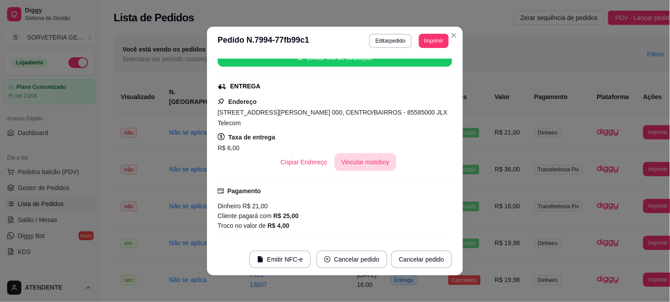
click at [344, 153] on button "Vincular motoboy" at bounding box center [366, 162] width 62 height 18
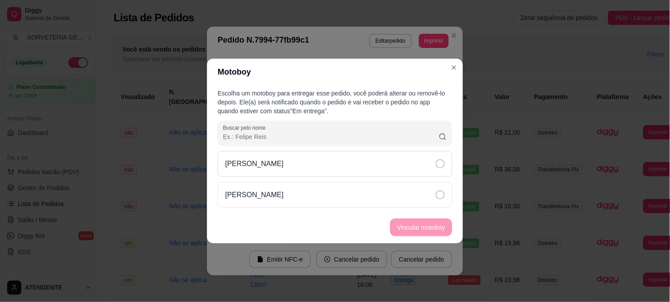
click at [440, 164] on icon at bounding box center [440, 164] width 9 height 9
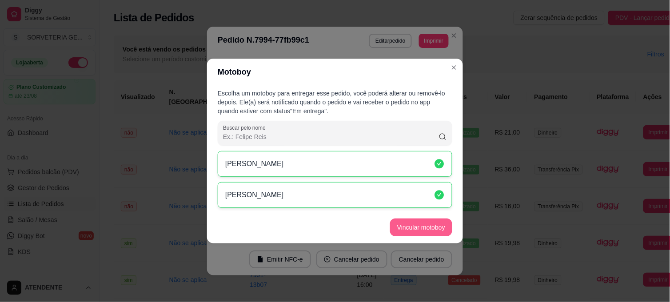
click at [416, 225] on button "Vincular motoboy" at bounding box center [421, 228] width 62 height 18
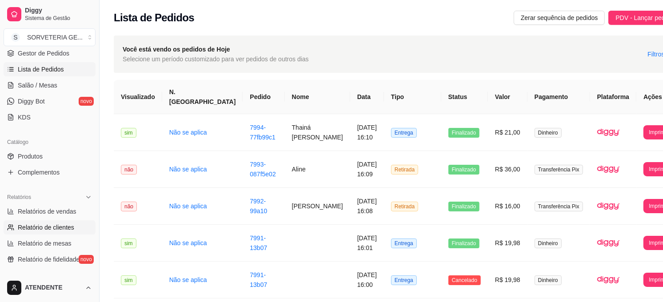
scroll to position [148, 0]
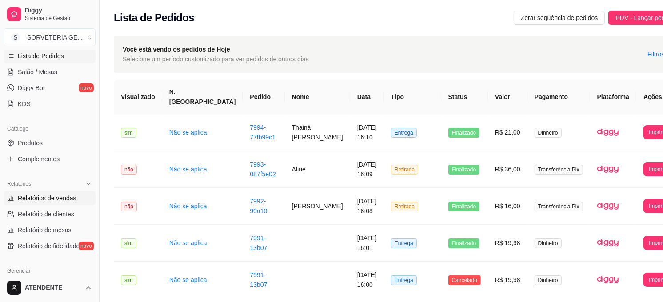
click at [30, 198] on span "Relatórios de vendas" at bounding box center [47, 198] width 59 height 9
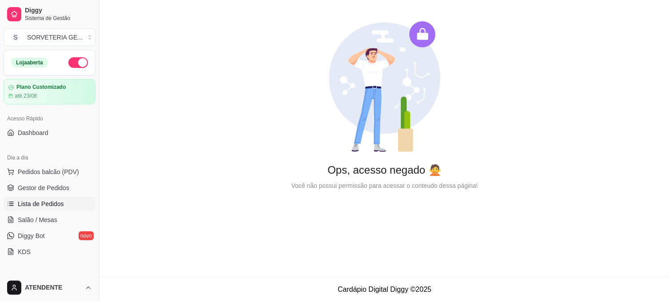
click at [59, 201] on span "Lista de Pedidos" at bounding box center [41, 204] width 46 height 9
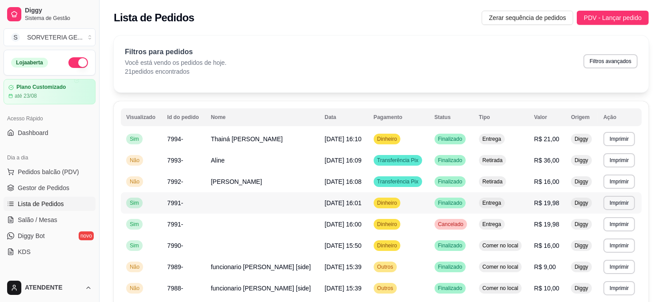
click at [132, 203] on span "Sim" at bounding box center [134, 203] width 13 height 7
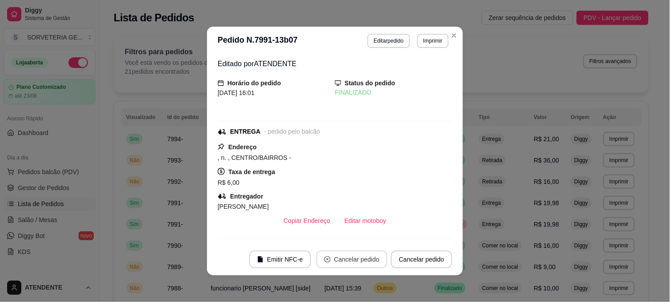
click at [359, 261] on button "Cancelar pedido" at bounding box center [351, 260] width 71 height 18
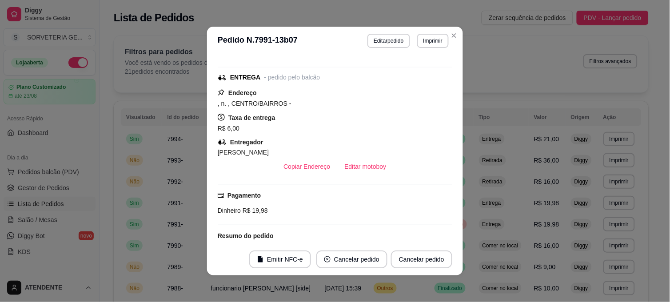
scroll to position [115, 0]
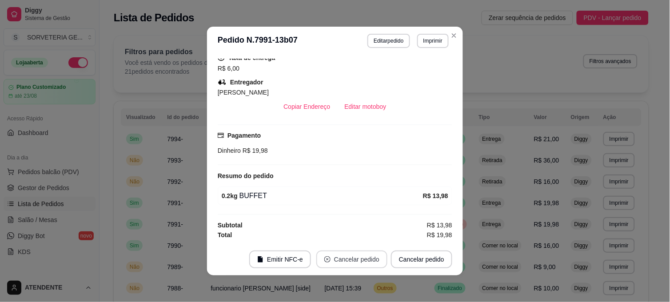
click at [345, 260] on button "Cancelar pedido" at bounding box center [351, 260] width 71 height 18
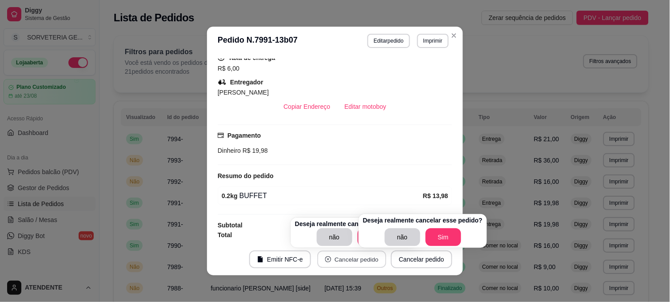
click at [345, 260] on button "Cancelar pedido" at bounding box center [351, 259] width 69 height 17
click at [439, 237] on button "Sim" at bounding box center [443, 237] width 35 height 17
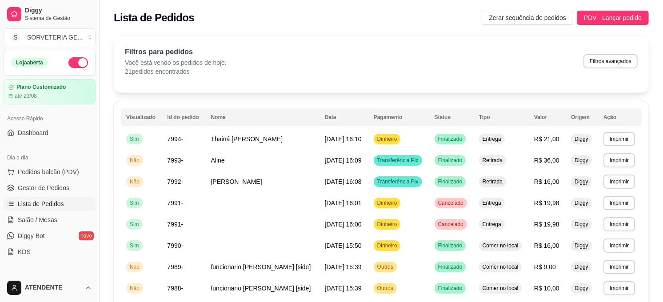
click at [333, 64] on div "Filtros para pedidos Você está vendo os pedidos de hoje. 21 pedidos encontrados…" at bounding box center [381, 61] width 513 height 29
click at [49, 175] on span "Pedidos balcão (PDV)" at bounding box center [48, 172] width 61 height 9
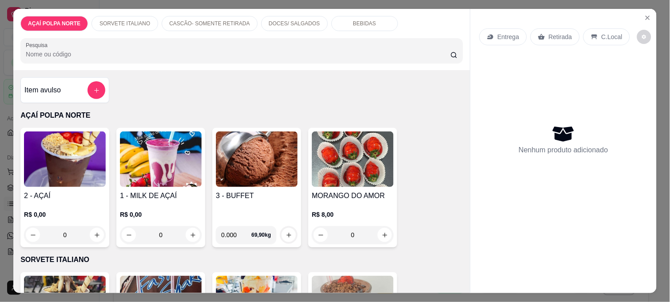
click at [62, 144] on img at bounding box center [65, 160] width 82 height 56
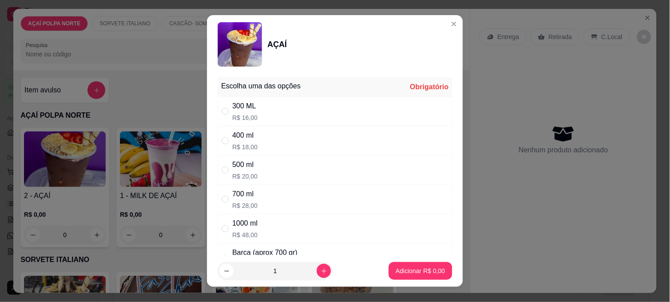
click at [240, 145] on p "R$ 18,00" at bounding box center [244, 147] width 25 height 9
radio input "true"
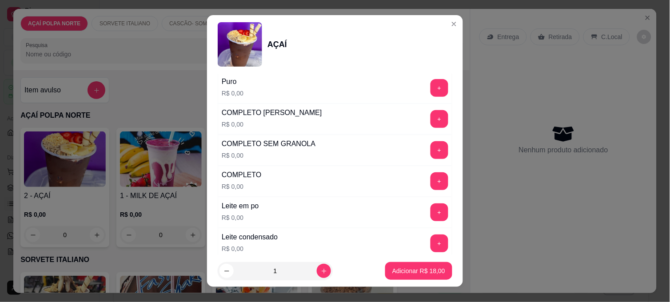
scroll to position [296, 0]
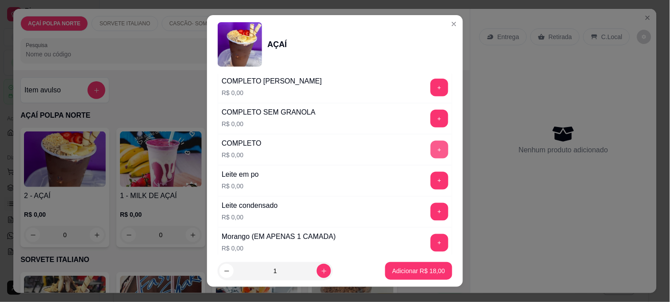
click at [431, 153] on button "+" at bounding box center [440, 150] width 18 height 18
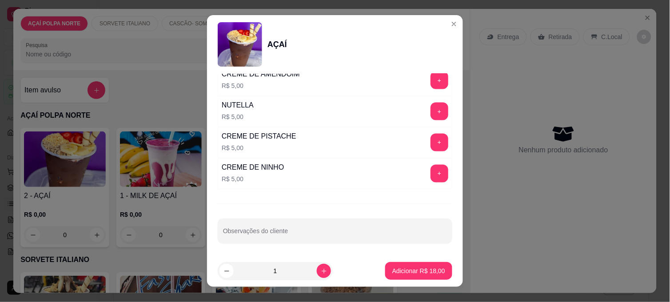
scroll to position [1085, 0]
click at [431, 171] on button "+" at bounding box center [439, 172] width 17 height 17
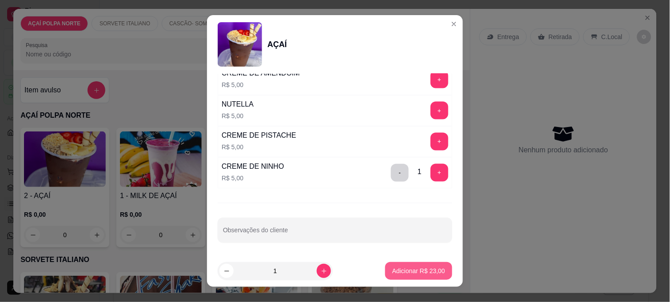
click at [405, 272] on p "Adicionar R$ 23,00" at bounding box center [418, 271] width 53 height 9
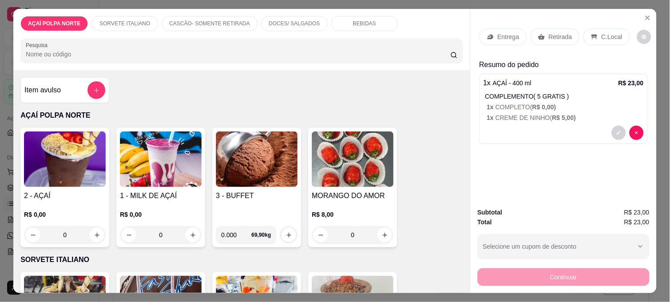
click at [501, 32] on p "Entrega" at bounding box center [509, 36] width 22 height 9
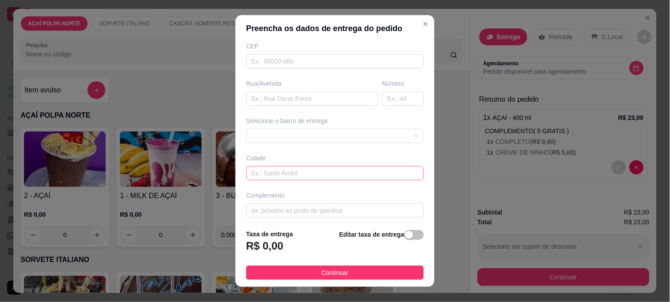
scroll to position [119, 0]
click at [327, 131] on span at bounding box center [335, 131] width 167 height 13
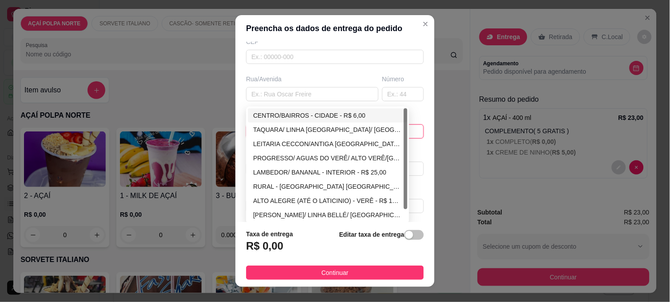
click at [307, 114] on div "CENTRO/BAIRROS - CIDADE - R$ 6,00" at bounding box center [327, 116] width 149 height 10
type input "CIDADE"
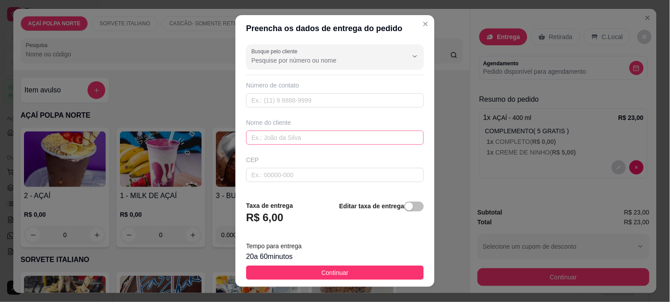
scroll to position [0, 0]
click at [305, 144] on input "text" at bounding box center [335, 139] width 178 height 14
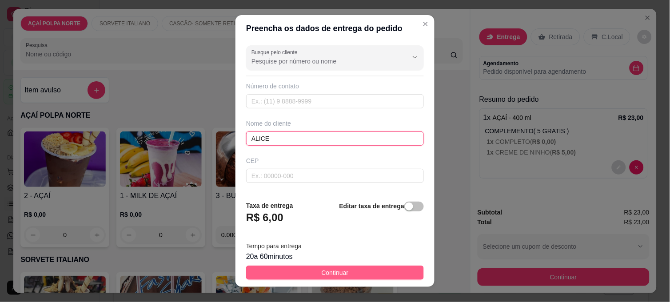
type input "ALICE"
click at [352, 268] on button "Continuar" at bounding box center [335, 273] width 178 height 14
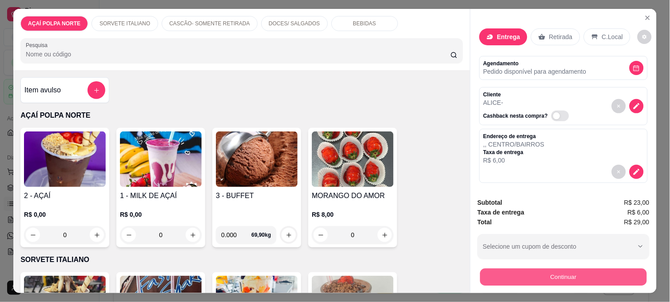
click at [608, 268] on button "Continuar" at bounding box center [563, 276] width 167 height 17
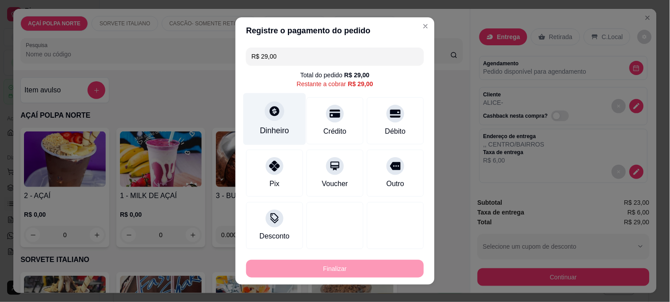
click at [273, 123] on div "Dinheiro" at bounding box center [275, 119] width 63 height 52
click at [287, 149] on input "0,00" at bounding box center [335, 143] width 178 height 18
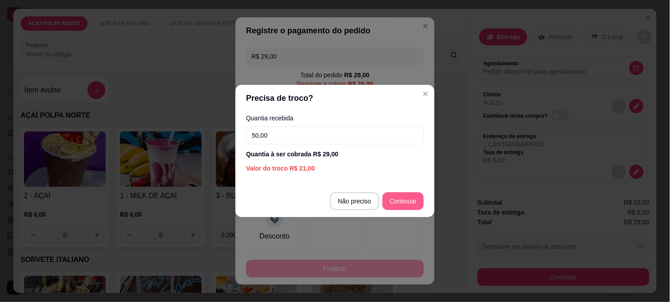
type input "50,00"
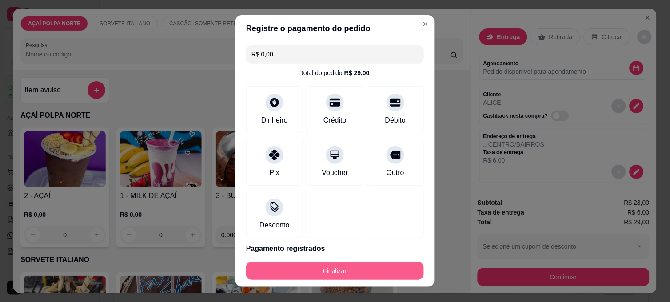
click at [382, 272] on button "Finalizar" at bounding box center [335, 271] width 178 height 18
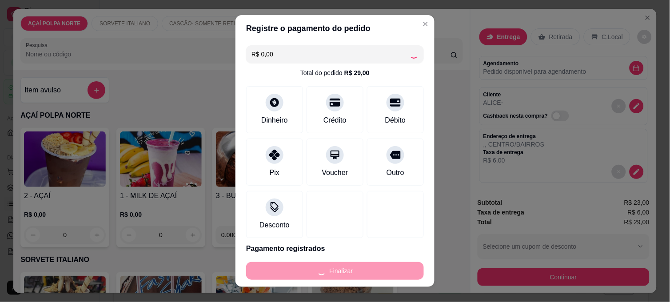
type input "-R$ 29,00"
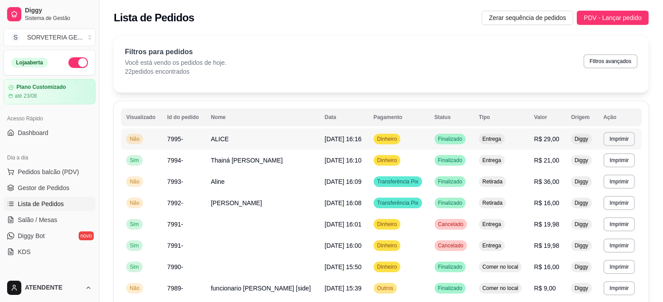
click at [209, 142] on td "ALICE" at bounding box center [263, 138] width 114 height 21
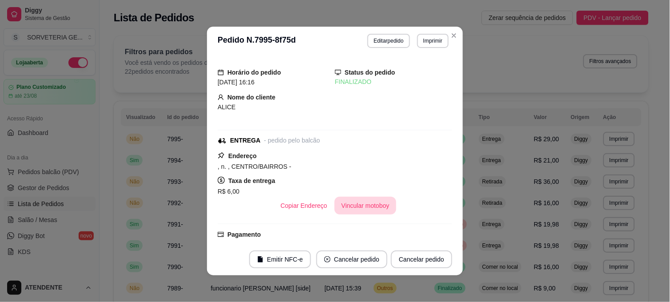
click at [367, 203] on button "Vincular motoboy" at bounding box center [366, 206] width 62 height 18
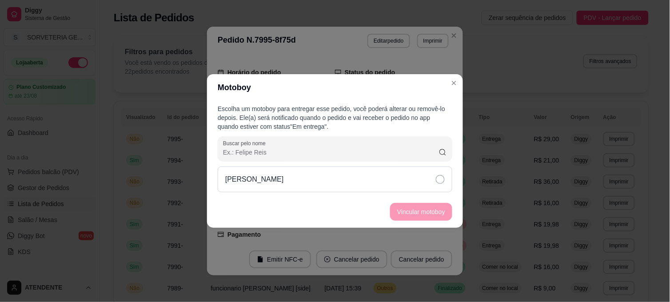
click at [421, 187] on div "[PERSON_NAME]" at bounding box center [335, 180] width 235 height 26
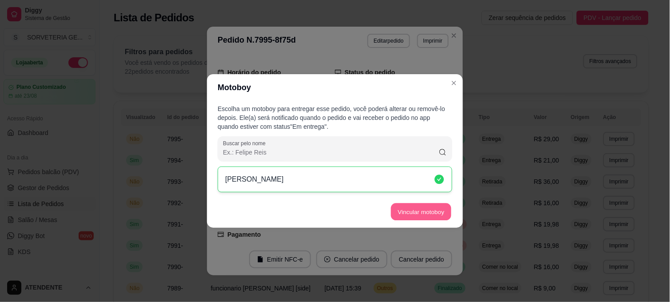
click at [416, 210] on button "Vincular motoboy" at bounding box center [421, 212] width 60 height 17
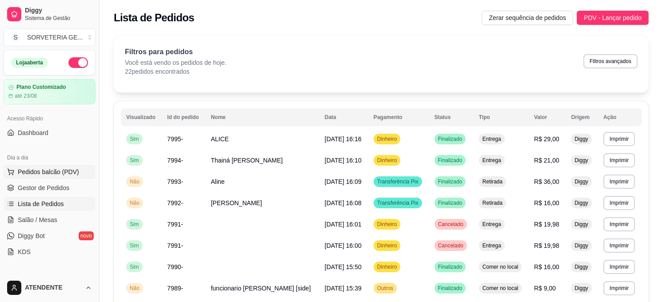
click at [70, 169] on span "Pedidos balcão (PDV)" at bounding box center [48, 172] width 61 height 9
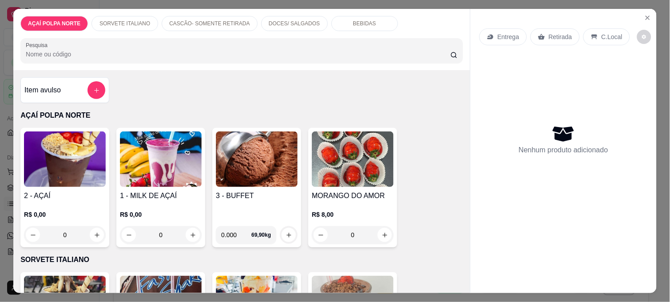
click at [90, 165] on img at bounding box center [65, 160] width 82 height 56
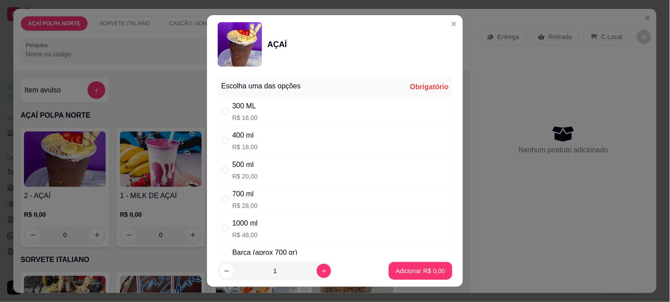
scroll to position [99, 0]
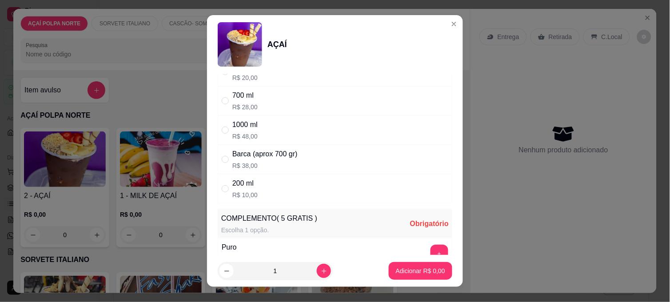
click at [268, 189] on div "200 ml R$ 10,00" at bounding box center [335, 188] width 235 height 29
radio input "true"
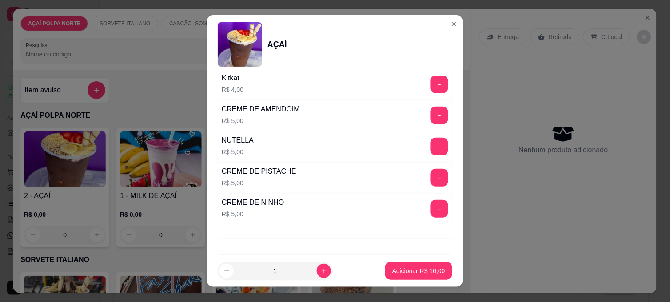
scroll to position [1085, 0]
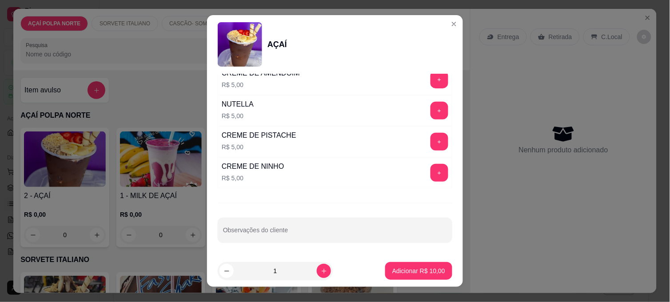
click at [427, 112] on div "+" at bounding box center [439, 111] width 25 height 18
click at [431, 114] on button "+" at bounding box center [440, 111] width 18 height 18
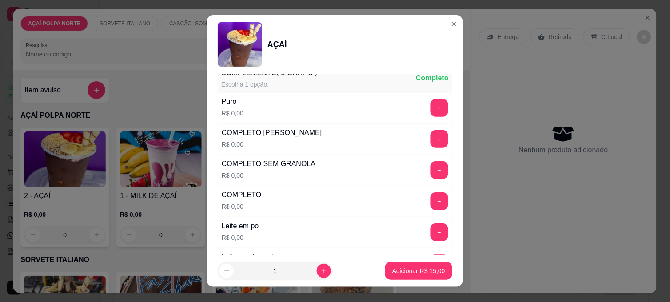
scroll to position [196, 0]
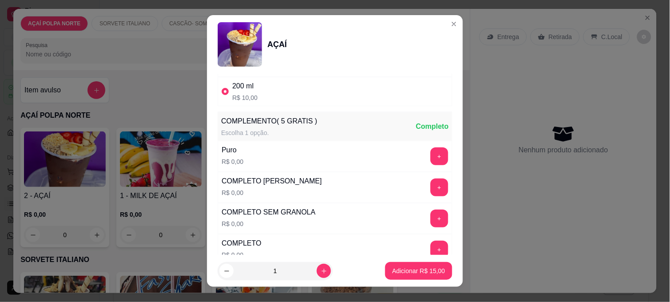
click at [431, 155] on button "+" at bounding box center [440, 157] width 18 height 18
click at [428, 266] on button "Adicionar R$ 15,00" at bounding box center [418, 271] width 65 height 17
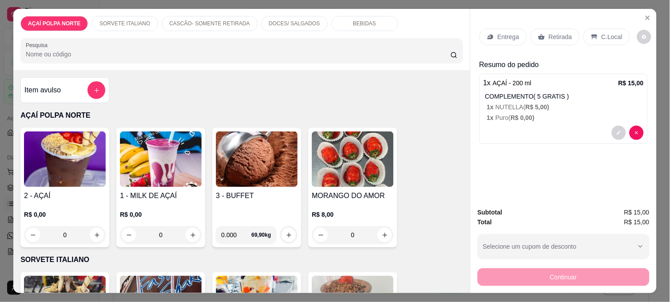
click at [247, 197] on h4 "3 - BUFFET" at bounding box center [257, 196] width 82 height 11
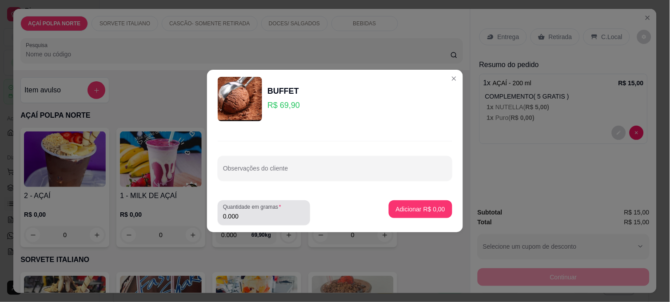
click at [263, 214] on input "0.000" at bounding box center [264, 216] width 82 height 9
type input "0.215"
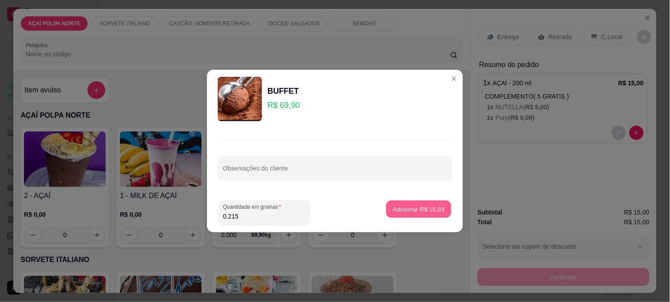
click at [441, 211] on button "Adicionar R$ 15,03" at bounding box center [418, 208] width 65 height 17
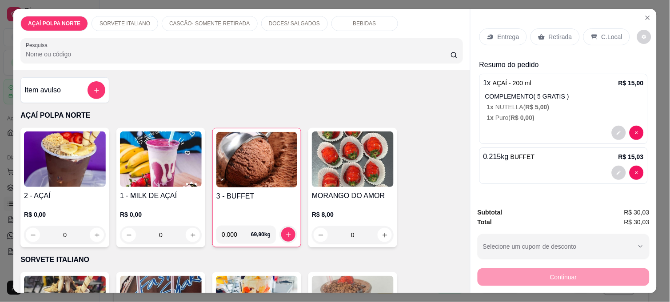
drag, startPoint x: 594, startPoint y: 32, endPoint x: 605, endPoint y: 87, distance: 55.9
click at [593, 32] on div "C.Local" at bounding box center [607, 36] width 47 height 17
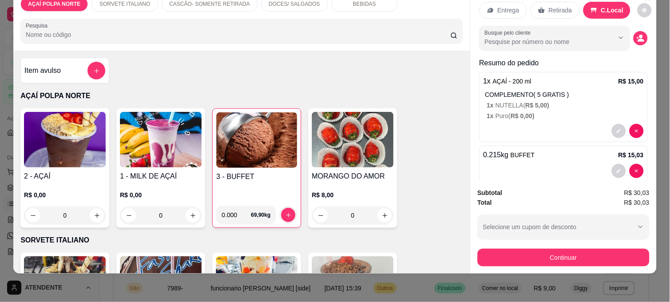
scroll to position [0, 0]
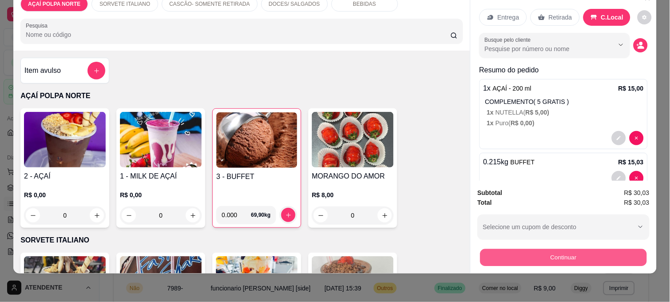
click at [567, 250] on button "Continuar" at bounding box center [563, 257] width 167 height 17
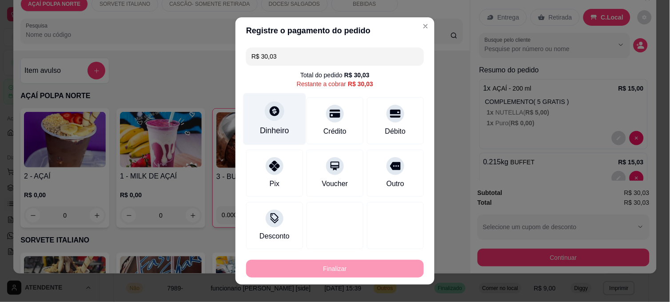
click at [256, 114] on div "Dinheiro" at bounding box center [275, 119] width 63 height 52
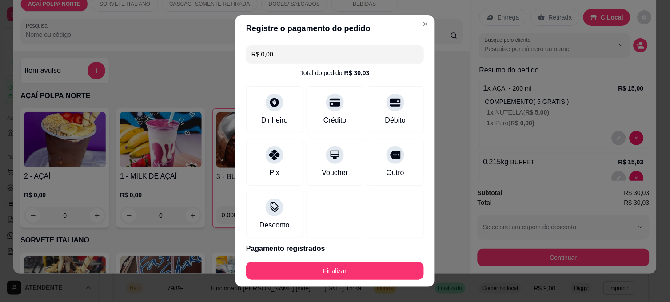
type input "R$ 0,00"
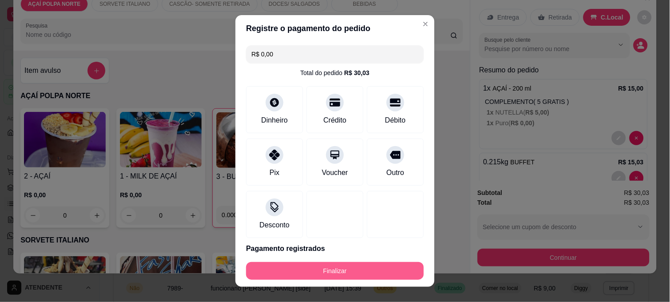
click at [361, 270] on button "Finalizar" at bounding box center [335, 271] width 178 height 18
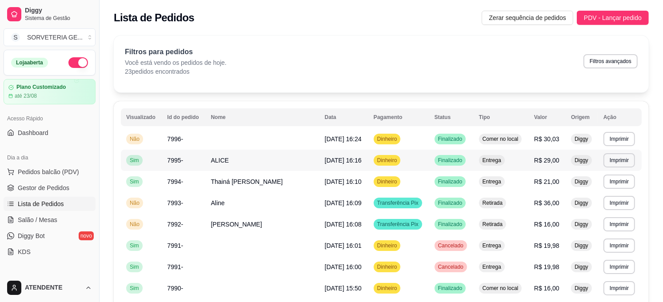
click at [172, 158] on span "7995-" at bounding box center [175, 160] width 16 height 7
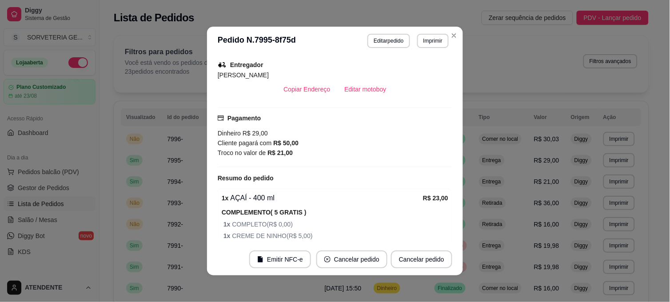
scroll to position [181, 0]
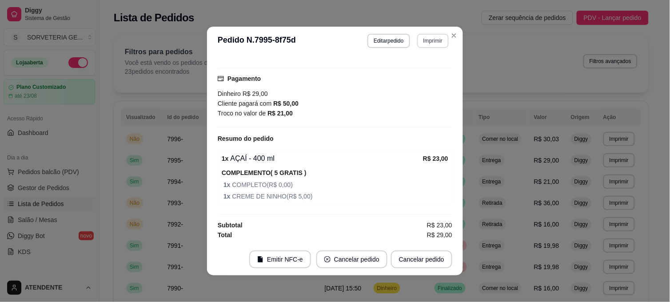
click at [430, 41] on button "Imprimir" at bounding box center [433, 41] width 32 height 14
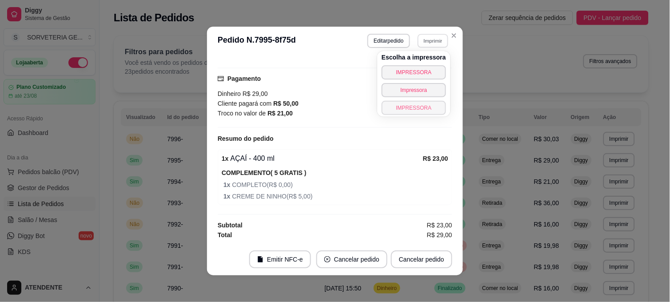
click at [424, 110] on button "IMPRESSORA" at bounding box center [414, 108] width 64 height 14
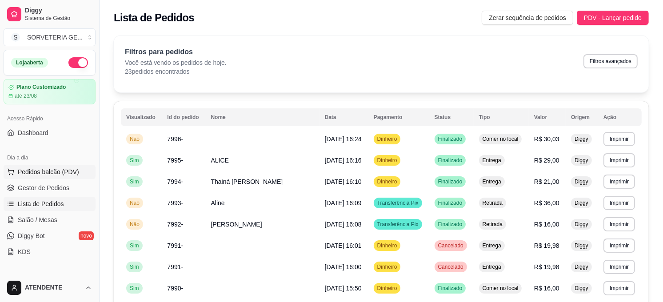
click at [20, 172] on span "Pedidos balcão (PDV)" at bounding box center [48, 172] width 61 height 9
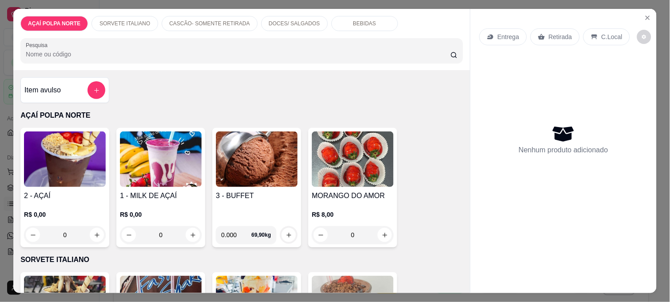
click at [81, 161] on img at bounding box center [65, 160] width 82 height 56
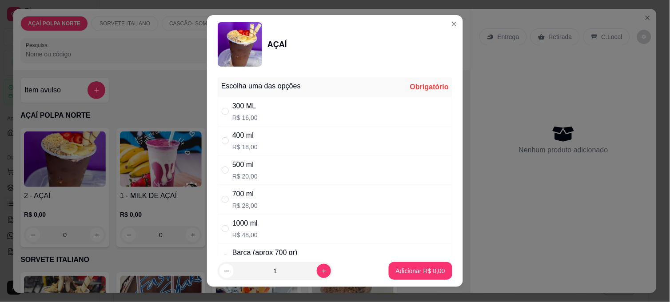
click at [243, 180] on p "R$ 20,00" at bounding box center [244, 176] width 25 height 9
radio input "true"
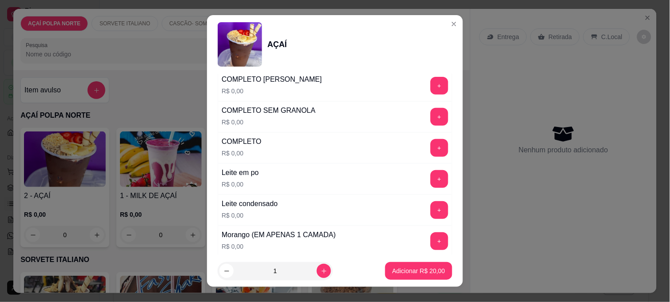
scroll to position [345, 0]
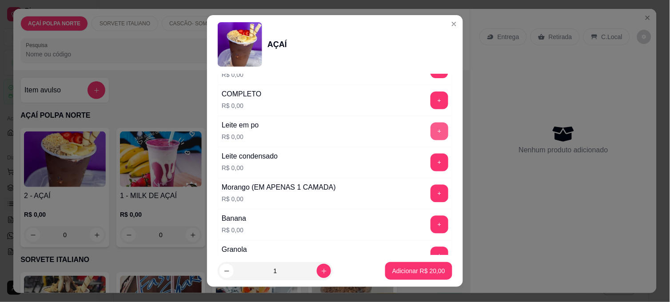
click at [431, 128] on button "+" at bounding box center [440, 132] width 18 height 18
click at [431, 160] on button "+" at bounding box center [440, 163] width 18 height 18
click at [420, 247] on div "Granola R$ 0,00 +" at bounding box center [335, 255] width 235 height 31
click at [431, 250] on button "+" at bounding box center [440, 256] width 18 height 18
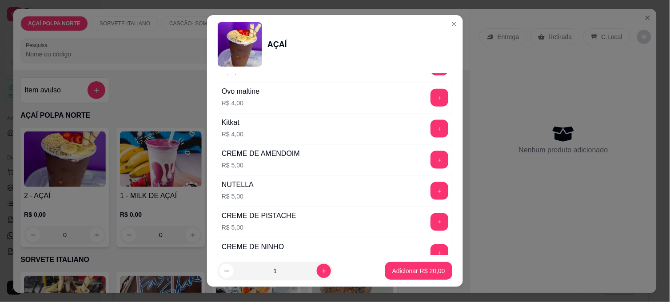
scroll to position [1085, 0]
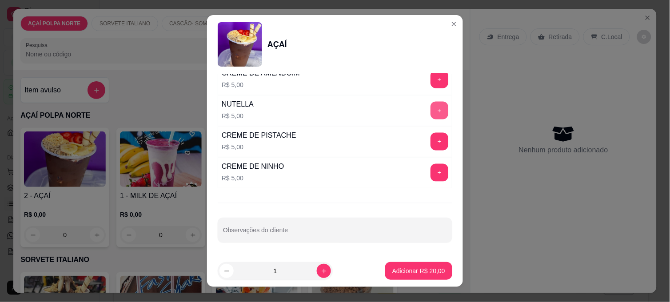
click at [431, 109] on button "+" at bounding box center [440, 111] width 18 height 18
click at [431, 169] on button "+" at bounding box center [439, 172] width 17 height 17
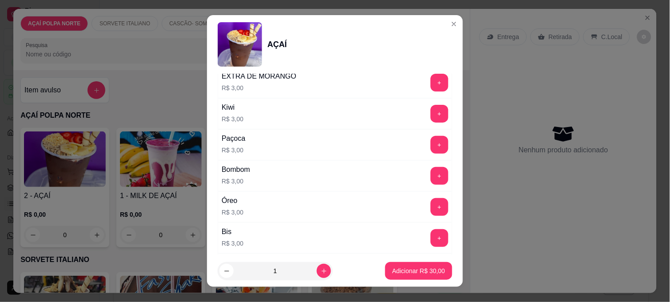
scroll to position [739, 0]
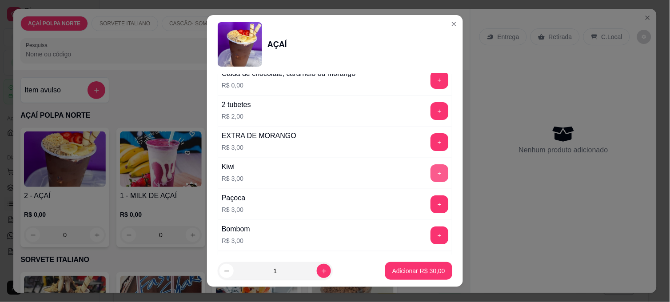
click at [431, 177] on button "+" at bounding box center [440, 173] width 18 height 18
click at [404, 266] on button "Adicionar R$ 33,00" at bounding box center [418, 271] width 67 height 18
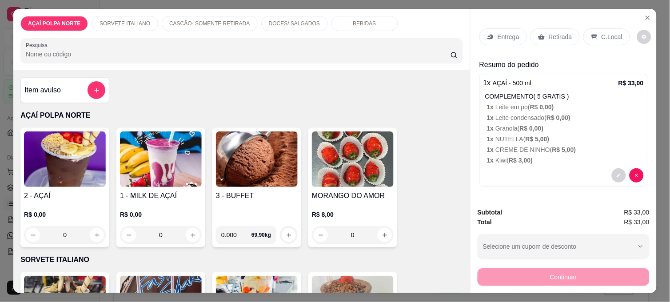
click at [604, 32] on p "C.Local" at bounding box center [612, 36] width 21 height 9
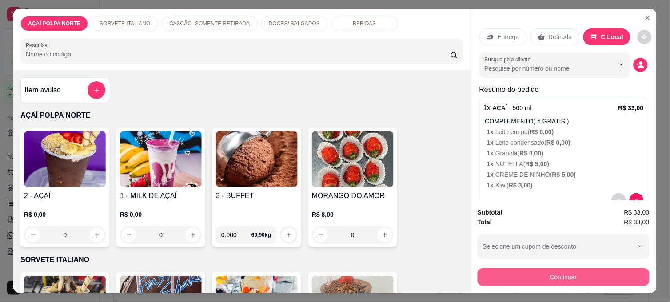
click at [561, 276] on button "Continuar" at bounding box center [564, 277] width 172 height 18
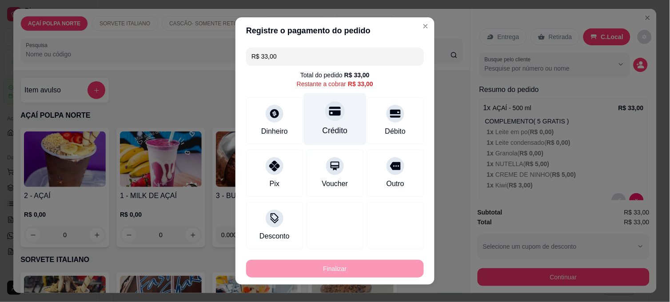
click at [329, 126] on div "Crédito" at bounding box center [335, 131] width 25 height 12
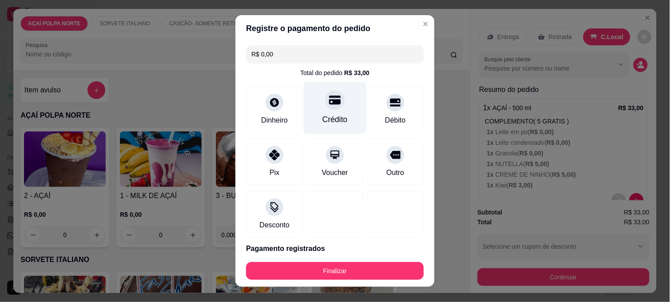
click at [320, 109] on div "Crédito" at bounding box center [335, 108] width 63 height 52
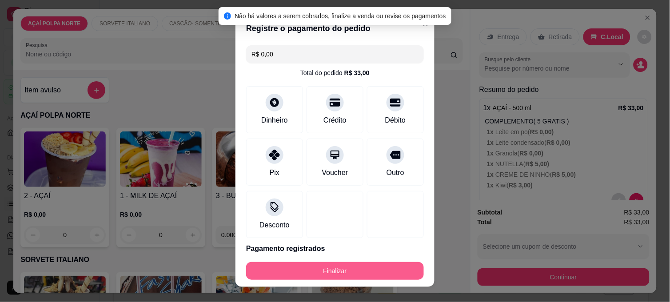
click at [348, 272] on button "Finalizar" at bounding box center [335, 271] width 178 height 18
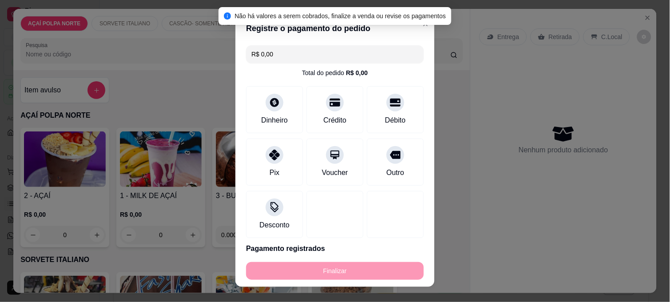
type input "-R$ 33,00"
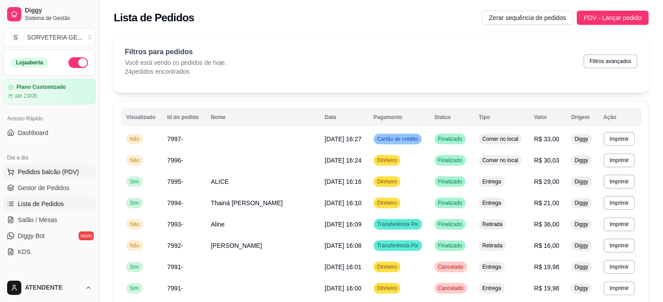
click at [27, 173] on span "Pedidos balcão (PDV)" at bounding box center [48, 172] width 61 height 9
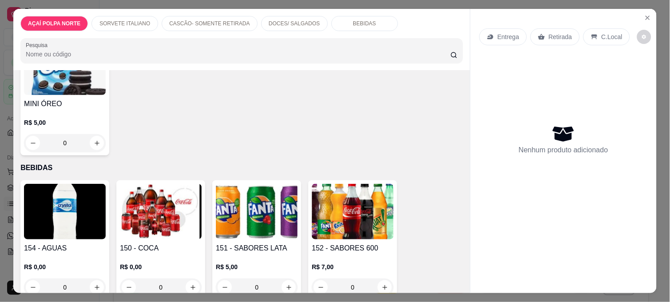
scroll to position [790, 0]
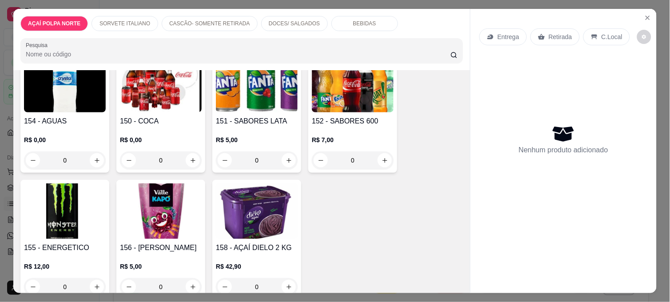
click at [77, 100] on img at bounding box center [65, 85] width 82 height 56
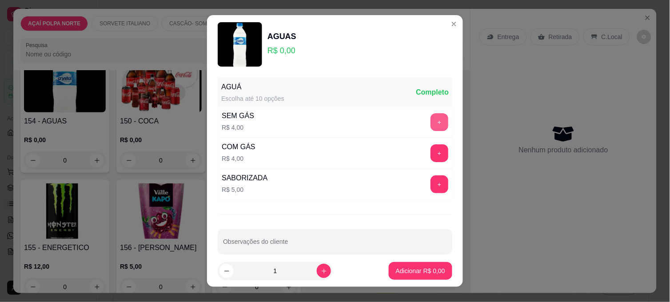
click at [431, 121] on button "+" at bounding box center [440, 122] width 18 height 18
click at [415, 275] on p "Adicionar R$ 4,00" at bounding box center [420, 271] width 49 height 9
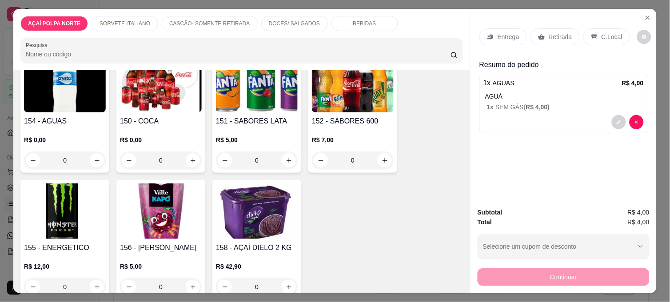
click at [596, 30] on div "C.Local" at bounding box center [607, 36] width 47 height 17
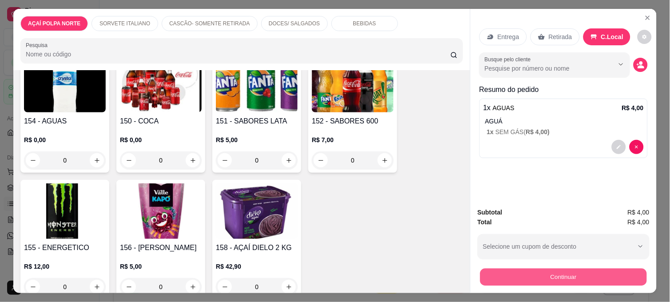
click at [548, 268] on button "Continuar" at bounding box center [563, 276] width 167 height 17
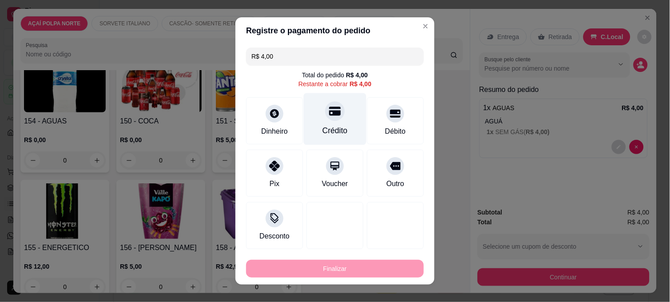
click at [319, 123] on div "Crédito" at bounding box center [335, 119] width 63 height 52
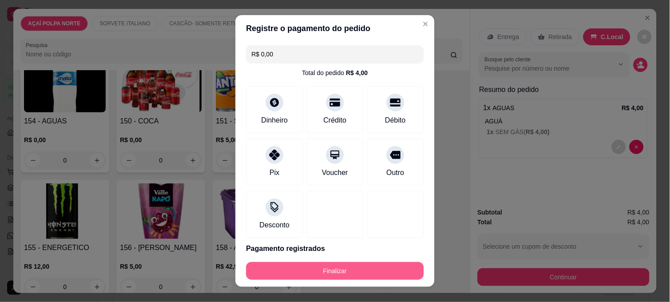
click at [335, 269] on button "Finalizar" at bounding box center [335, 271] width 178 height 18
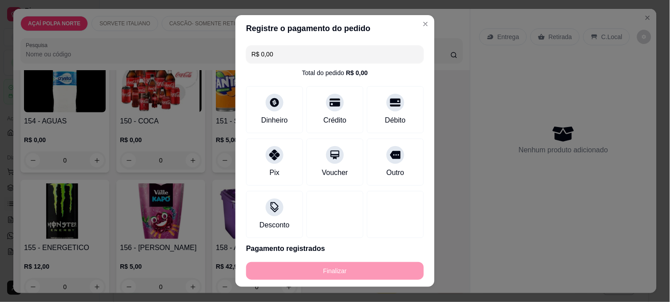
type input "-R$ 4,00"
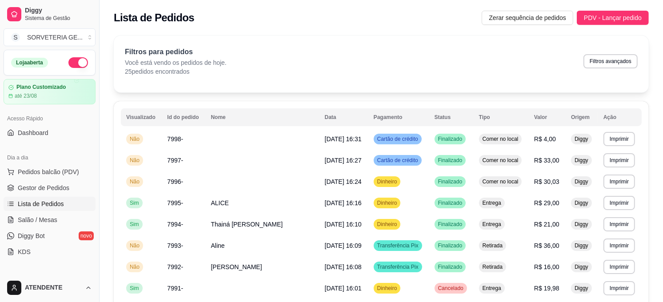
click at [414, 24] on div "Lista de Pedidos Zerar sequência de pedidos PDV - Lançar pedido" at bounding box center [381, 18] width 535 height 14
click at [50, 170] on span "Pedidos balcão (PDV)" at bounding box center [48, 172] width 61 height 9
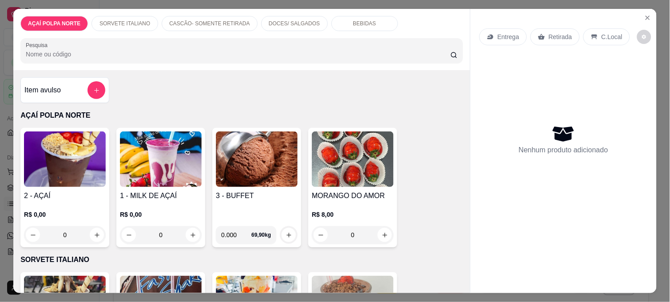
click at [68, 171] on img at bounding box center [65, 160] width 82 height 56
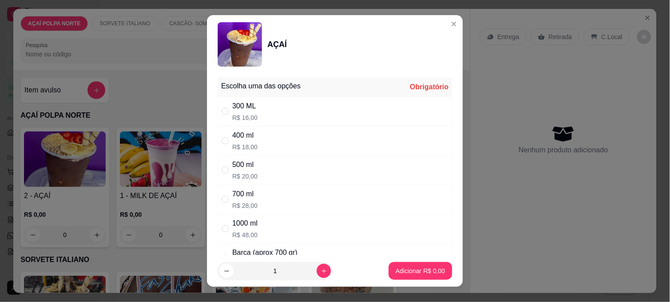
click at [307, 113] on div "300 ML R$ 16,00" at bounding box center [335, 111] width 235 height 29
radio input "true"
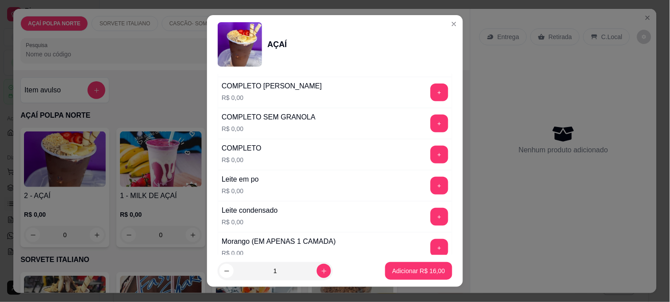
scroll to position [296, 0]
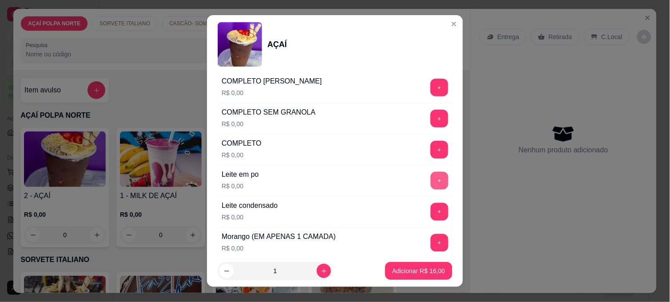
click at [431, 183] on button "+" at bounding box center [440, 181] width 18 height 18
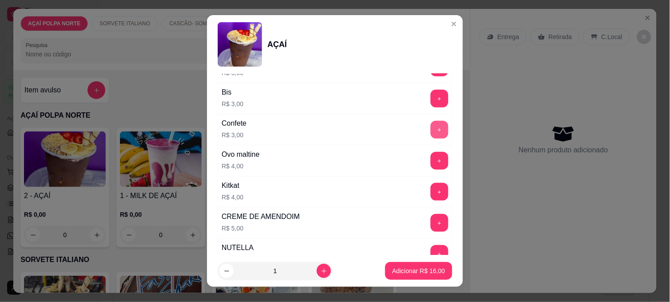
scroll to position [987, 0]
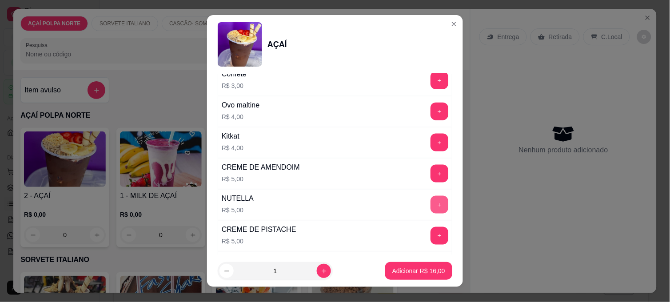
click at [431, 208] on button "+" at bounding box center [440, 205] width 18 height 18
click at [420, 276] on button "Adicionar R$ 21,00" at bounding box center [418, 271] width 67 height 18
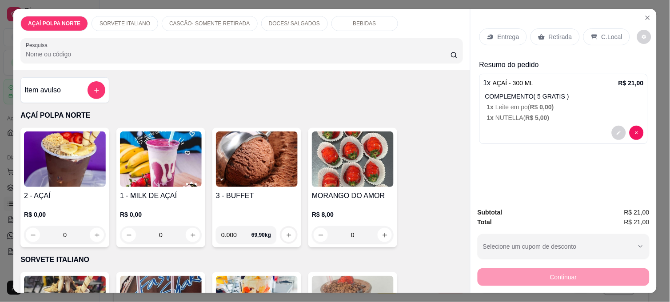
click at [92, 178] on img at bounding box center [65, 160] width 82 height 56
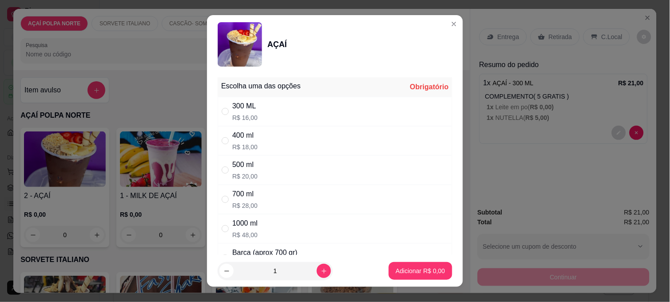
click at [252, 116] on p "R$ 16,00" at bounding box center [244, 117] width 25 height 9
radio input "true"
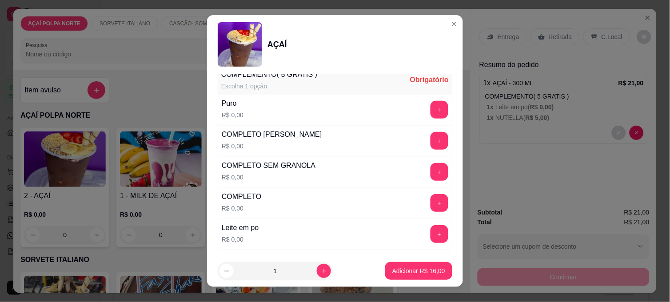
scroll to position [296, 0]
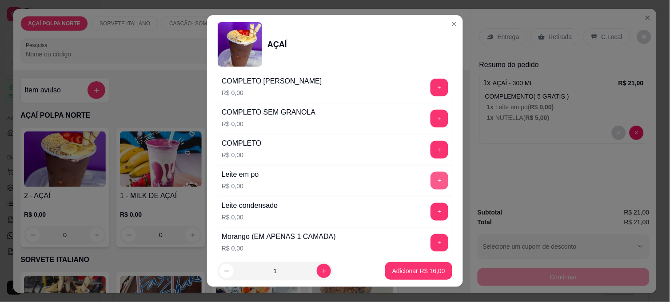
click at [431, 178] on button "+" at bounding box center [440, 181] width 18 height 18
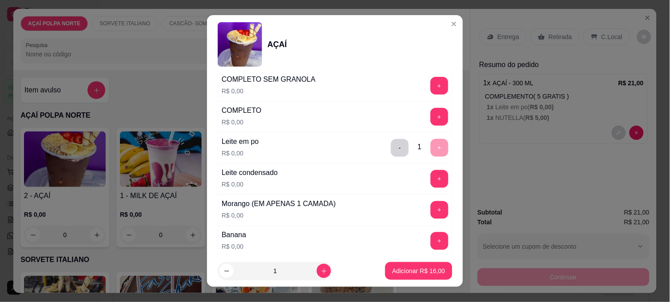
scroll to position [345, 0]
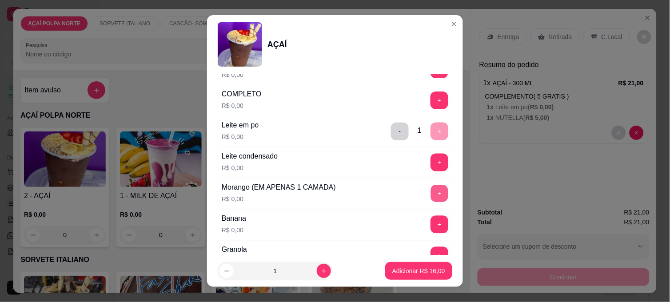
click at [431, 200] on button "+" at bounding box center [439, 193] width 17 height 17
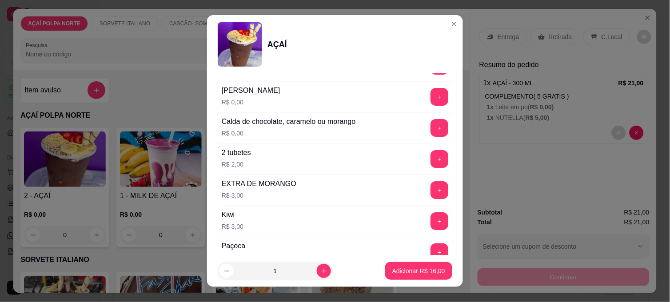
scroll to position [740, 0]
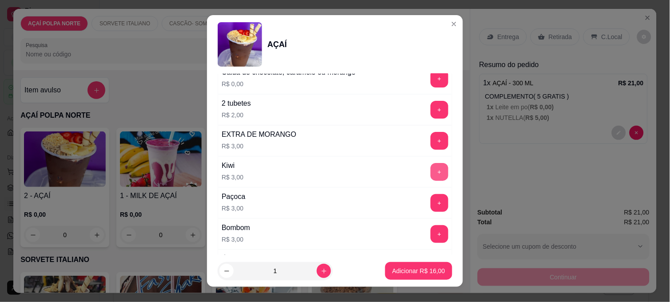
click at [431, 176] on button "+" at bounding box center [440, 172] width 18 height 18
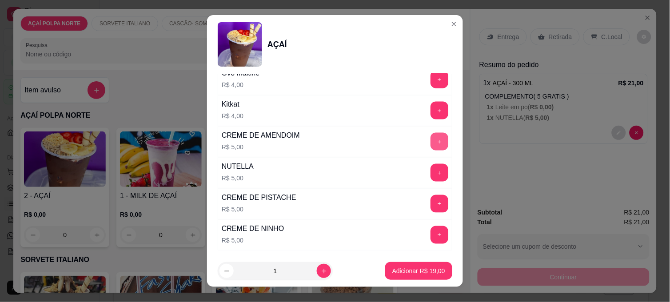
scroll to position [1037, 0]
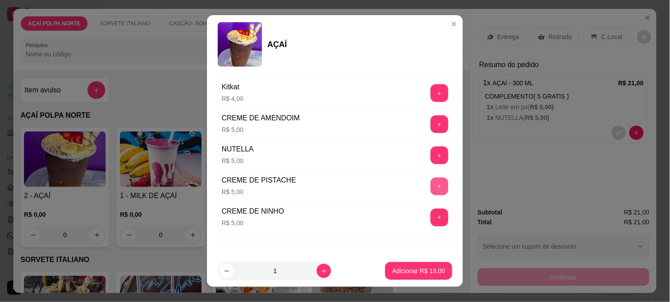
click at [431, 187] on button "+" at bounding box center [440, 187] width 18 height 18
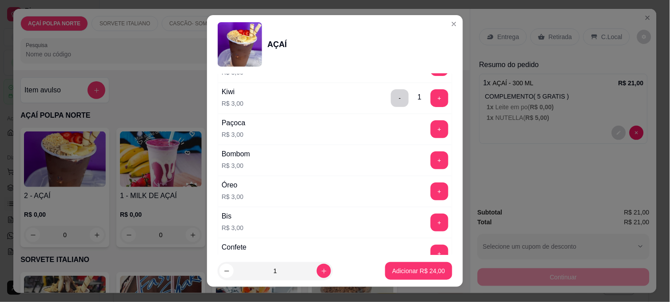
scroll to position [790, 0]
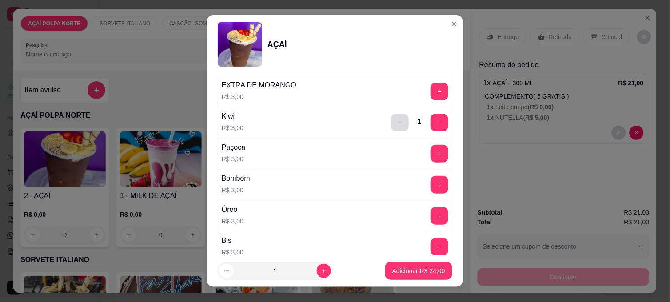
click at [391, 125] on button "-" at bounding box center [400, 123] width 18 height 18
click at [398, 268] on p "Adicionar R$ 21,00" at bounding box center [418, 271] width 53 height 9
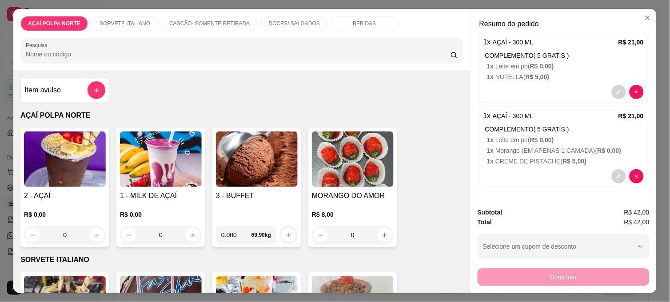
scroll to position [0, 0]
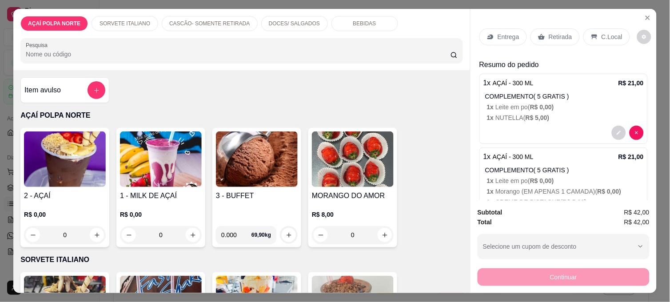
click at [592, 34] on icon at bounding box center [594, 36] width 7 height 7
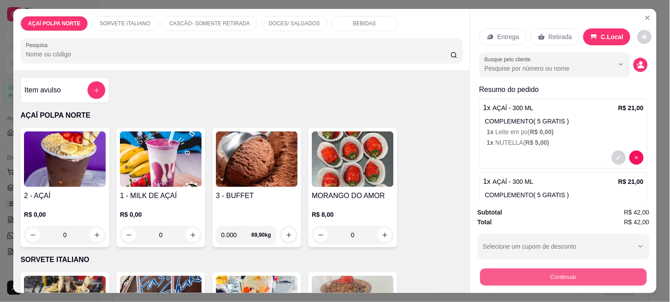
click at [561, 278] on button "Continuar" at bounding box center [563, 276] width 167 height 17
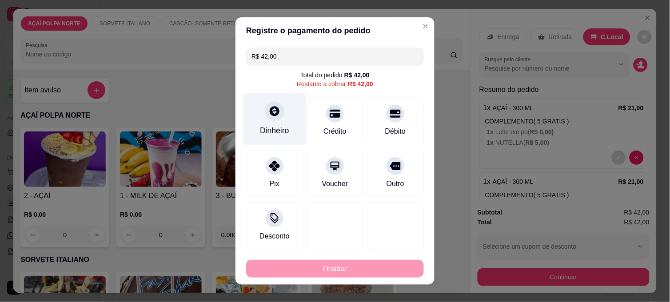
click at [276, 129] on div "Dinheiro" at bounding box center [274, 131] width 29 height 12
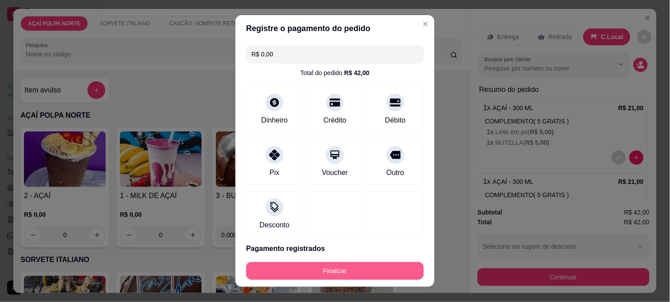
click at [384, 270] on button "Finalizar" at bounding box center [335, 271] width 178 height 18
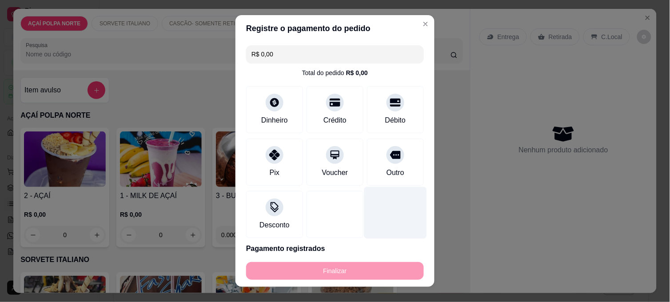
type input "-R$ 42,00"
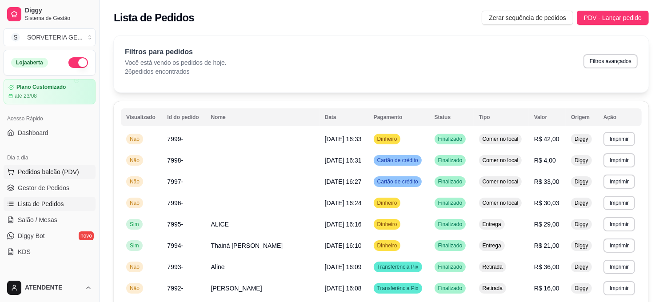
click at [50, 168] on span "Pedidos balcão (PDV)" at bounding box center [48, 172] width 61 height 9
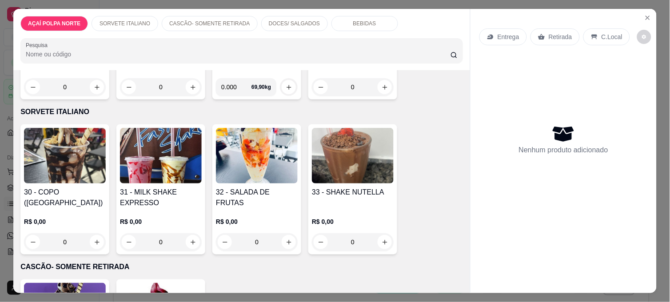
scroll to position [197, 0]
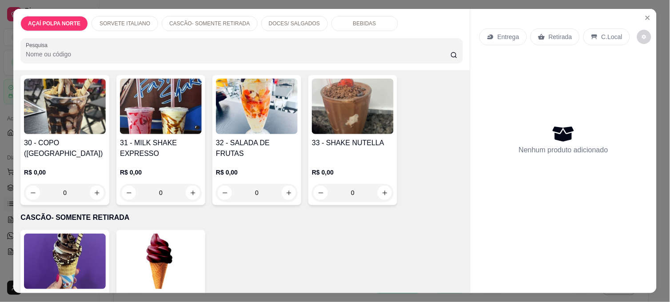
click at [96, 245] on img at bounding box center [65, 262] width 82 height 56
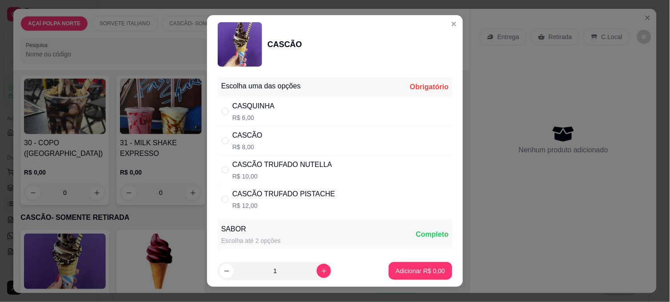
click at [267, 164] on div "CASCÃO TRUFADO NUTELLA" at bounding box center [282, 165] width 100 height 11
radio input "true"
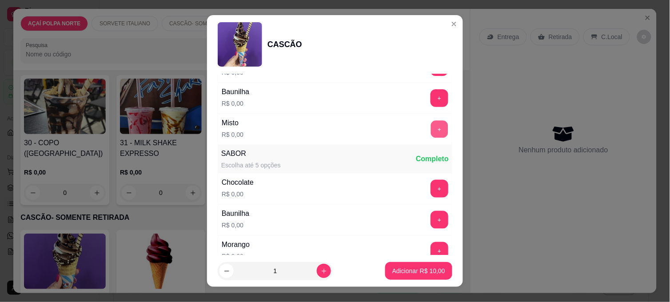
click at [431, 123] on button "+" at bounding box center [439, 129] width 17 height 17
click at [424, 270] on p "Adicionar R$ 10,00" at bounding box center [419, 271] width 52 height 8
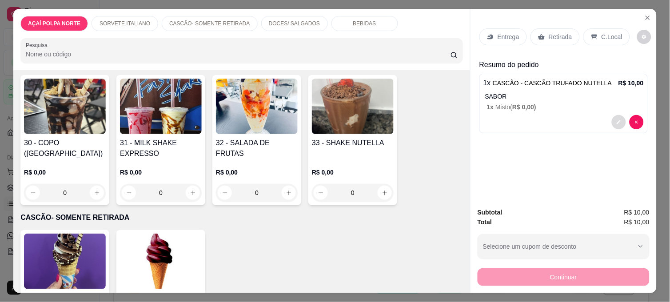
click at [616, 120] on icon "decrease-product-quantity" at bounding box center [618, 122] width 5 height 5
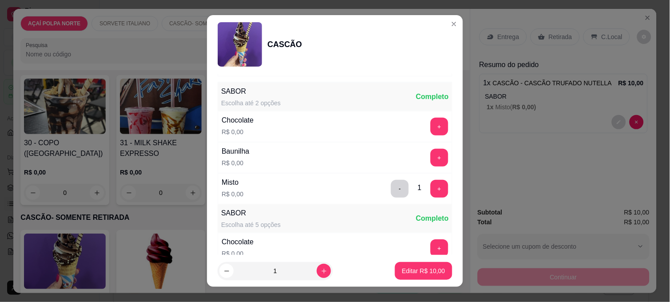
scroll to position [148, 0]
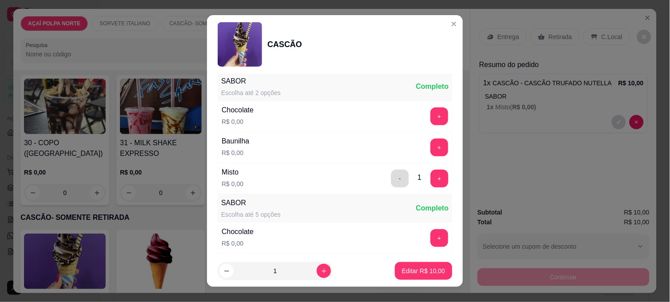
click at [391, 178] on button "-" at bounding box center [400, 179] width 18 height 18
click at [431, 114] on button "+" at bounding box center [440, 117] width 18 height 18
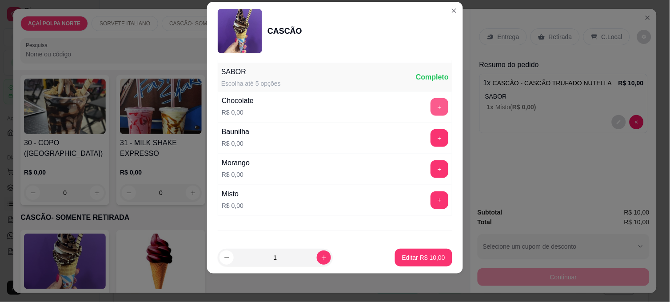
scroll to position [269, 0]
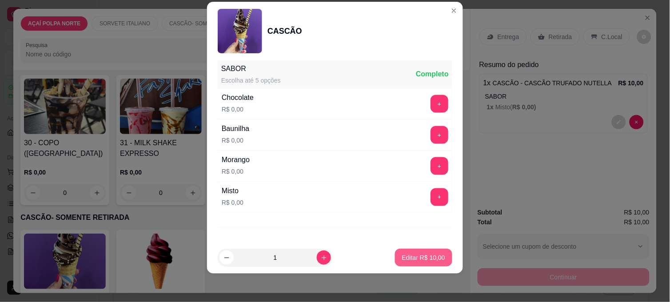
click at [409, 261] on p "Editar R$ 10,00" at bounding box center [423, 257] width 43 height 9
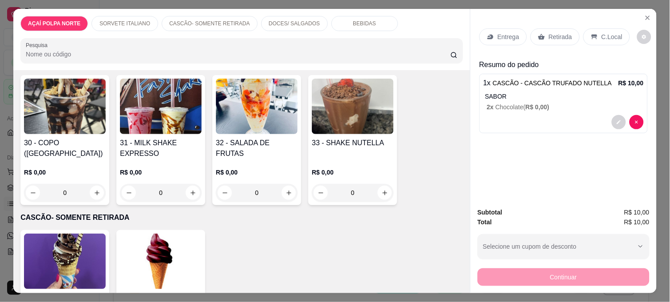
click at [591, 35] on icon at bounding box center [594, 36] width 7 height 7
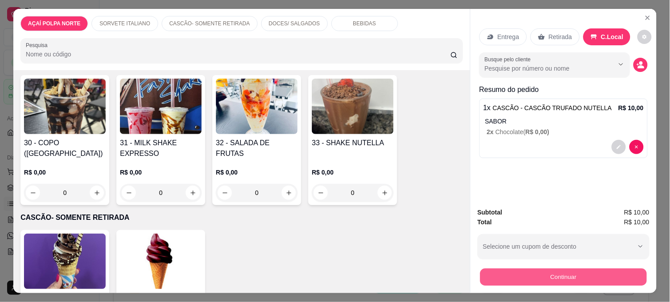
click at [574, 269] on button "Continuar" at bounding box center [563, 276] width 167 height 17
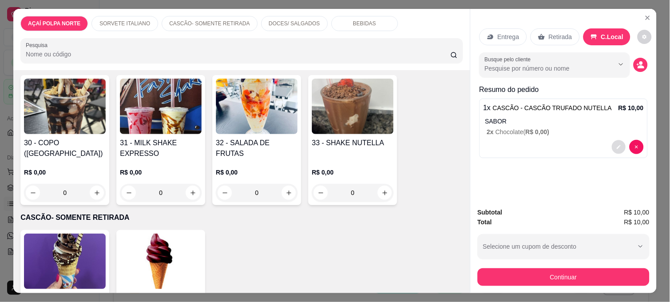
click at [619, 143] on button "decrease-product-quantity" at bounding box center [619, 147] width 14 height 14
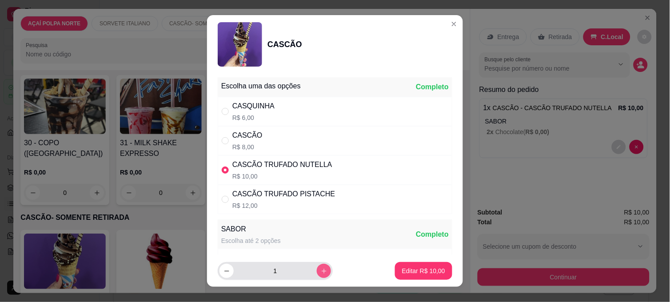
click at [318, 269] on button "increase-product-quantity" at bounding box center [324, 271] width 14 height 14
type input "2"
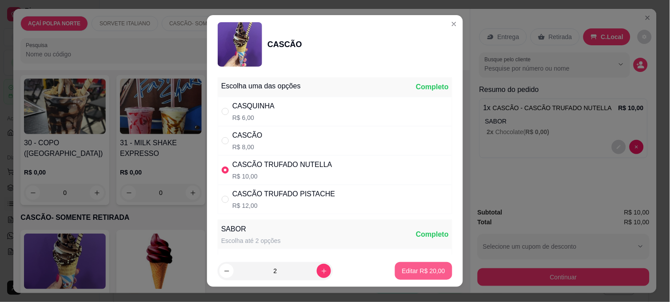
click at [395, 276] on button "Editar R$ 20,00" at bounding box center [423, 271] width 57 height 18
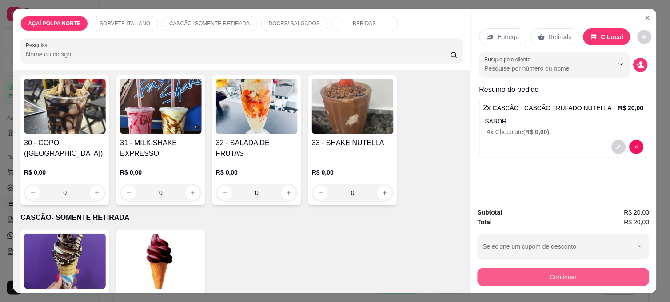
click at [525, 276] on button "Continuar" at bounding box center [564, 277] width 172 height 18
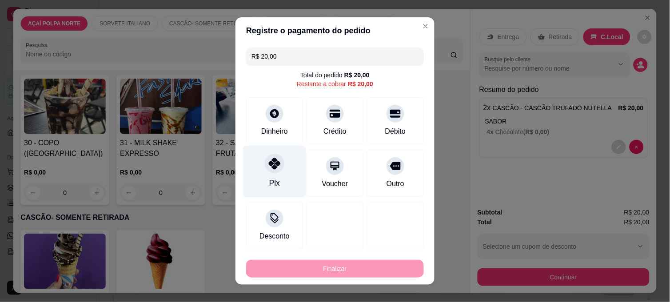
click at [276, 174] on div "Pix" at bounding box center [275, 172] width 63 height 52
type input "R$ 0,00"
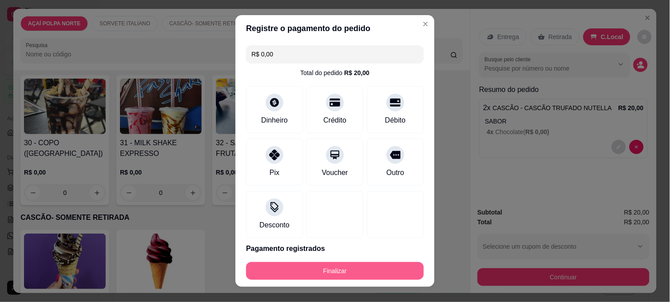
click at [332, 267] on button "Finalizar" at bounding box center [335, 271] width 178 height 18
